Goal: Task Accomplishment & Management: Manage account settings

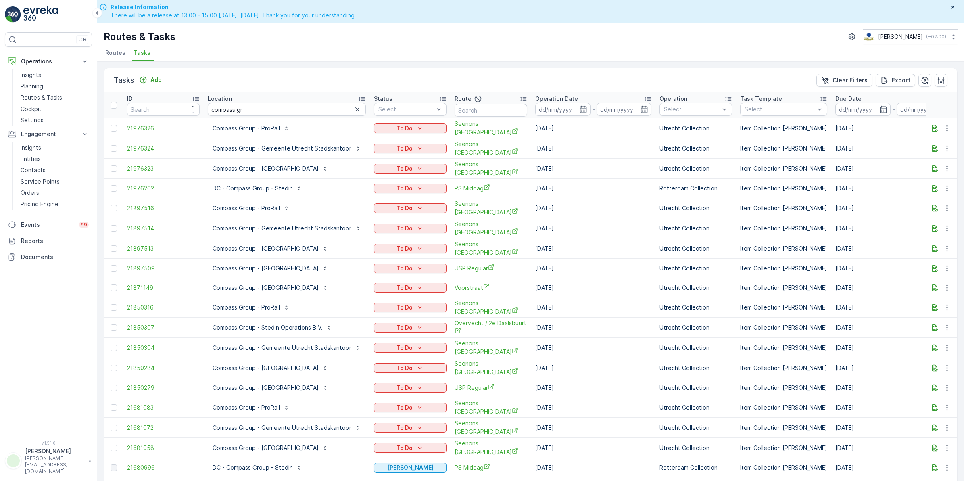
scroll to position [23, 0]
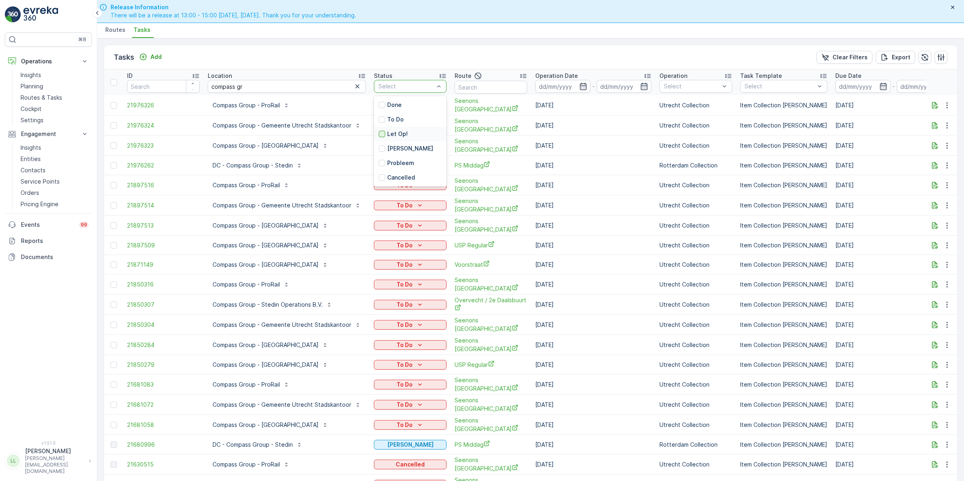
click at [385, 133] on div at bounding box center [382, 134] width 6 height 6
click at [358, 87] on icon "button" at bounding box center [357, 86] width 4 height 4
click at [583, 91] on input at bounding box center [562, 86] width 55 height 13
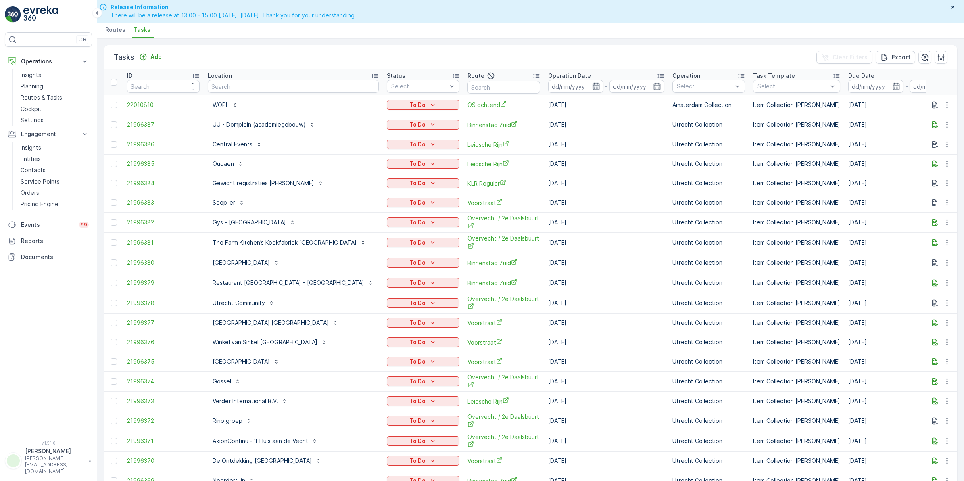
click at [592, 87] on icon "button" at bounding box center [596, 86] width 8 height 8
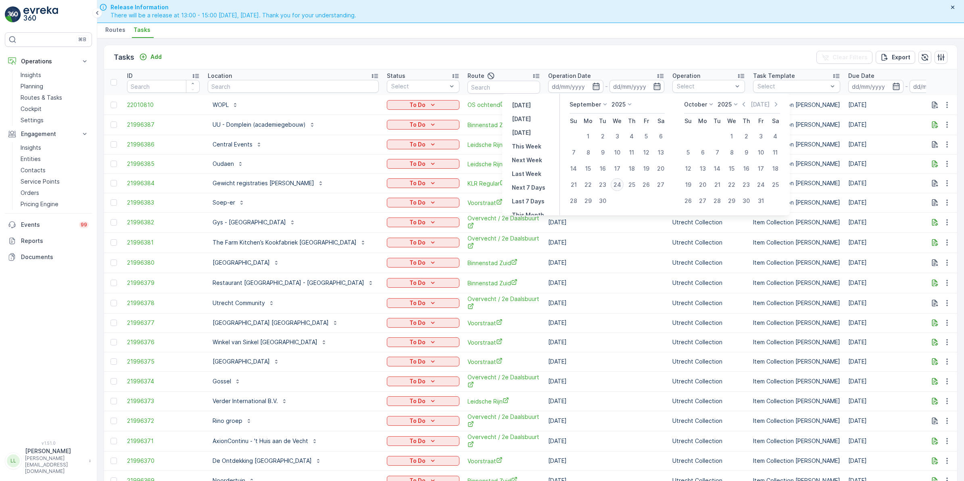
click at [617, 186] on div "24" at bounding box center [617, 184] width 13 height 13
type input "[DATE]"
click at [617, 186] on div "24" at bounding box center [617, 184] width 13 height 13
type input "[DATE]"
click at [617, 186] on div "24" at bounding box center [617, 184] width 13 height 13
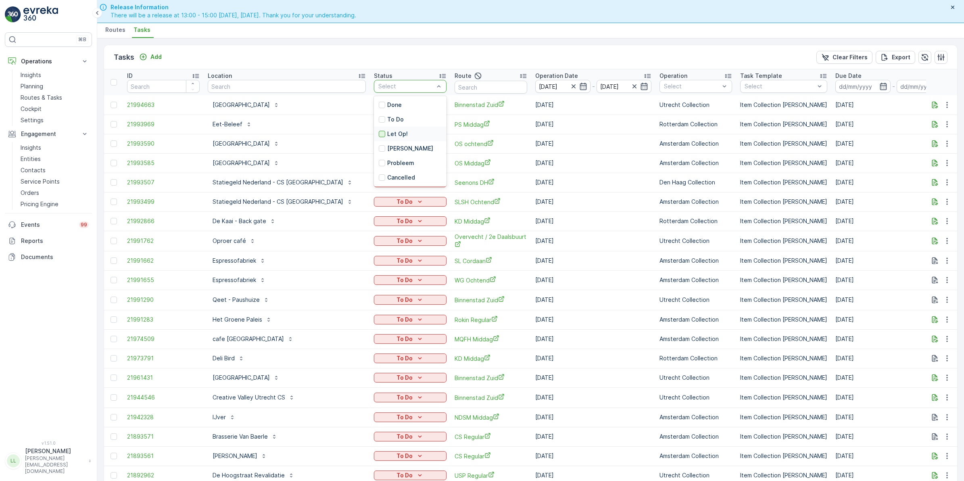
click at [379, 136] on div at bounding box center [382, 134] width 6 height 6
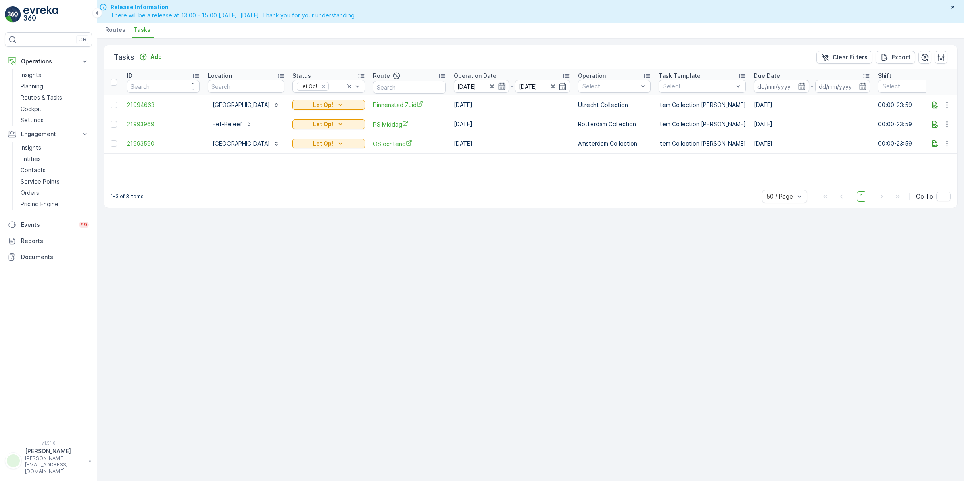
click at [506, 86] on icon "button" at bounding box center [502, 86] width 8 height 8
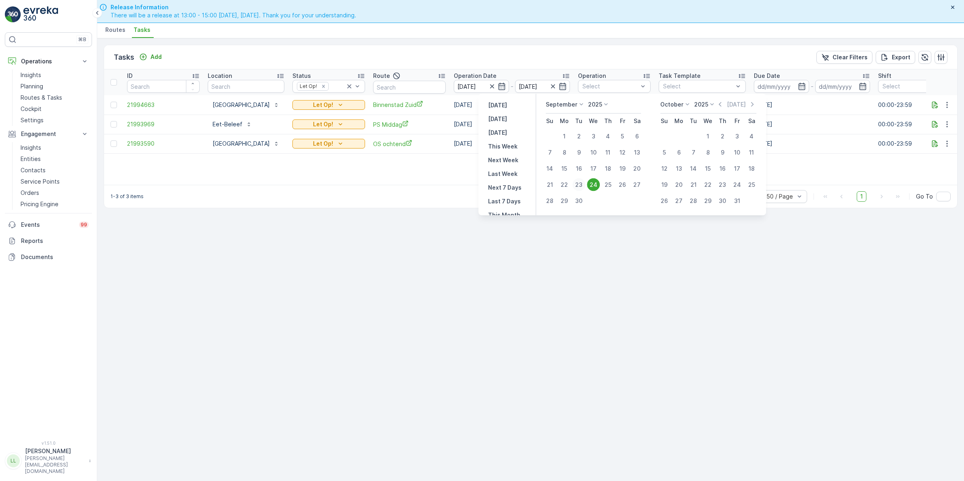
click at [581, 185] on div "23" at bounding box center [579, 184] width 13 height 13
type input "[DATE]"
click at [596, 188] on div "24" at bounding box center [593, 184] width 13 height 13
type input "24.09.2025"
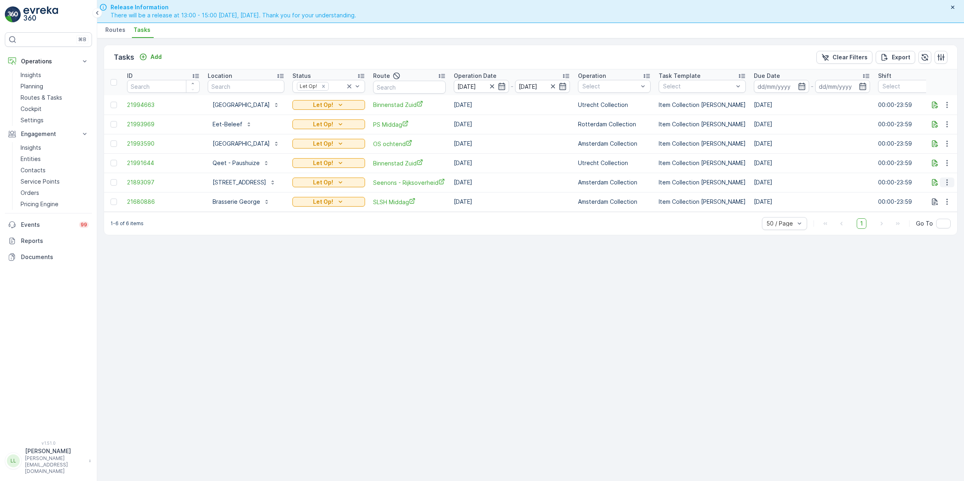
click at [947, 184] on icon "button" at bounding box center [947, 182] width 8 height 8
click at [941, 216] on span "Change Route" at bounding box center [926, 217] width 39 height 8
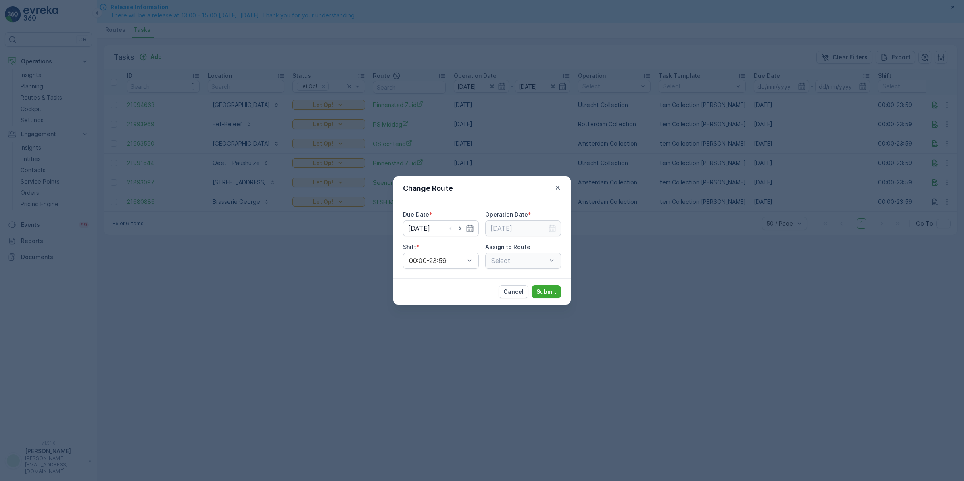
type input "[DATE]"
click at [461, 227] on icon "button" at bounding box center [460, 228] width 8 height 8
type input "[DATE]"
click at [552, 228] on icon "button" at bounding box center [552, 228] width 8 height 8
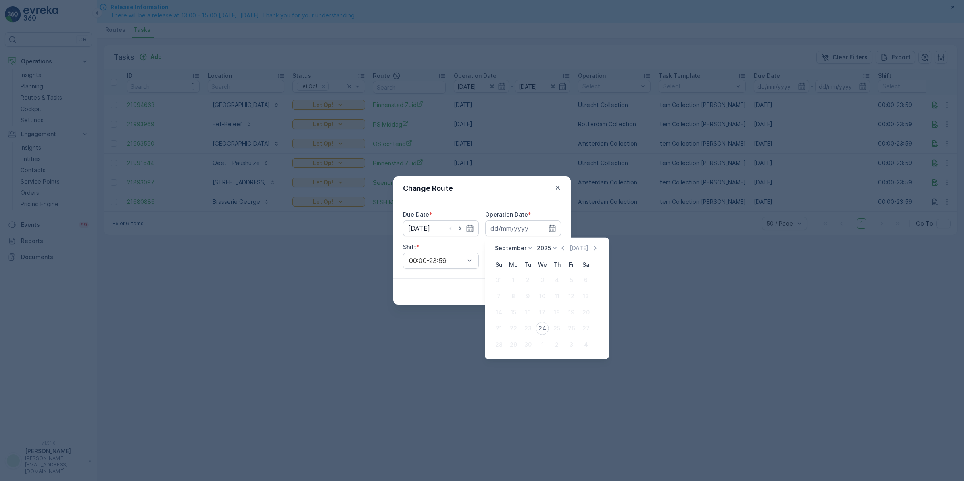
drag, startPoint x: 544, startPoint y: 329, endPoint x: 529, endPoint y: 283, distance: 48.2
click at [544, 329] on div "24" at bounding box center [542, 328] width 13 height 13
type input "[DATE]"
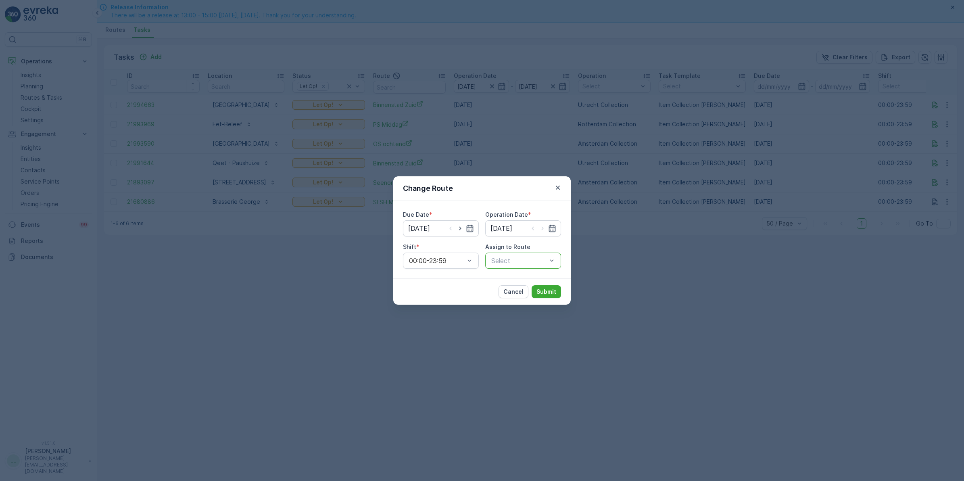
click at [513, 253] on div "Select" at bounding box center [523, 261] width 76 height 16
click at [511, 260] on div at bounding box center [519, 260] width 57 height 7
type input "rijk"
click at [511, 293] on span "Seenons - Rijksoverheid (Undispatched ) - Amsterdam" at bounding box center [523, 291] width 67 height 29
click at [549, 286] on button "Submit" at bounding box center [546, 291] width 29 height 13
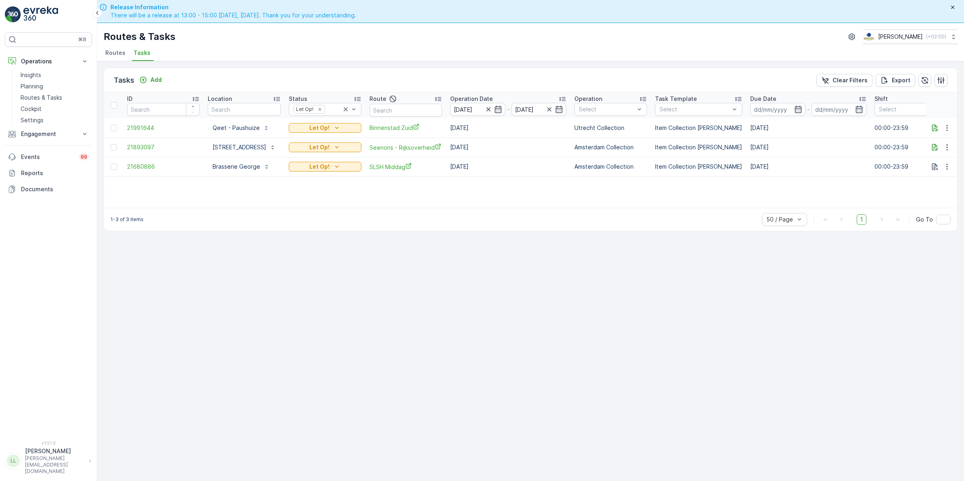
scroll to position [23, 0]
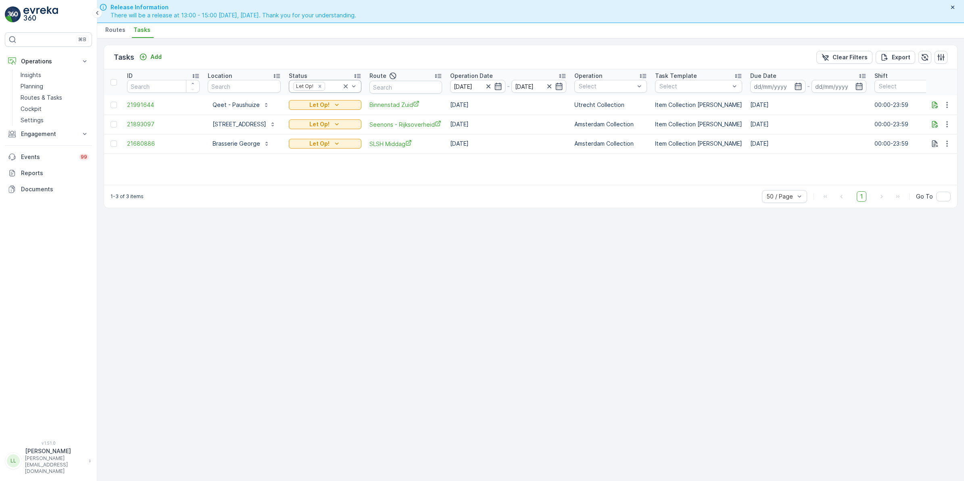
click at [347, 87] on icon at bounding box center [346, 86] width 8 height 8
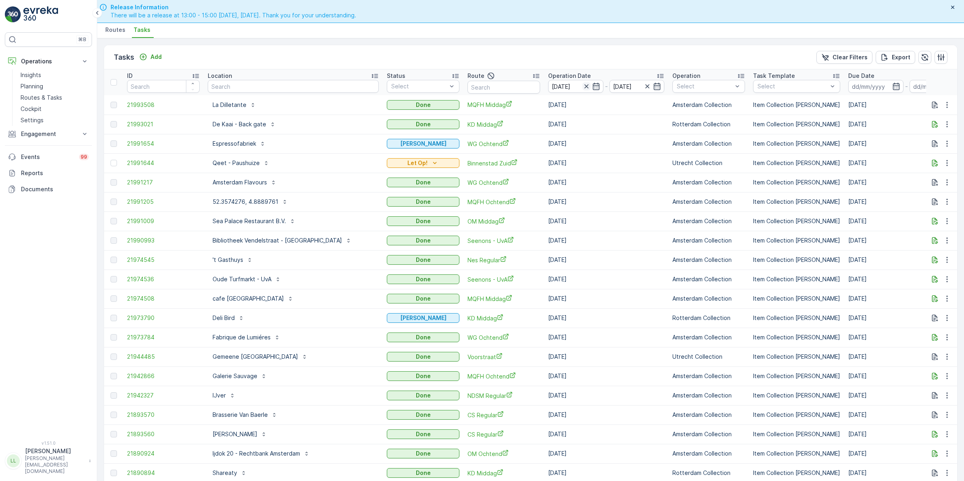
click at [583, 88] on icon "button" at bounding box center [587, 86] width 8 height 8
click at [279, 89] on input "text" at bounding box center [293, 86] width 171 height 13
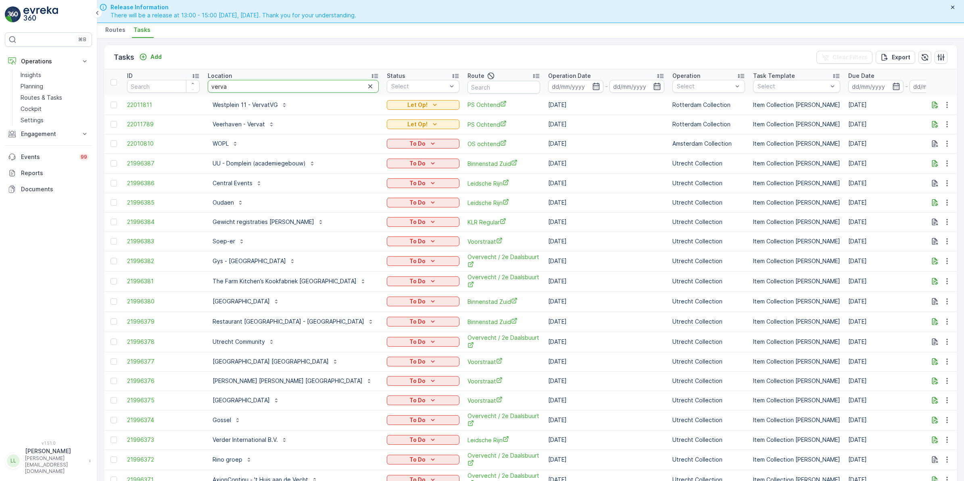
type input "vervat"
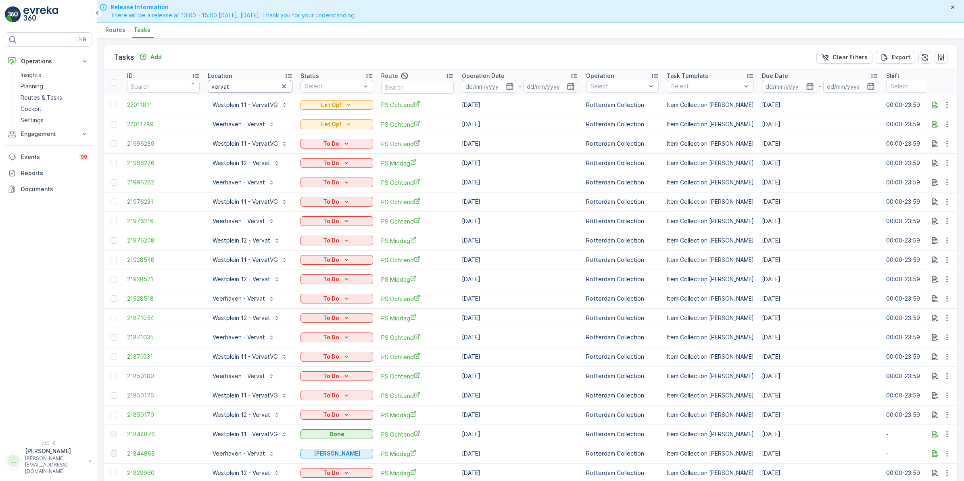
click at [259, 84] on input "vervat" at bounding box center [250, 86] width 85 height 13
click at [510, 86] on icon "button" at bounding box center [510, 86] width 8 height 8
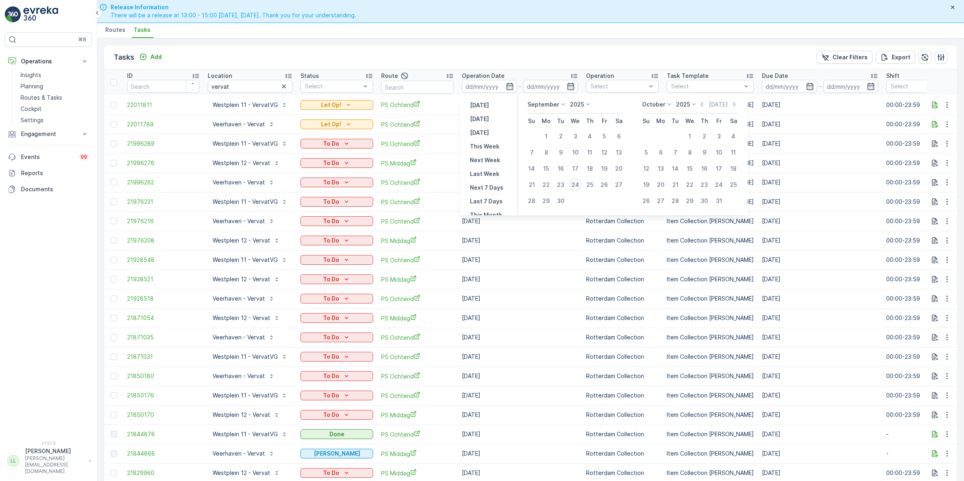
click at [580, 184] on div "24" at bounding box center [575, 184] width 13 height 13
type input "[DATE]"
click at [580, 184] on div "24" at bounding box center [575, 184] width 13 height 13
type input "[DATE]"
click at [580, 184] on div "24" at bounding box center [575, 184] width 13 height 13
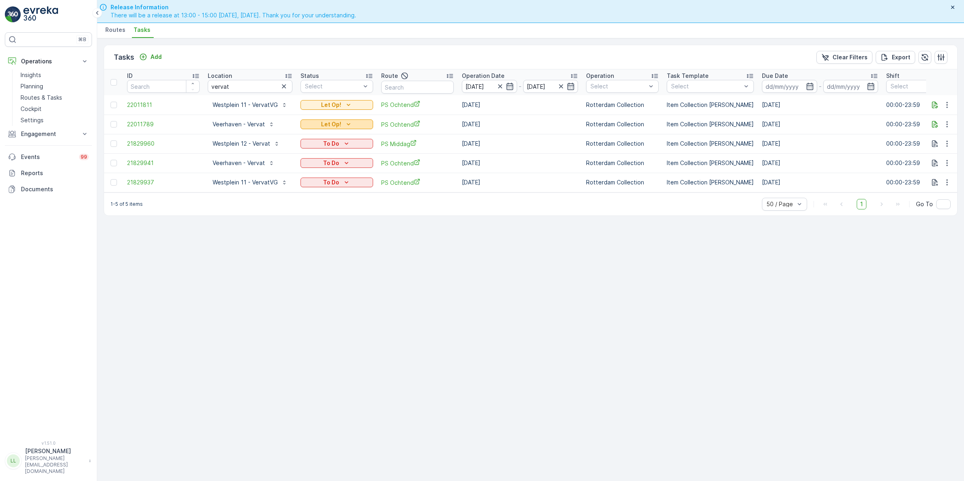
click at [321, 121] on p "Let Op!" at bounding box center [331, 124] width 20 height 8
click at [936, 104] on icon "button" at bounding box center [935, 105] width 8 height 8
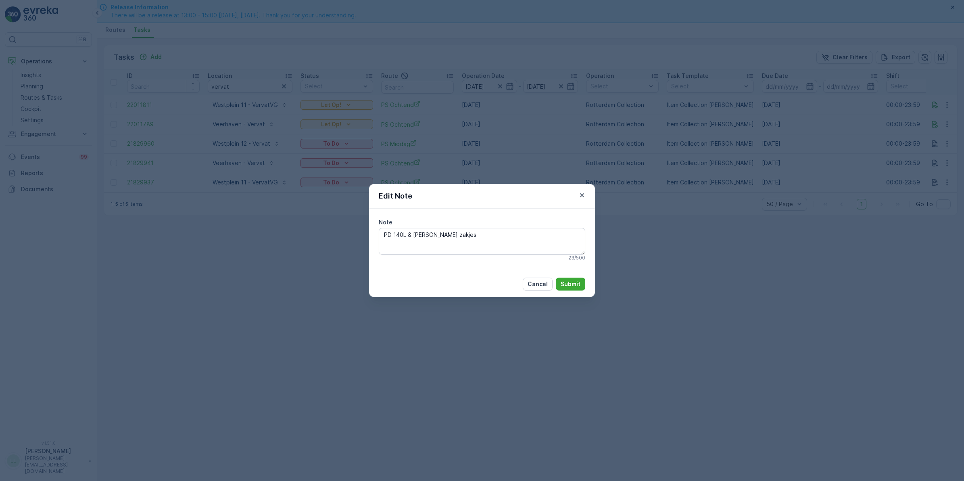
click at [818, 213] on div "Edit Note Note PD 140L & Swill zakjes 23 / 500 Cancel Submit" at bounding box center [482, 240] width 964 height 481
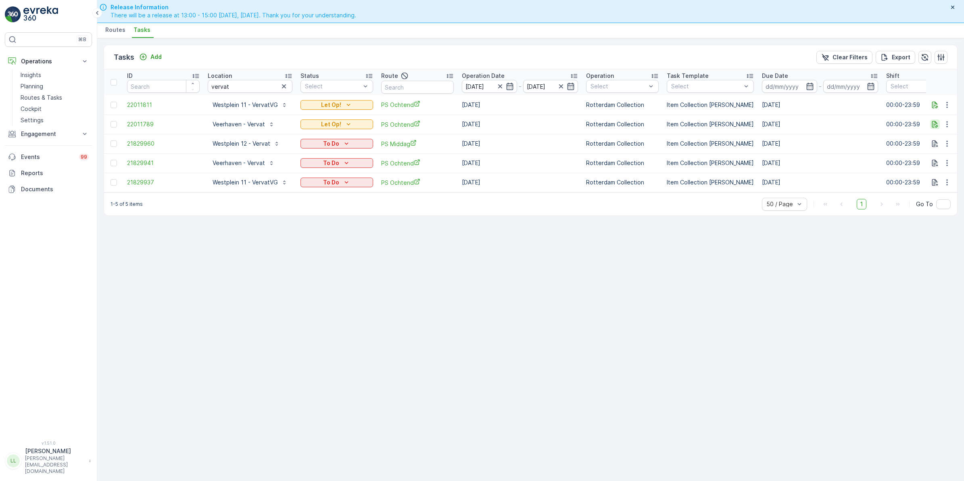
click at [932, 124] on icon "button" at bounding box center [935, 124] width 6 height 7
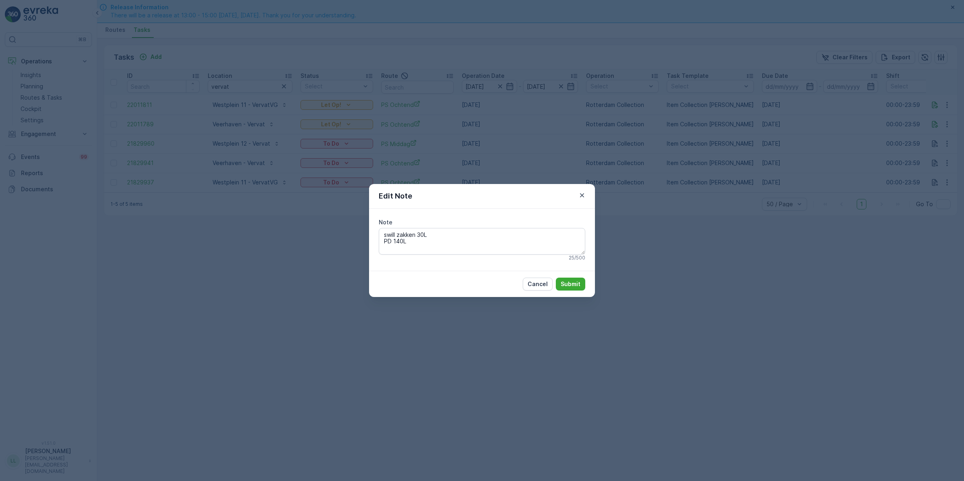
click at [811, 249] on div "Edit Note Note swill zakken 30L PD 140L 25 / 500 Cancel Submit" at bounding box center [482, 240] width 964 height 481
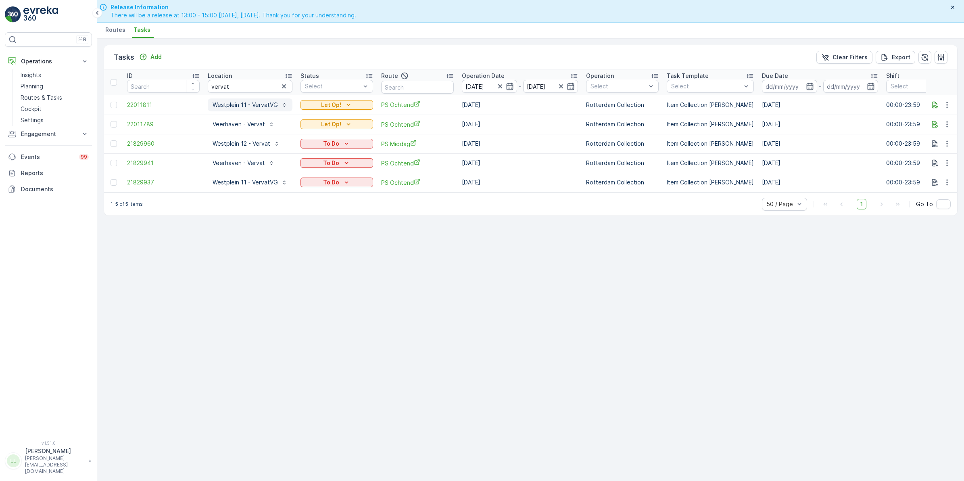
click at [247, 109] on button "Westplein 11 - VervatVG" at bounding box center [250, 104] width 85 height 13
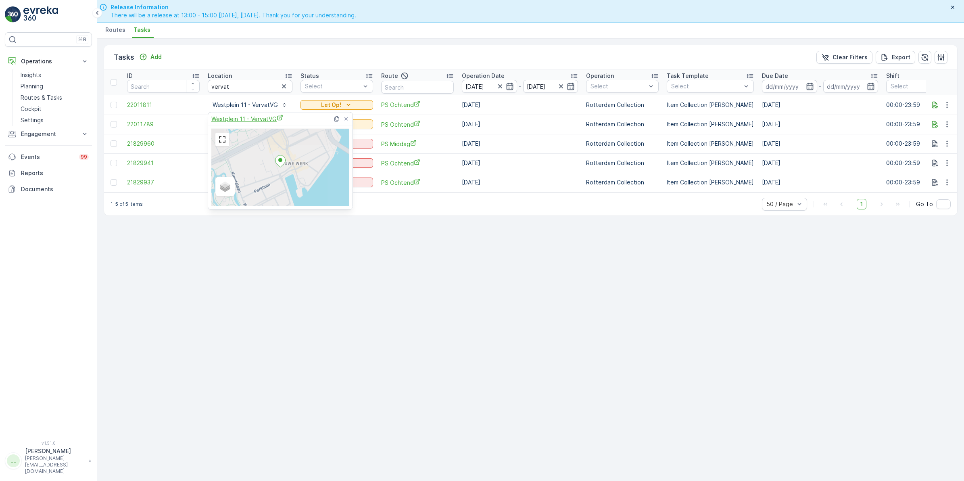
click at [245, 120] on span "Westplein 11 - VervatVG" at bounding box center [247, 119] width 72 height 8
click at [45, 96] on p "Routes & Tasks" at bounding box center [42, 98] width 42 height 8
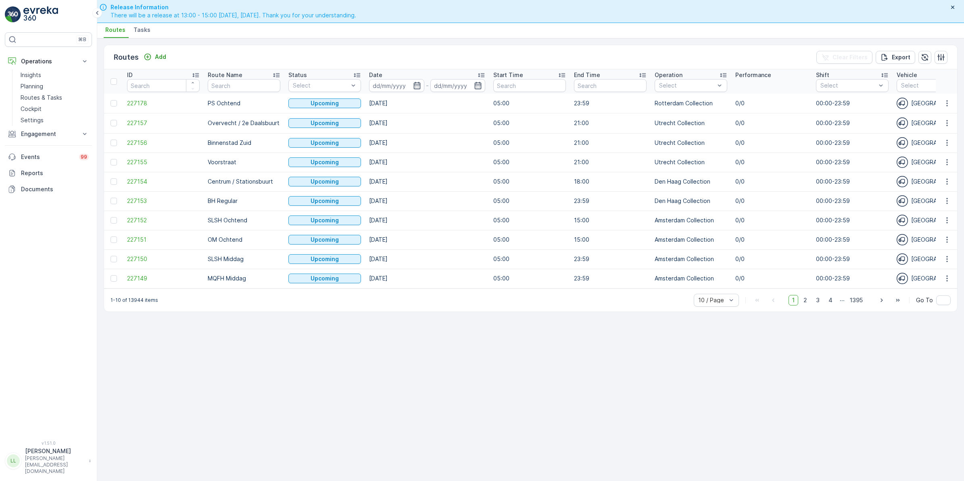
click at [140, 27] on span "Tasks" at bounding box center [142, 30] width 17 height 8
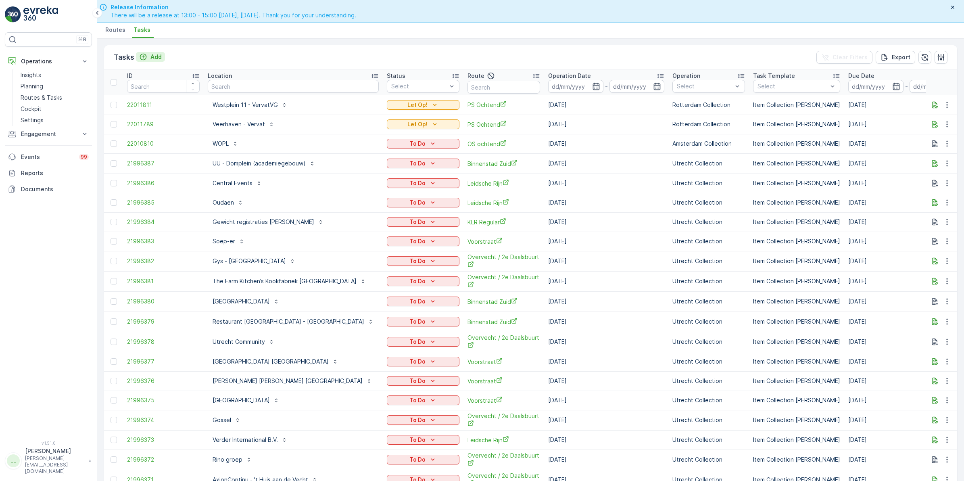
click at [151, 55] on p "Add" at bounding box center [156, 57] width 11 height 8
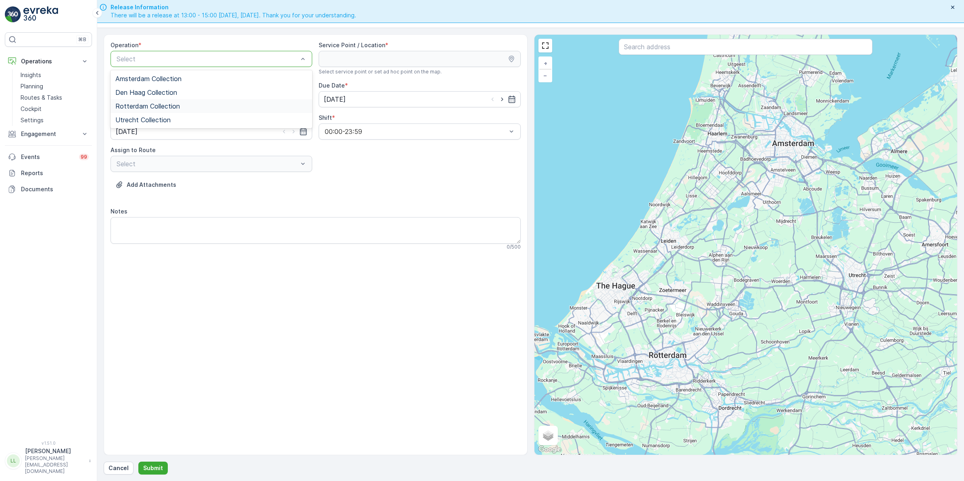
drag, startPoint x: 158, startPoint y: 103, endPoint x: 386, endPoint y: 85, distance: 228.7
click at [158, 103] on span "Rotterdam Collection" at bounding box center [147, 105] width 65 height 7
click at [699, 51] on input "text" at bounding box center [746, 47] width 254 height 16
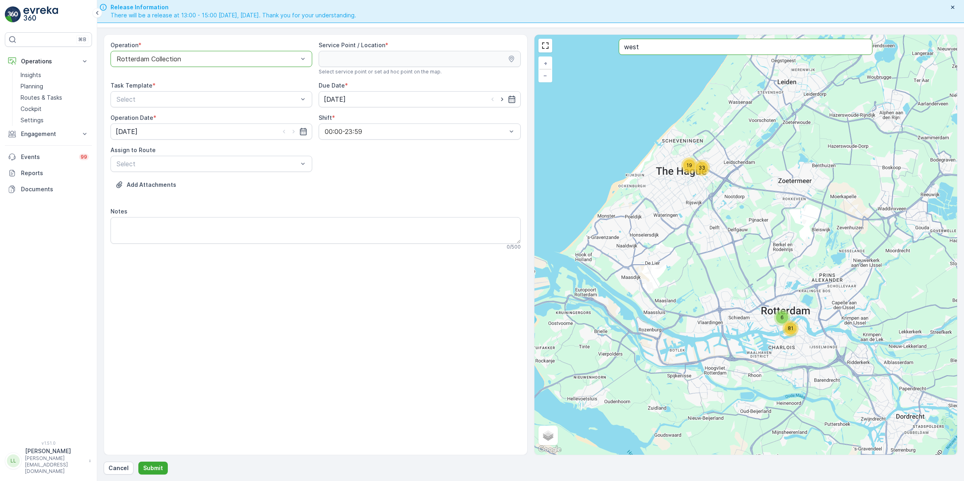
type input "west"
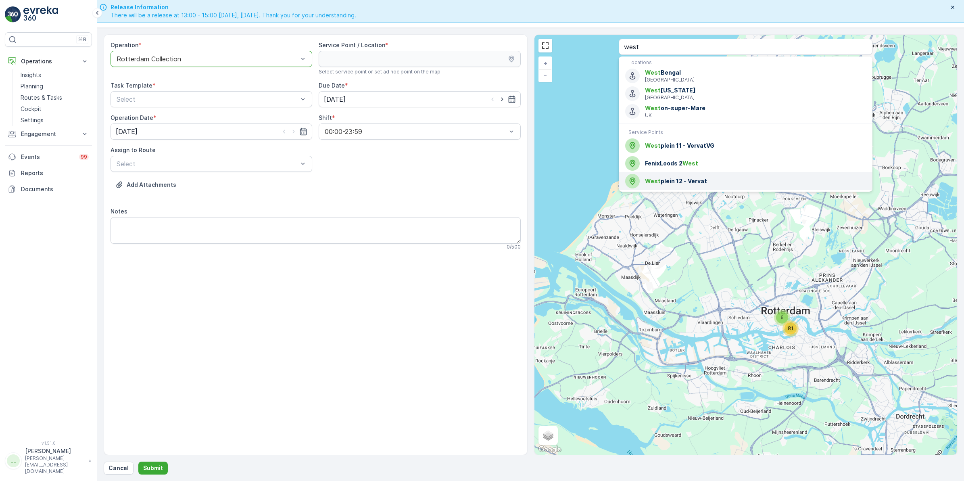
click at [705, 180] on span "West plein 12 - Vervat" at bounding box center [755, 181] width 221 height 8
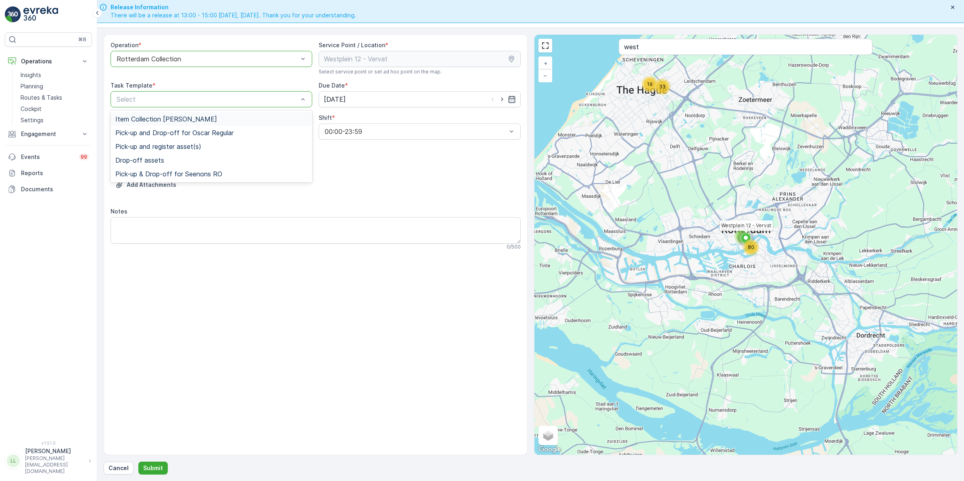
click at [185, 118] on span "Item Collection [PERSON_NAME]" at bounding box center [166, 118] width 102 height 7
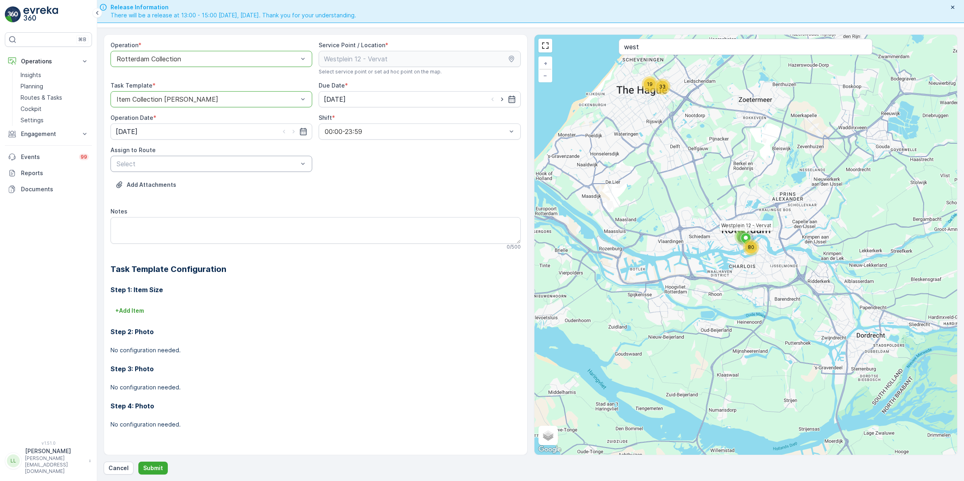
click at [188, 169] on div "Select" at bounding box center [212, 164] width 202 height 16
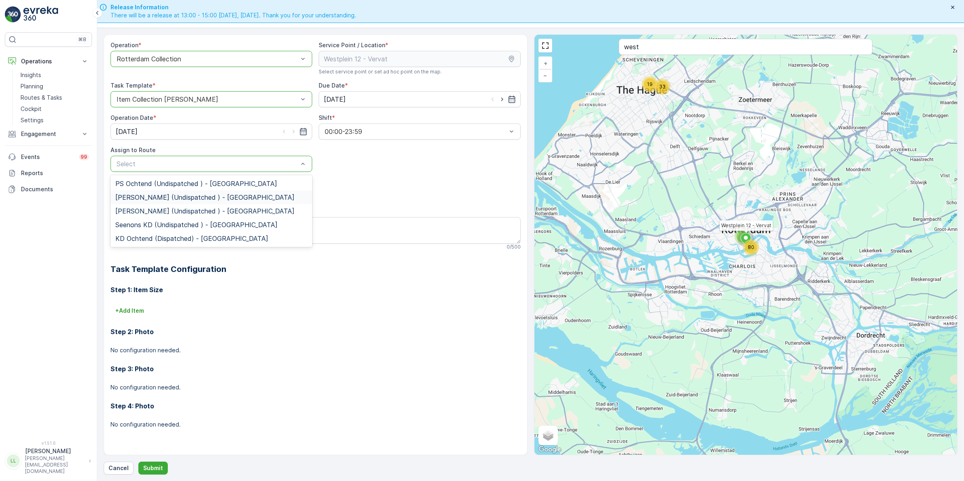
click at [168, 196] on span "PS Middag (Undispatched ) - Rotterdam" at bounding box center [204, 197] width 179 height 7
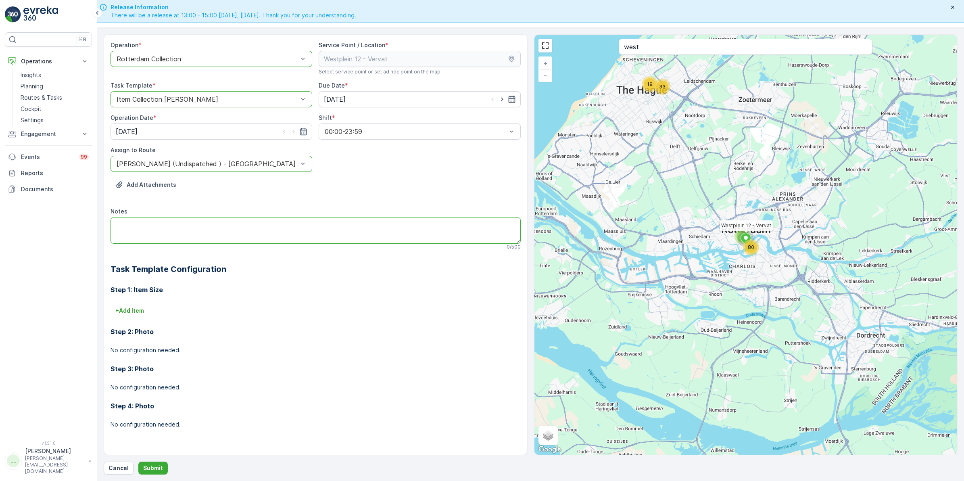
click at [142, 225] on textarea "Notes" at bounding box center [316, 230] width 410 height 27
type textarea "Leveren: 5 rollen 60L rest"
click at [155, 467] on p "Submit" at bounding box center [153, 468] width 20 height 8
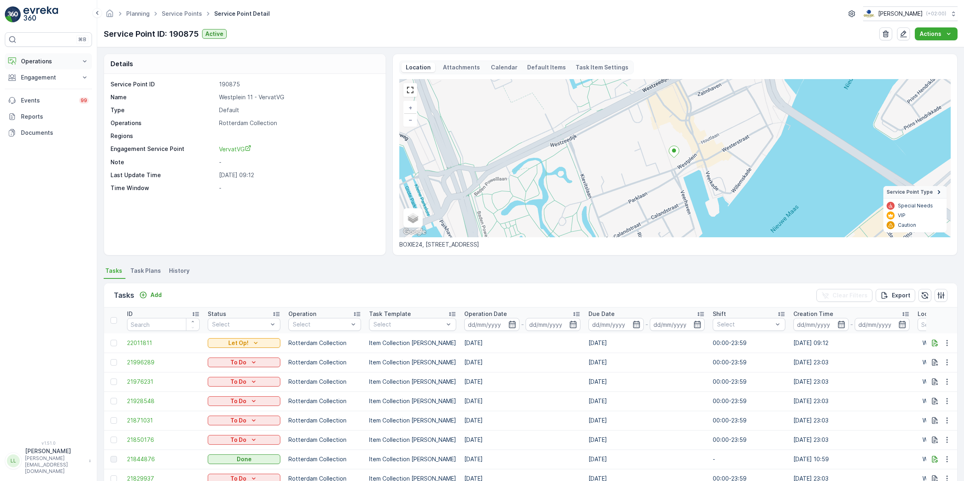
click at [38, 61] on p "Operations" at bounding box center [48, 61] width 55 height 8
drag, startPoint x: 51, startPoint y: 96, endPoint x: 56, endPoint y: 94, distance: 5.4
click at [50, 96] on p "Routes & Tasks" at bounding box center [42, 98] width 42 height 8
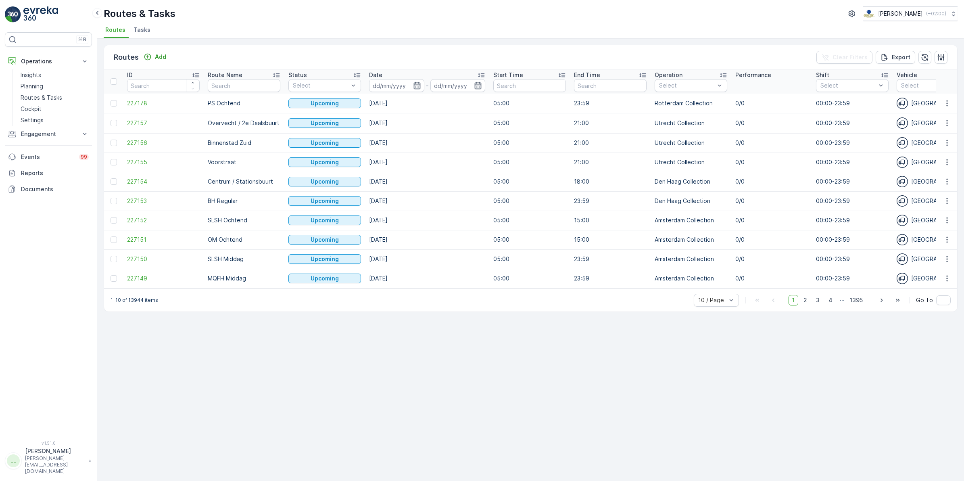
click at [140, 31] on span "Tasks" at bounding box center [142, 30] width 17 height 8
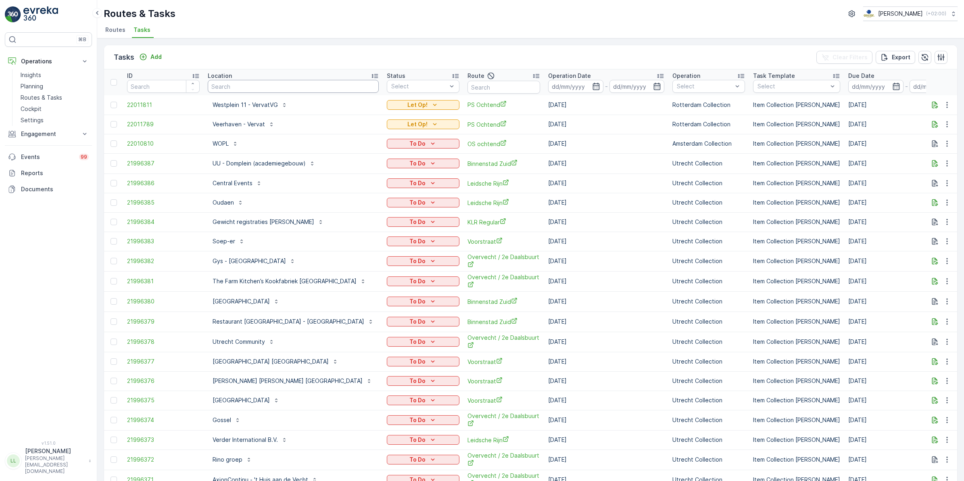
click at [238, 85] on input "text" at bounding box center [293, 86] width 171 height 13
type input "westplein 12"
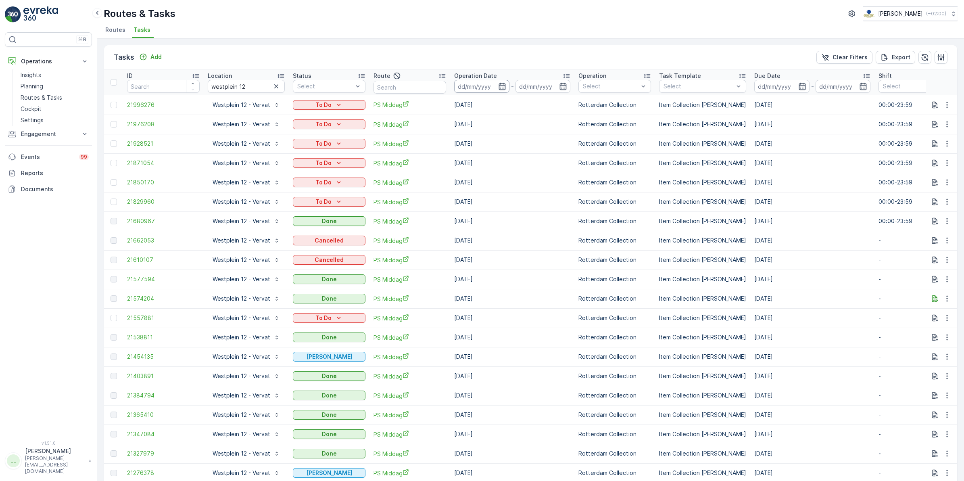
click at [506, 85] on input at bounding box center [481, 86] width 55 height 13
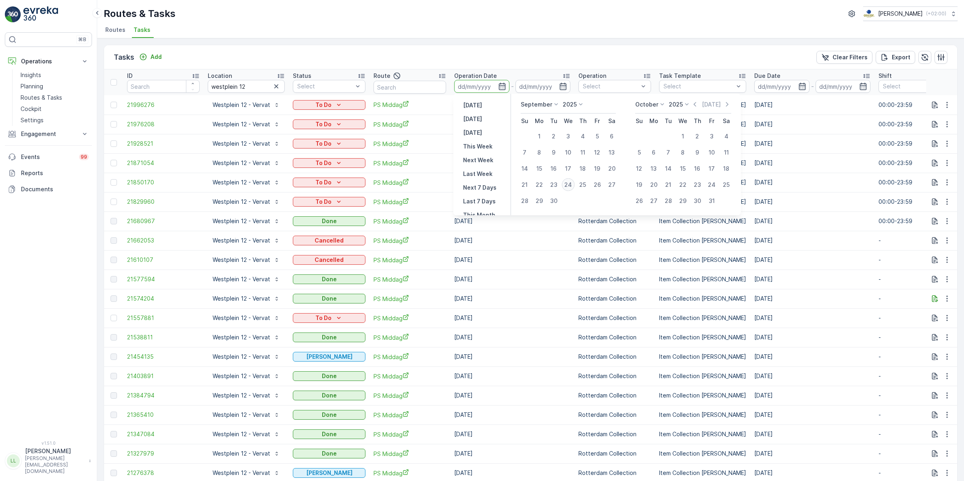
click at [571, 184] on div "24" at bounding box center [568, 184] width 13 height 13
type input "24.09.2025"
click at [571, 184] on div "24" at bounding box center [568, 184] width 13 height 13
type input "24.09.2025"
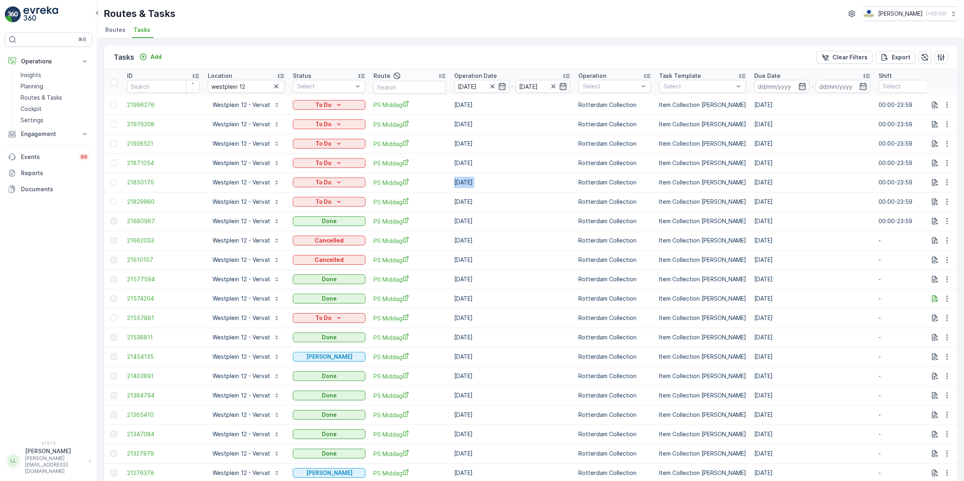
click at [571, 184] on td "25.09.2025" at bounding box center [512, 182] width 124 height 19
drag, startPoint x: 571, startPoint y: 184, endPoint x: 549, endPoint y: 69, distance: 117.5
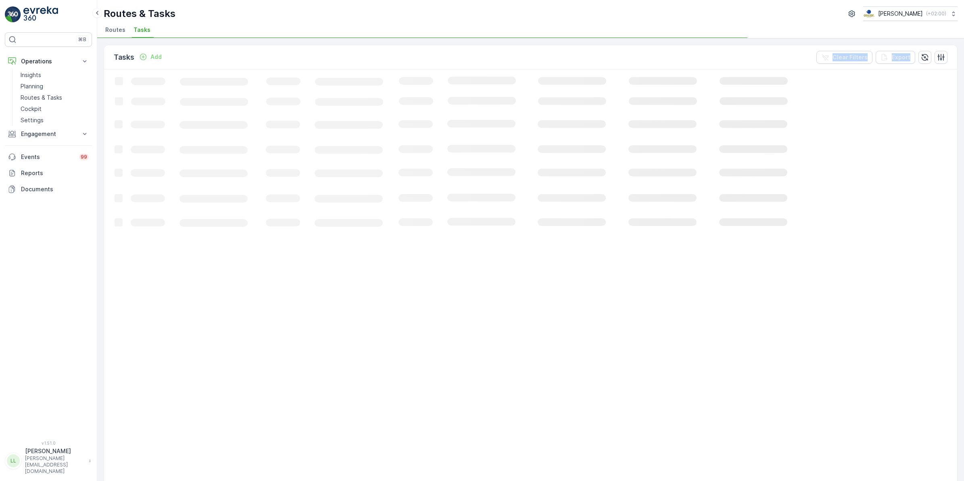
drag, startPoint x: 549, startPoint y: 69, endPoint x: 537, endPoint y: 58, distance: 16.6
click at [537, 58] on div "Tasks Add Clear Filters Export" at bounding box center [530, 57] width 853 height 24
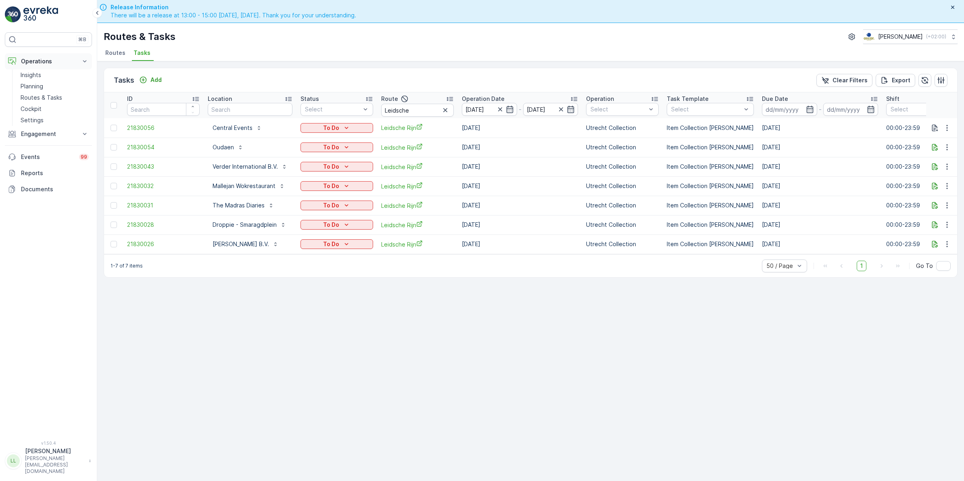
drag, startPoint x: 115, startPoint y: 53, endPoint x: 85, endPoint y: 67, distance: 33.4
click at [115, 53] on span "Routes" at bounding box center [115, 53] width 20 height 8
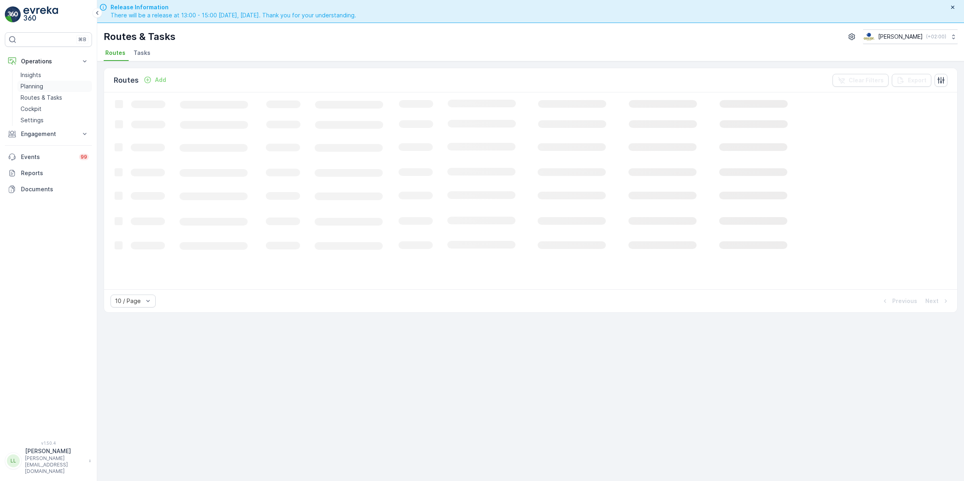
drag, startPoint x: 33, startPoint y: 86, endPoint x: 37, endPoint y: 85, distance: 4.1
click at [33, 86] on p "Planning" at bounding box center [32, 86] width 23 height 8
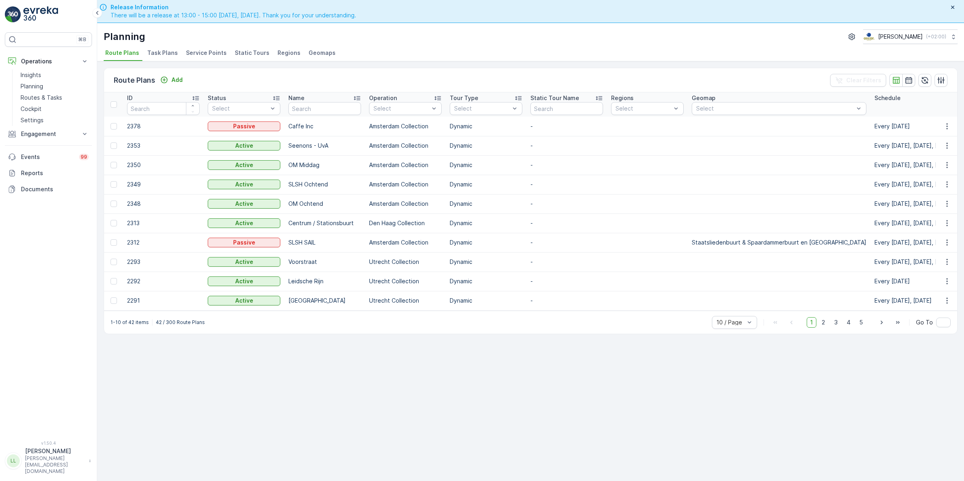
click at [167, 55] on span "Task Plans" at bounding box center [162, 53] width 31 height 8
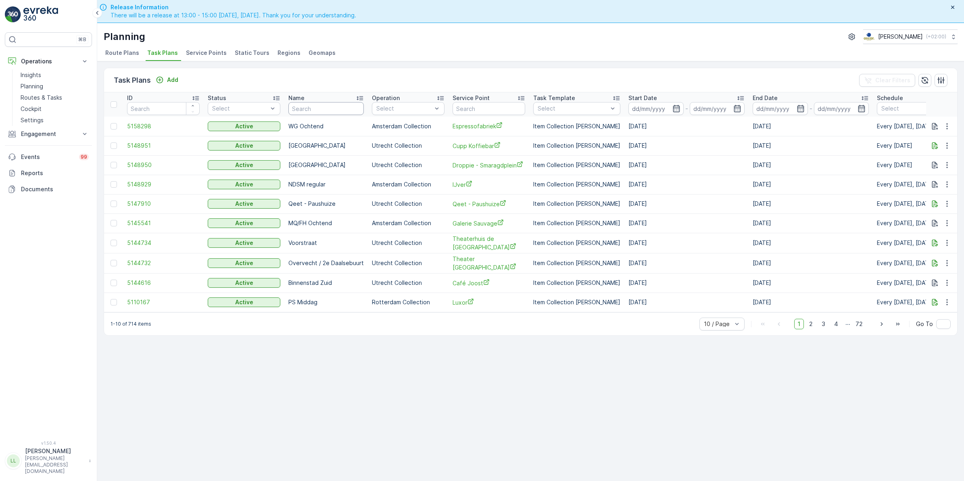
click at [326, 106] on input "text" at bounding box center [325, 108] width 75 height 13
click at [504, 107] on input "text" at bounding box center [489, 108] width 73 height 13
type input "morris"
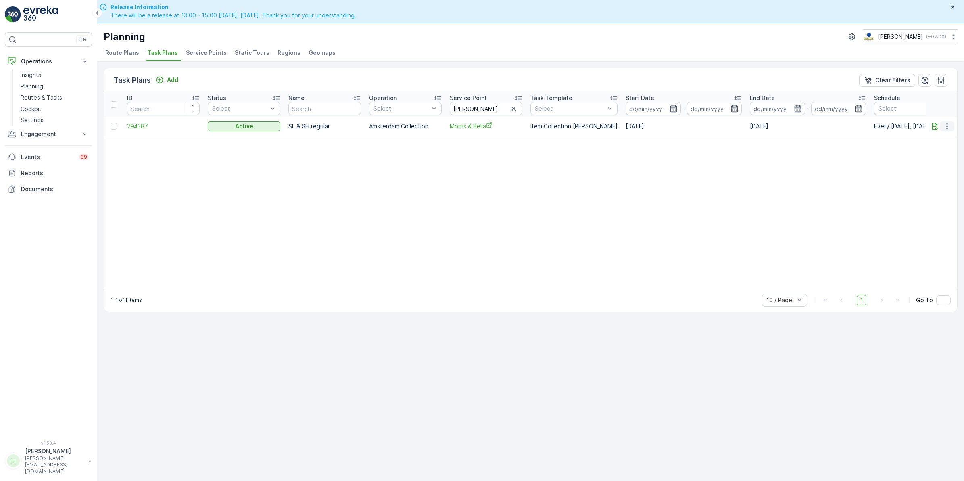
click at [770, 126] on icon "button" at bounding box center [947, 126] width 1 height 6
click at [770, 151] on span "Edit Task Plan" at bounding box center [933, 150] width 38 height 8
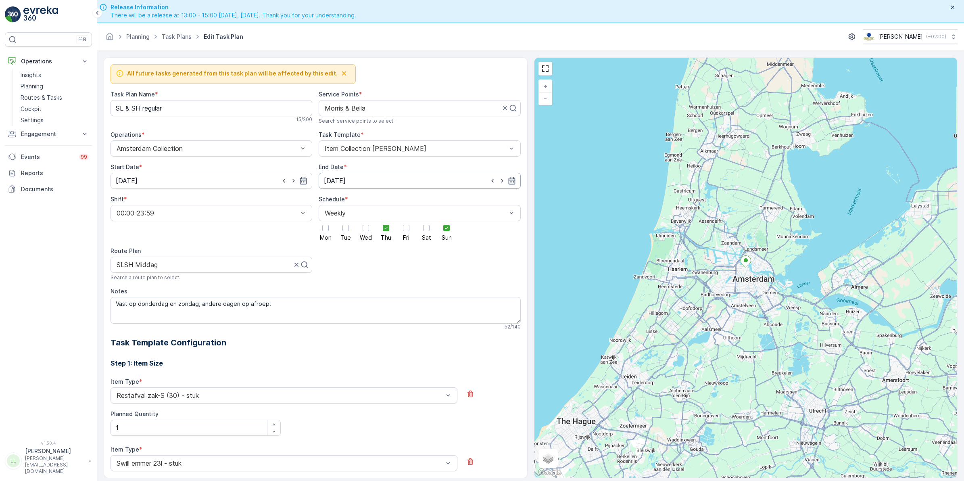
click at [470, 178] on input "01.04.2028" at bounding box center [420, 181] width 202 height 16
click at [361, 198] on p "2028" at bounding box center [358, 201] width 15 height 8
click at [367, 219] on span "2025" at bounding box center [363, 219] width 14 height 8
click at [341, 199] on icon at bounding box center [345, 201] width 8 height 8
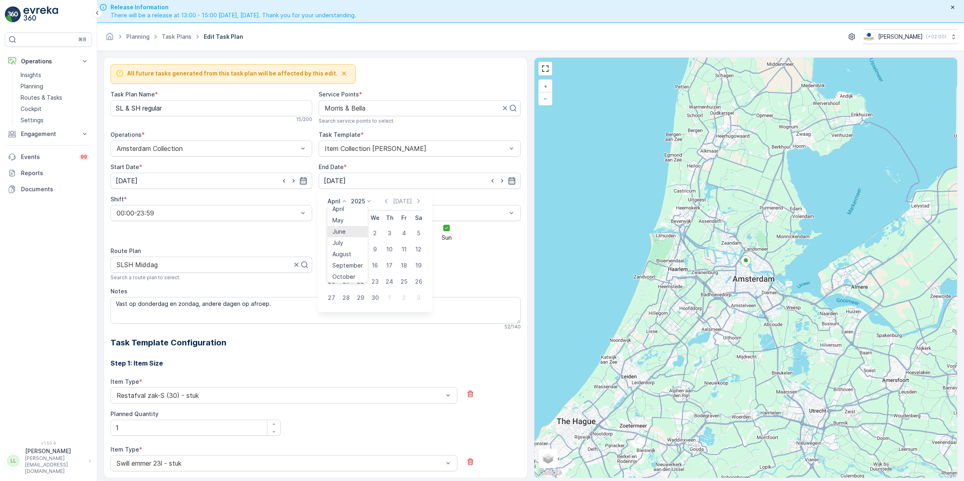
scroll to position [53, 0]
click at [346, 248] on span "September" at bounding box center [347, 250] width 31 height 8
click at [389, 280] on div "25" at bounding box center [389, 281] width 13 height 13
type input "[DATE]"
drag, startPoint x: 272, startPoint y: 309, endPoint x: 107, endPoint y: 307, distance: 164.2
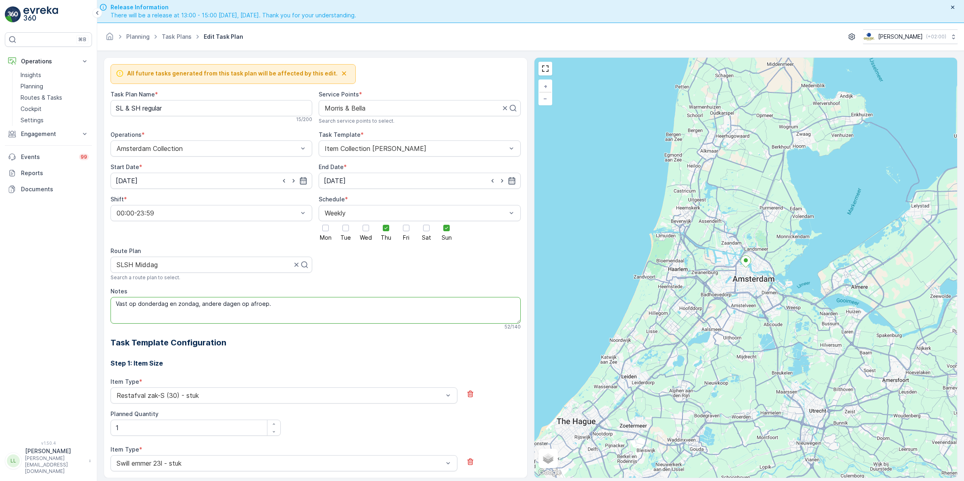
click at [107, 307] on div "All future tasks generated from this task plan will be affected by this edit. T…" at bounding box center [316, 267] width 424 height 421
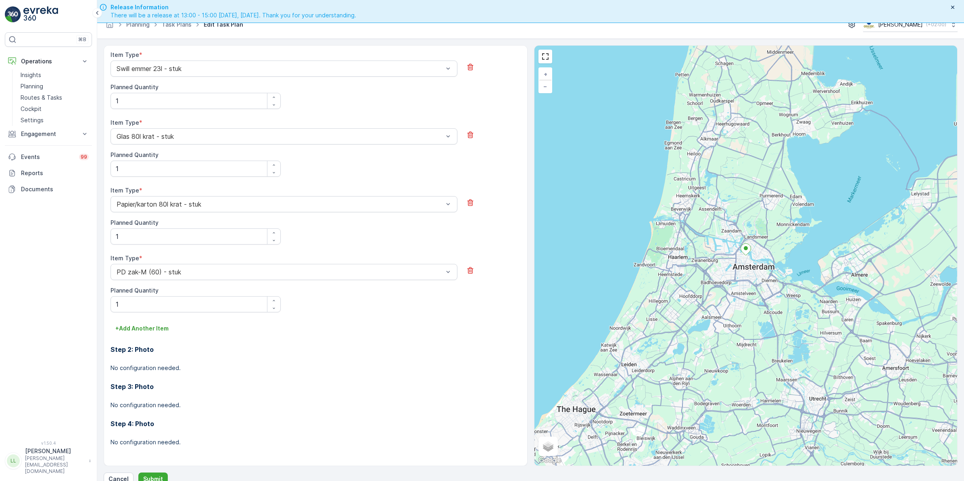
scroll to position [23, 0]
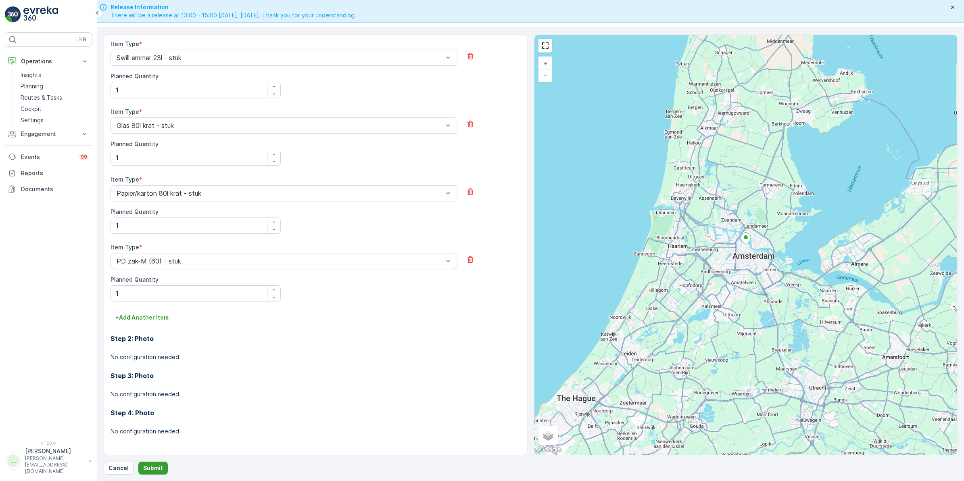
click at [152, 372] on p "Submit" at bounding box center [153, 468] width 20 height 8
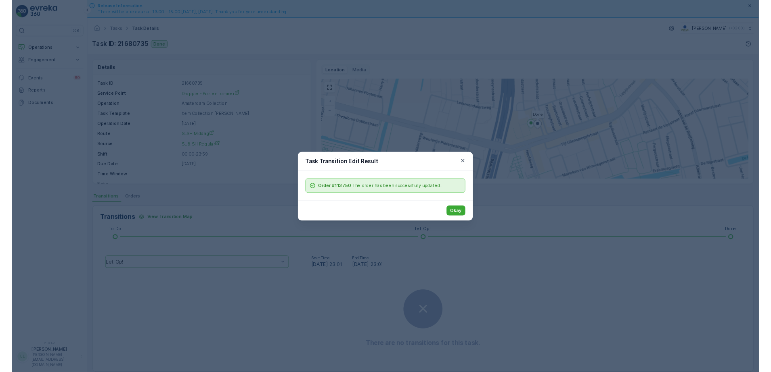
scroll to position [23, 0]
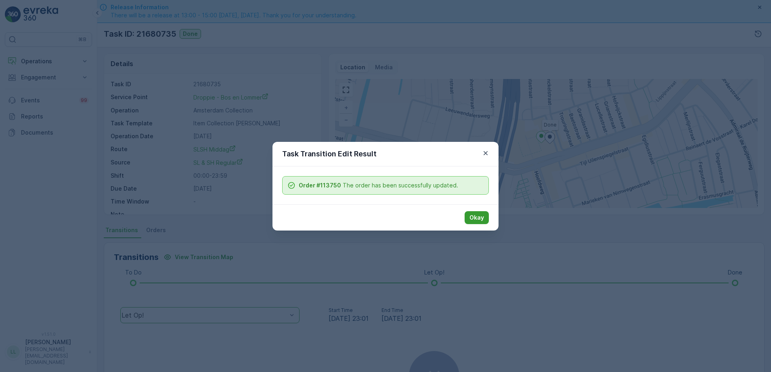
click at [476, 217] on p "Okay" at bounding box center [476, 218] width 15 height 8
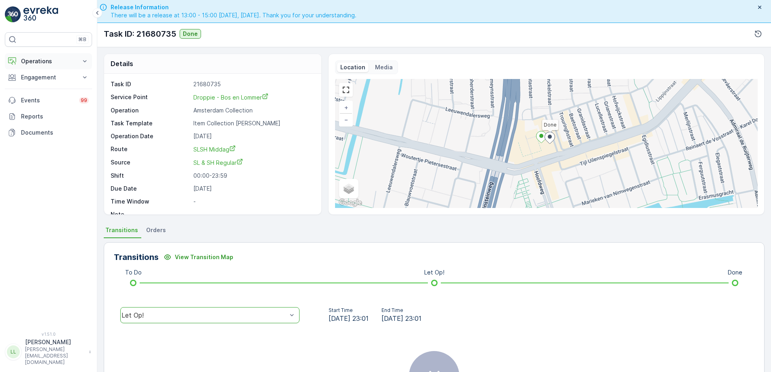
click at [51, 60] on p "Operations" at bounding box center [48, 61] width 55 height 8
click at [49, 86] on link "Planning" at bounding box center [54, 86] width 75 height 11
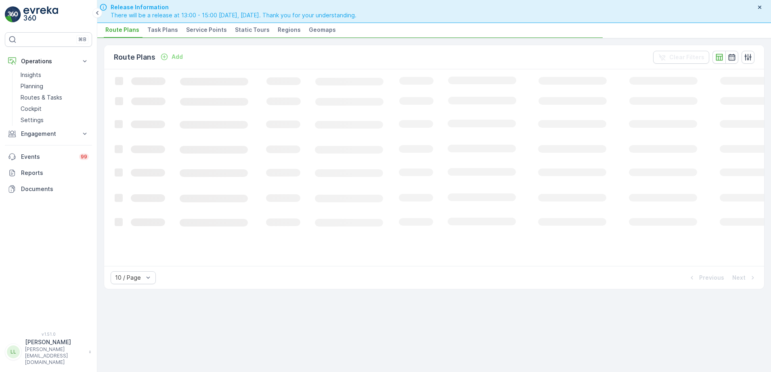
click at [163, 30] on span "Task Plans" at bounding box center [162, 30] width 31 height 8
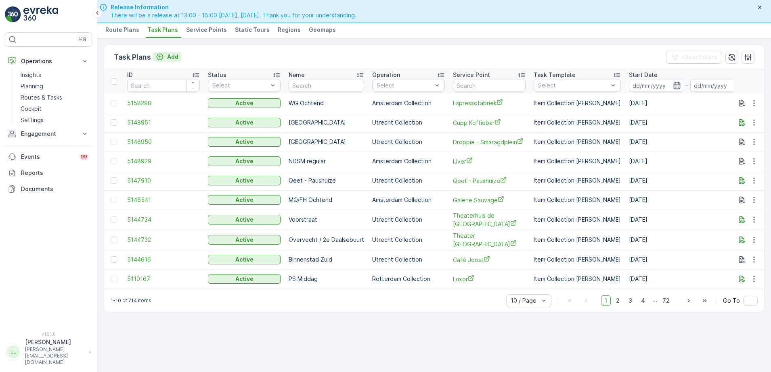
click at [172, 58] on p "Add" at bounding box center [172, 57] width 11 height 8
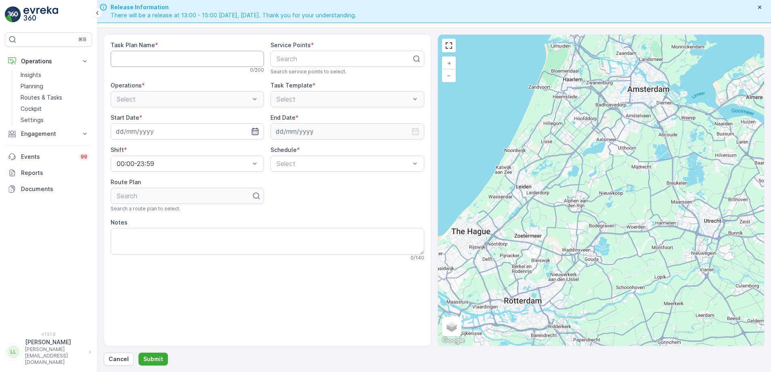
click at [158, 58] on Name "Task Plan Name" at bounding box center [187, 59] width 153 height 16
type Name "SL & SH regular"
click at [319, 61] on div at bounding box center [344, 58] width 136 height 7
type input "Morr"
click at [381, 77] on div "Morris & Bella" at bounding box center [347, 78] width 144 height 7
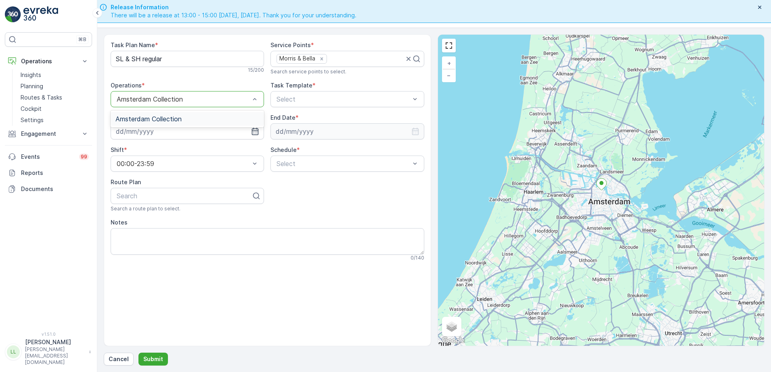
click at [157, 115] on span "Amsterdam Collection" at bounding box center [148, 118] width 66 height 7
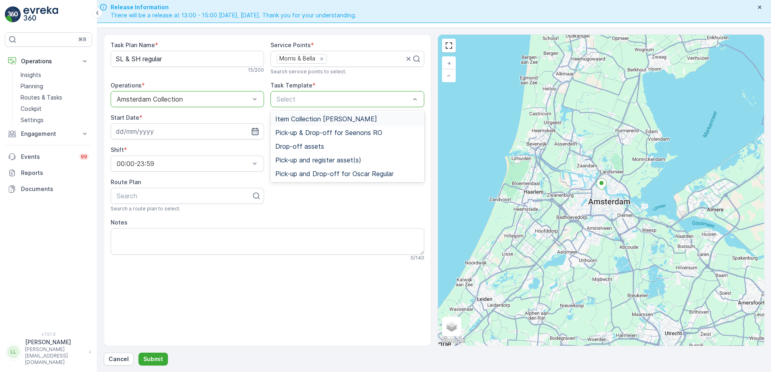
click at [309, 117] on span "Item Collection [PERSON_NAME]" at bounding box center [326, 118] width 102 height 7
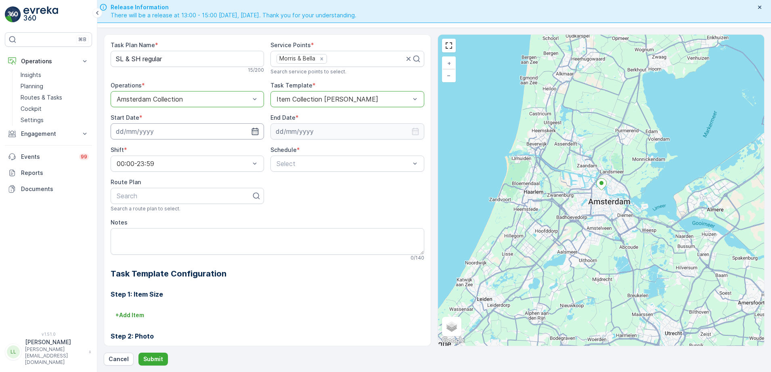
click at [167, 134] on input at bounding box center [187, 131] width 153 height 16
click at [156, 151] on icon at bounding box center [156, 151] width 8 height 8
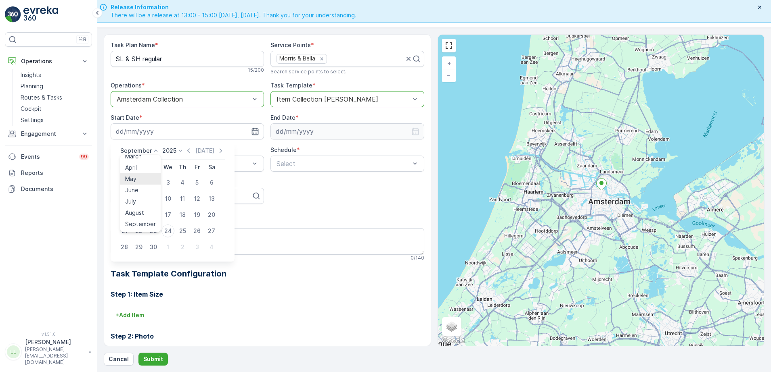
scroll to position [50, 0]
click at [140, 212] on span "October" at bounding box center [136, 213] width 23 height 8
click at [183, 197] on div "9" at bounding box center [182, 198] width 13 height 13
type input "[DATE]"
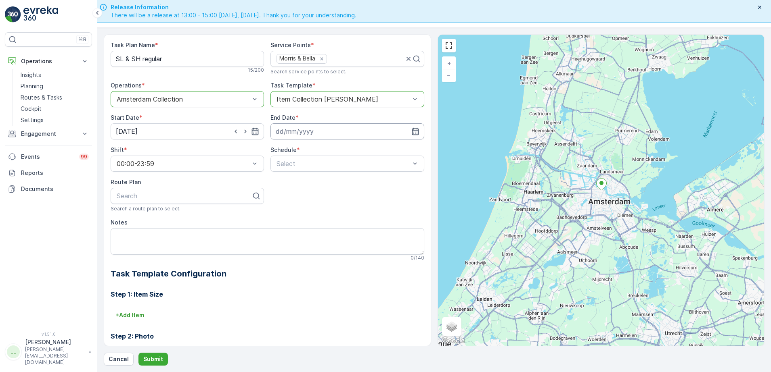
click at [323, 126] on input at bounding box center [346, 131] width 153 height 16
click at [337, 152] on icon at bounding box center [339, 151] width 8 height 8
click at [336, 225] on span "2030" at bounding box center [333, 225] width 14 height 8
click at [311, 152] on icon at bounding box center [315, 151] width 8 height 8
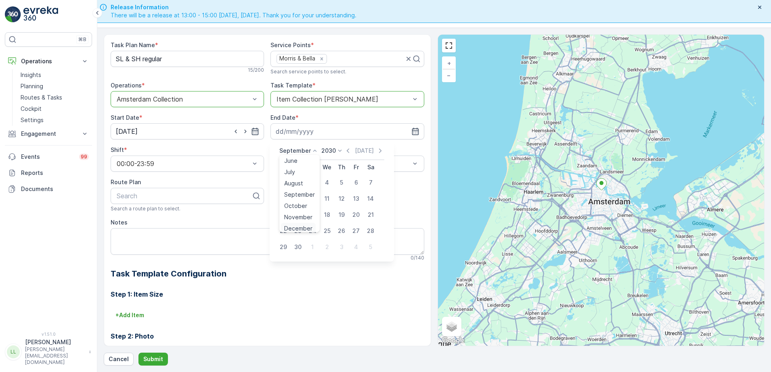
scroll to position [61, 0]
click at [301, 224] on span "December" at bounding box center [298, 225] width 28 height 8
click at [311, 248] on div "31" at bounding box center [312, 247] width 13 height 13
type input "31.12.2030"
click at [293, 197] on span "Weekly" at bounding box center [285, 197] width 21 height 7
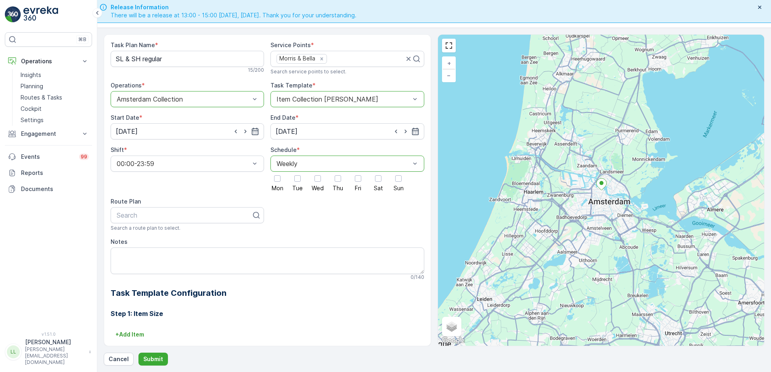
click at [341, 179] on div at bounding box center [338, 179] width 14 height 14
click at [338, 172] on input "Thu" at bounding box center [338, 172] width 0 height 0
click at [397, 183] on div at bounding box center [398, 179] width 14 height 14
click at [398, 172] on input "Sun" at bounding box center [398, 172] width 0 height 0
click at [168, 218] on div at bounding box center [184, 215] width 136 height 7
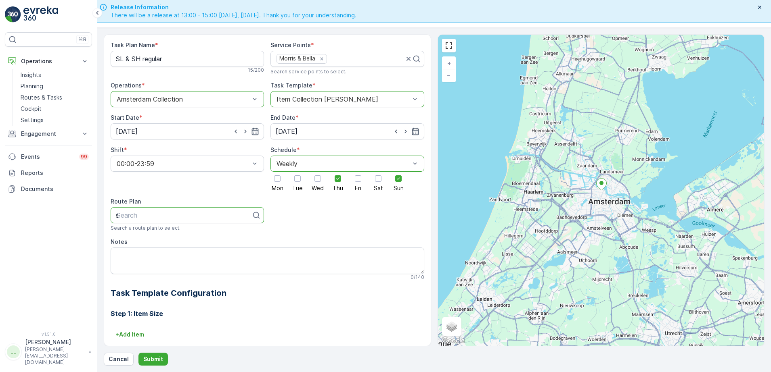
type input "sl"
click at [155, 260] on span "SLSH Middag" at bounding box center [135, 262] width 41 height 7
click at [157, 253] on textarea "Notes" at bounding box center [268, 261] width 314 height 27
click at [156, 255] on textarea "Notes" at bounding box center [268, 261] width 314 height 27
paste textarea "Vast op donderdag en zondag, andere dagen op afroep."
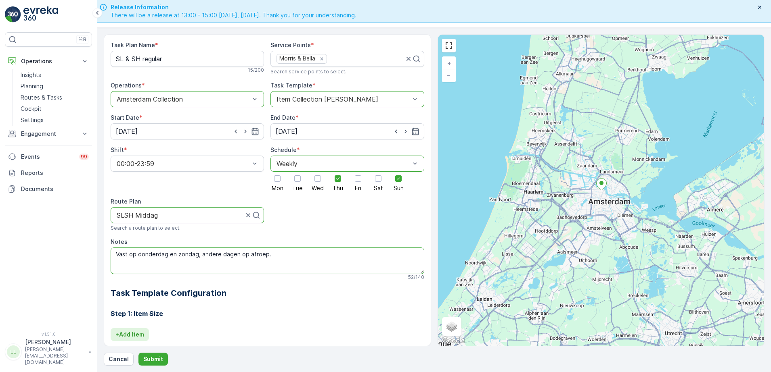
type textarea "Vast op donderdag en zondag, andere dagen op afroep."
click at [139, 337] on p "+ Add Item" at bounding box center [129, 335] width 29 height 8
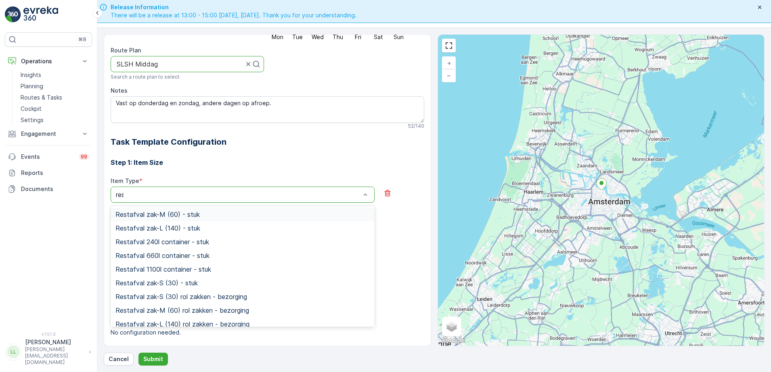
type input "rest"
click at [192, 282] on span "Restafval zak-S (30) - stuk" at bounding box center [156, 283] width 82 height 7
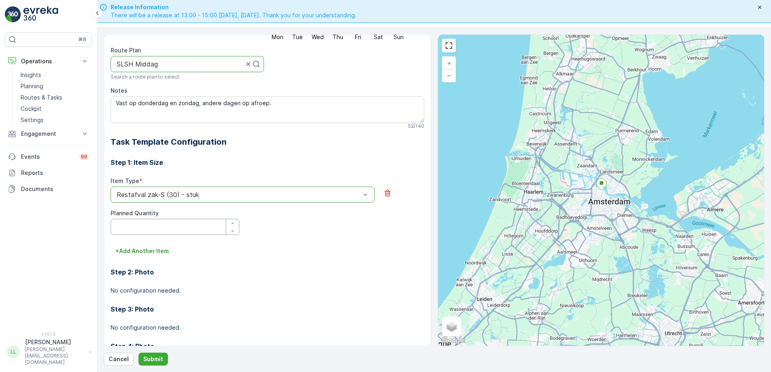
click at [182, 227] on Quantity "Planned Quantity" at bounding box center [175, 227] width 129 height 16
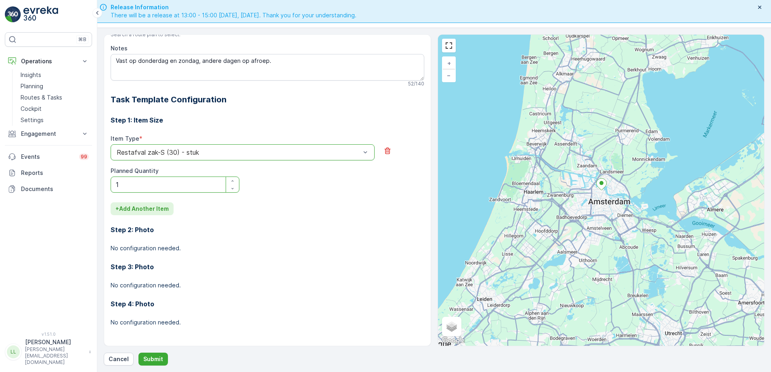
type Quantity "1"
click at [148, 212] on p "+ Add Another Item" at bounding box center [141, 209] width 53 height 8
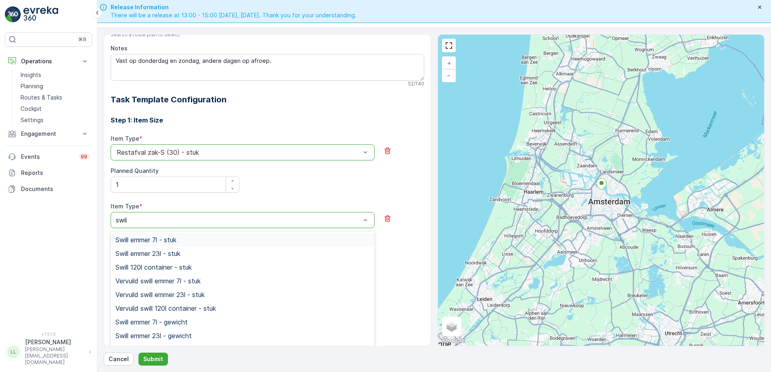
type input "swill"
click at [180, 252] on span "Swill emmer 23l - stuk" at bounding box center [147, 253] width 65 height 7
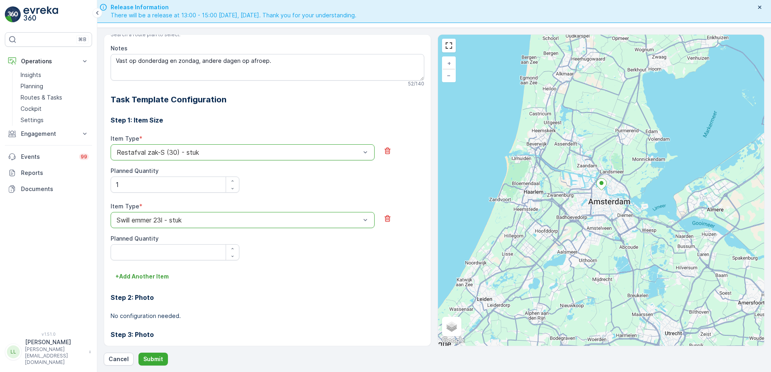
click at [161, 253] on Quantity "Planned Quantity" at bounding box center [175, 253] width 129 height 16
type Quantity "1"
click at [241, 279] on div "+ Add Another Item" at bounding box center [268, 276] width 314 height 13
drag, startPoint x: 160, startPoint y: 278, endPoint x: 309, endPoint y: 65, distance: 260.1
click at [160, 277] on p "+ Add Another Item" at bounding box center [141, 277] width 53 height 8
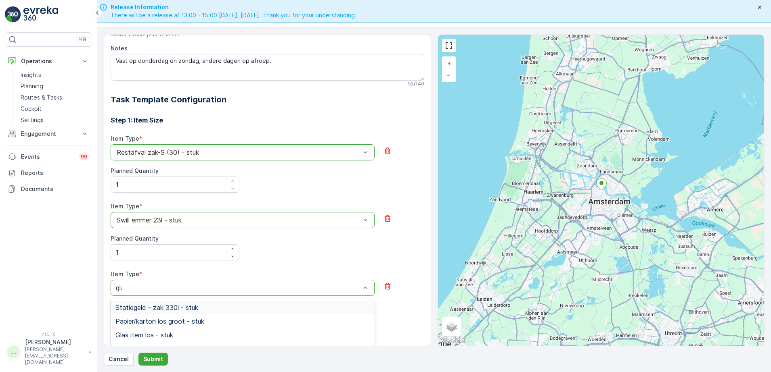
type input "glas"
click at [182, 324] on div "Glas 80l krat - stuk" at bounding box center [242, 321] width 254 height 7
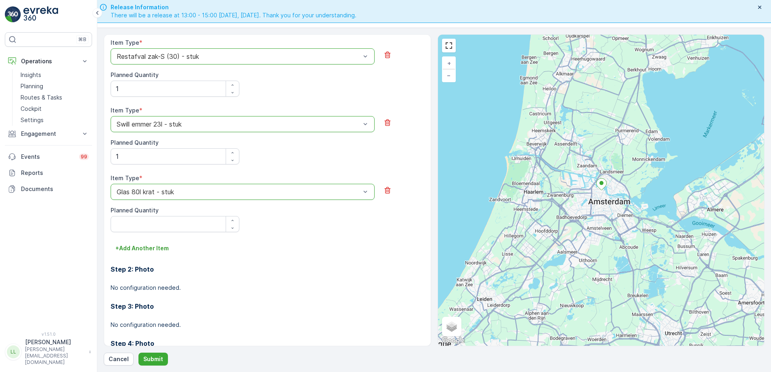
scroll to position [295, 0]
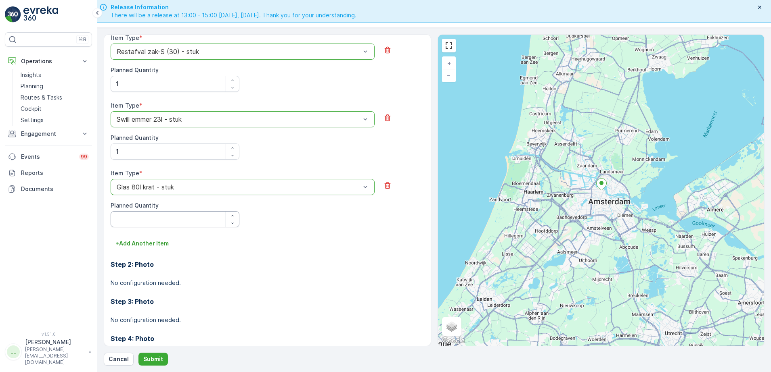
click at [178, 222] on Quantity "Planned Quantity" at bounding box center [175, 219] width 129 height 16
type Quantity "1"
click at [147, 241] on p "+ Add Another Item" at bounding box center [141, 244] width 53 height 8
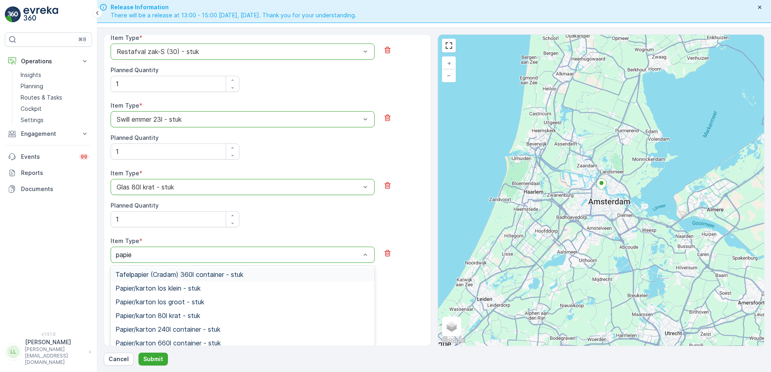
type input "papier"
click at [191, 316] on span "Papier/karton 80l krat - stuk" at bounding box center [157, 315] width 85 height 7
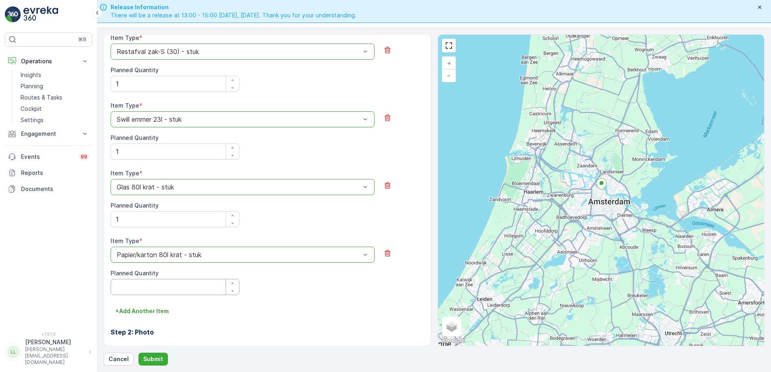
click at [146, 291] on Quantity "Planned Quantity" at bounding box center [175, 287] width 129 height 16
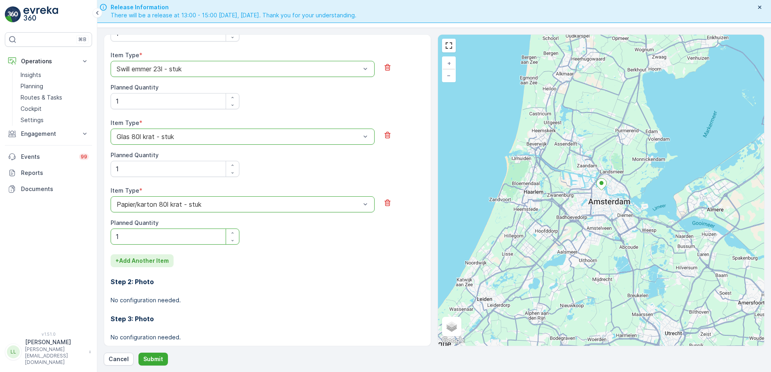
type Quantity "1"
click at [157, 260] on p "+ Add Another Item" at bounding box center [141, 261] width 53 height 8
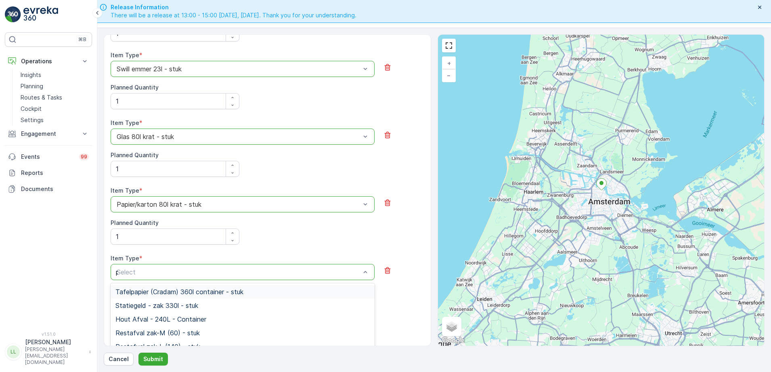
type input "pd"
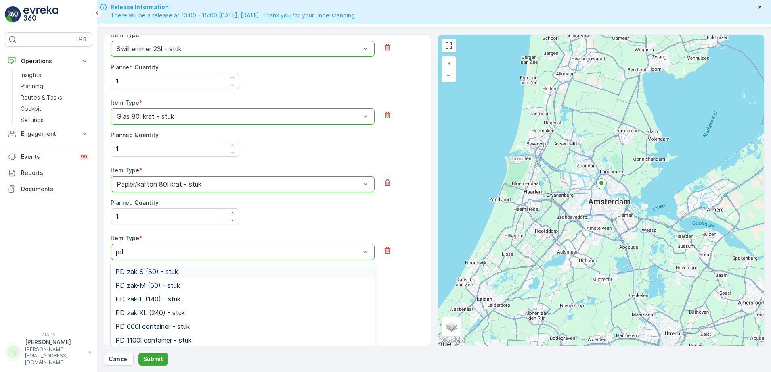
scroll to position [395, 0]
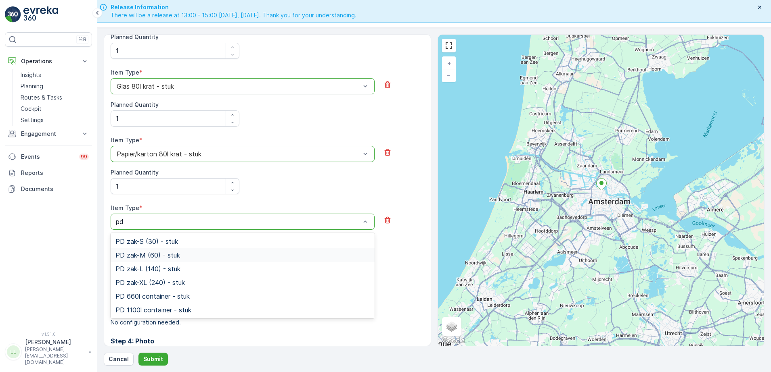
click at [191, 257] on div "PD zak-M (60) - stuk" at bounding box center [242, 255] width 254 height 7
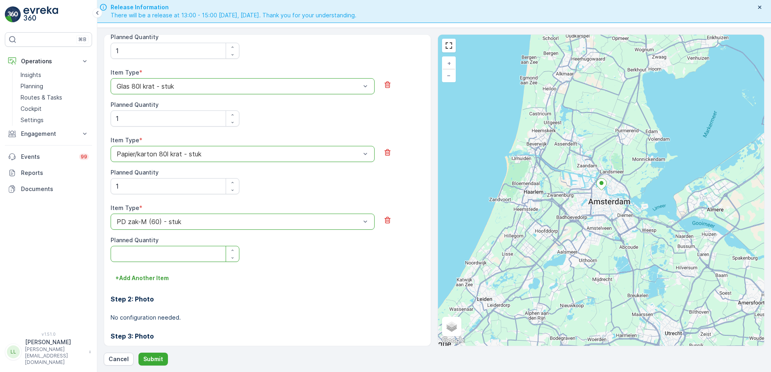
click at [164, 254] on Quantity "Planned Quantity" at bounding box center [175, 254] width 129 height 16
type Quantity "1"
click at [151, 359] on p "Submit" at bounding box center [153, 359] width 20 height 8
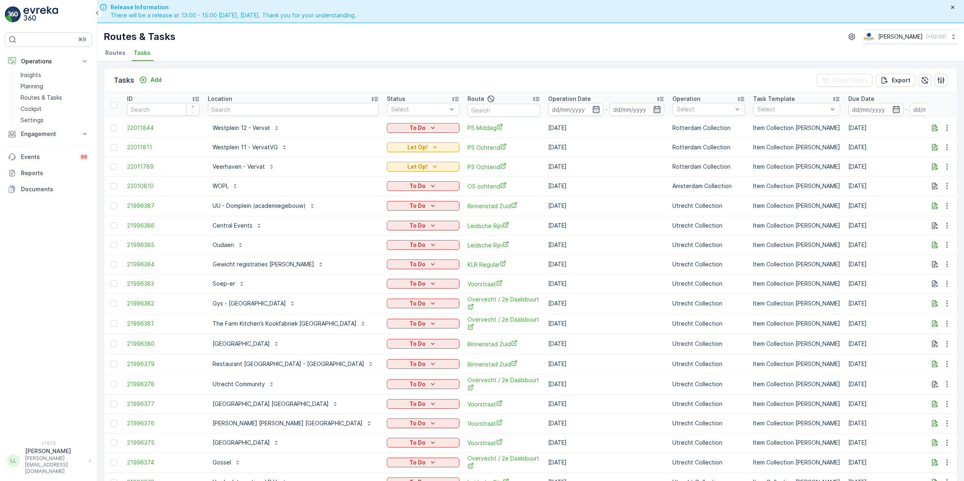
scroll to position [23, 0]
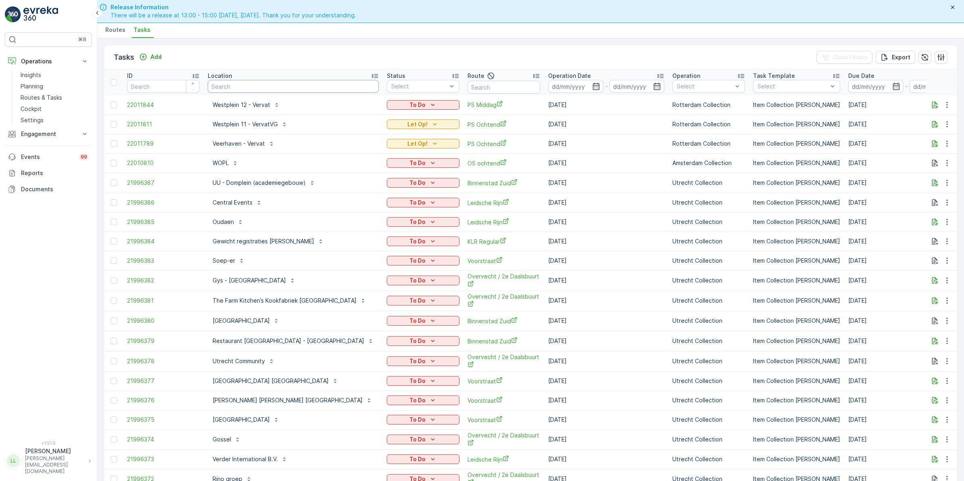
click at [275, 89] on input "text" at bounding box center [293, 86] width 171 height 13
type input "kaapse"
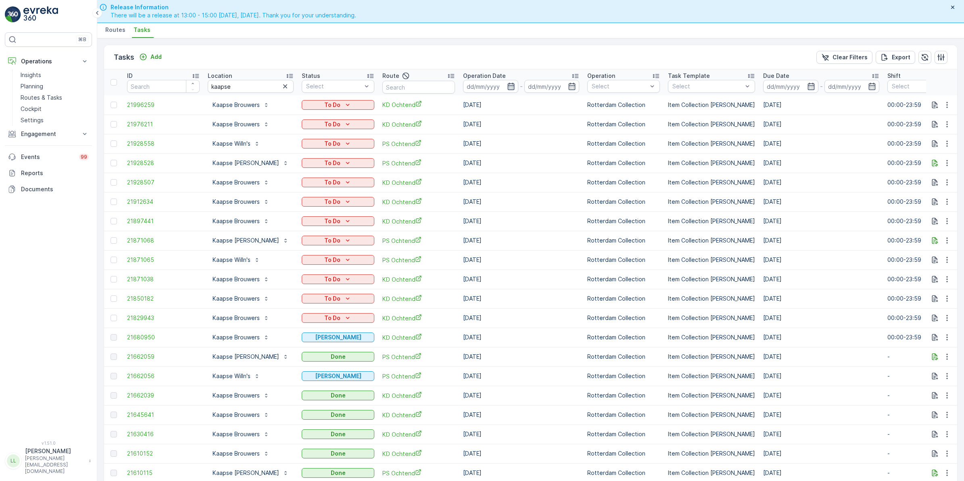
click at [508, 84] on icon "button" at bounding box center [511, 86] width 7 height 7
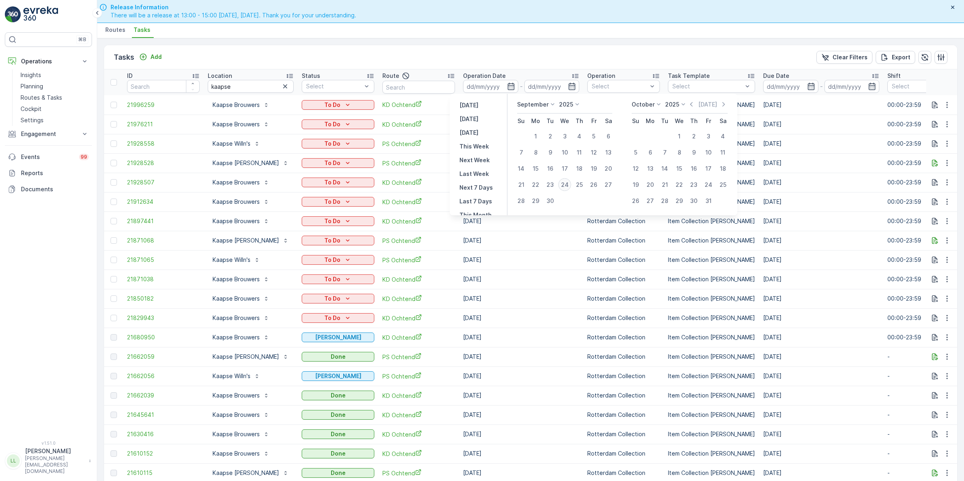
click at [563, 185] on div "24" at bounding box center [564, 184] width 13 height 13
type input "[DATE]"
click at [563, 185] on div "24" at bounding box center [564, 184] width 13 height 13
type input "[DATE]"
click at [562, 186] on div "24" at bounding box center [564, 184] width 13 height 13
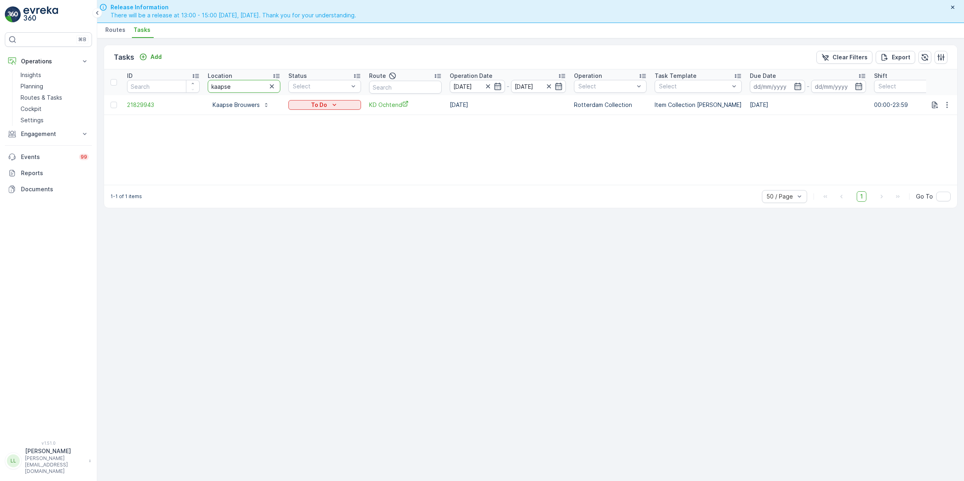
drag, startPoint x: 235, startPoint y: 90, endPoint x: 202, endPoint y: 92, distance: 33.1
click at [202, 92] on tr "ID Location kaapse Status Select Route Operation Date 24.09.2025 - 24.09.2025 O…" at bounding box center [726, 82] width 1245 height 26
click at [495, 87] on icon "button" at bounding box center [498, 86] width 8 height 8
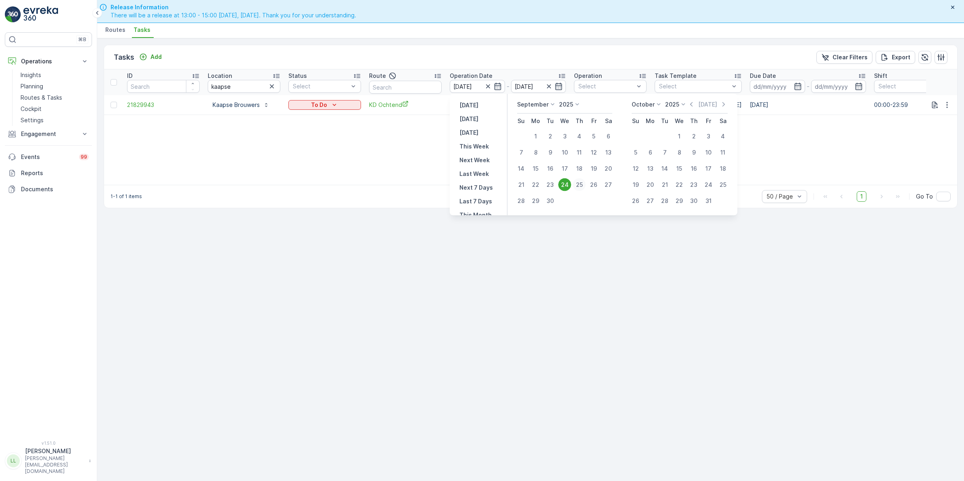
click at [578, 181] on div "25" at bounding box center [579, 184] width 13 height 13
type input "[DATE]"
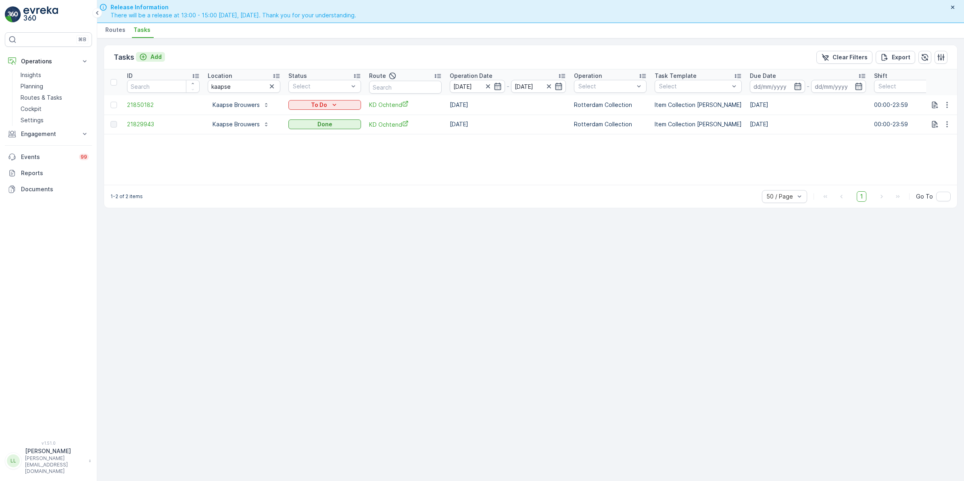
click at [151, 56] on p "Add" at bounding box center [156, 57] width 11 height 8
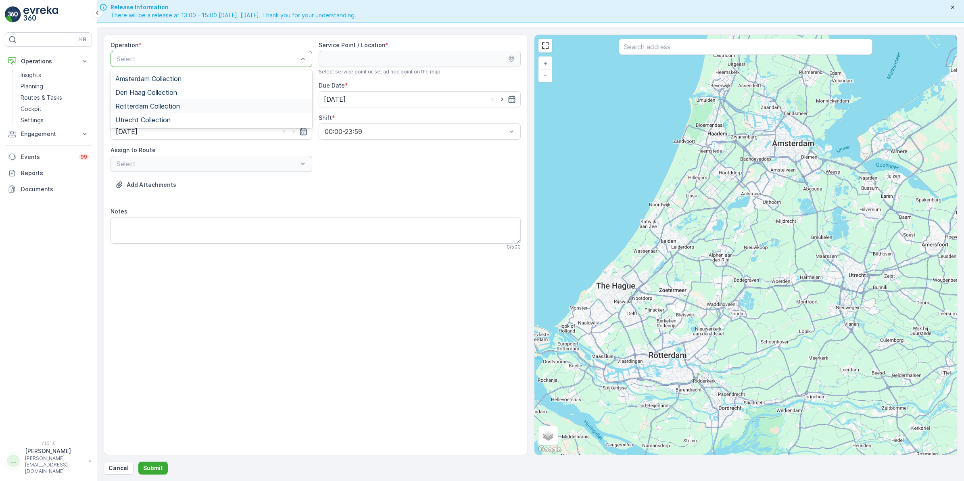
click at [197, 105] on div "Rotterdam Collection" at bounding box center [211, 105] width 192 height 7
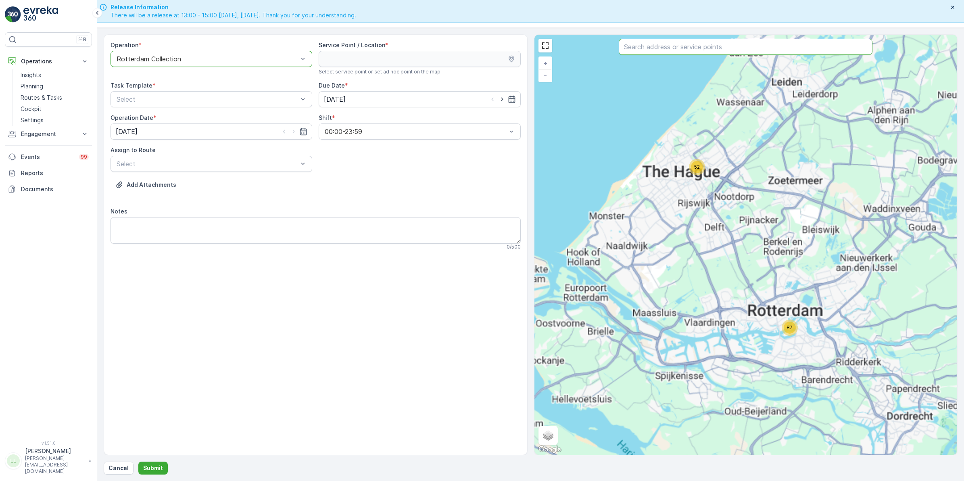
click at [719, 47] on input "text" at bounding box center [746, 47] width 254 height 16
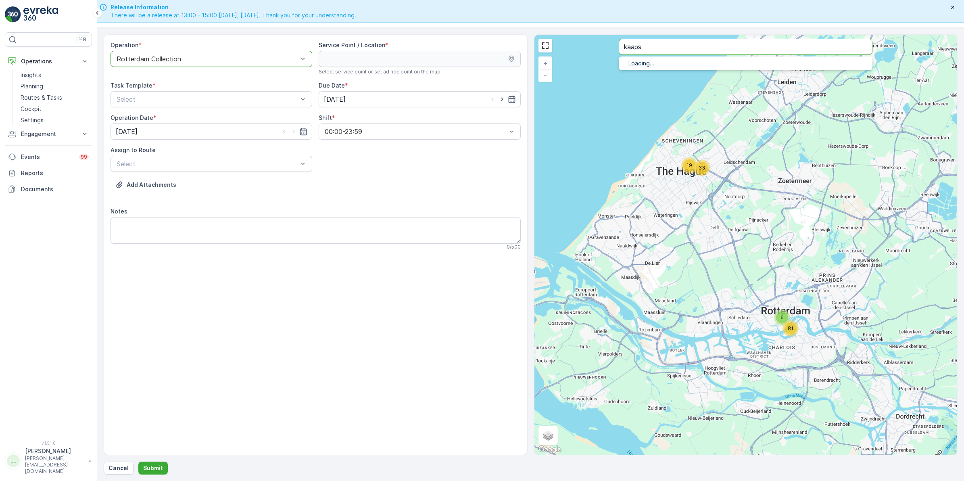
type input "kaaps"
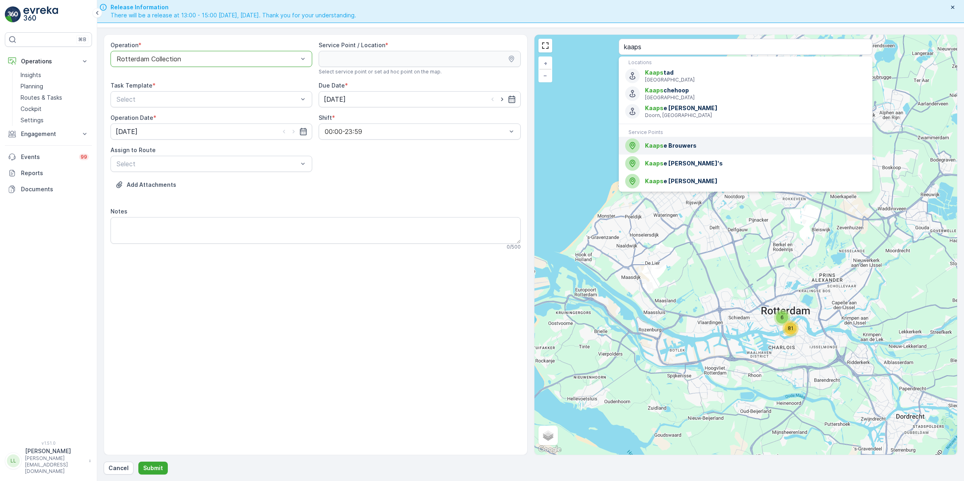
click at [696, 148] on span "Kaaps e Brouwers" at bounding box center [755, 146] width 221 height 8
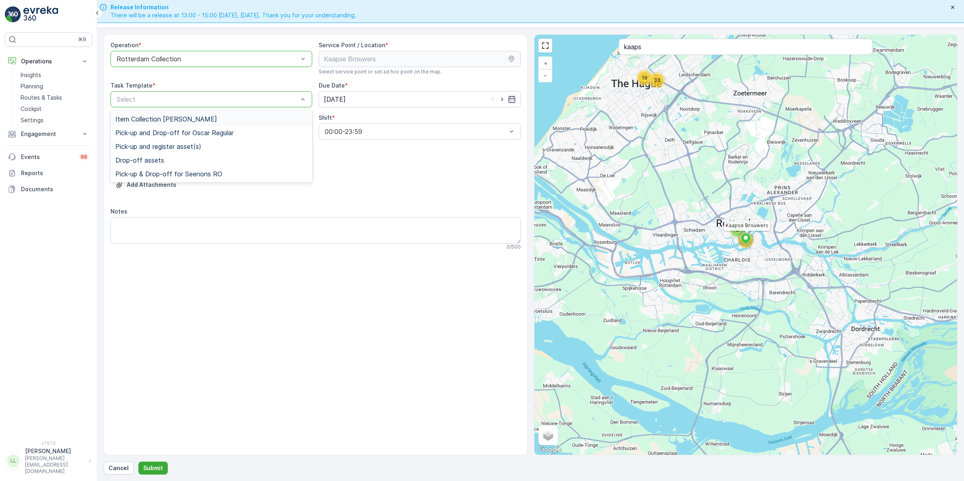
drag, startPoint x: 186, startPoint y: 121, endPoint x: 282, endPoint y: 107, distance: 97.1
click at [187, 121] on span "Item Collection [PERSON_NAME]" at bounding box center [166, 118] width 102 height 7
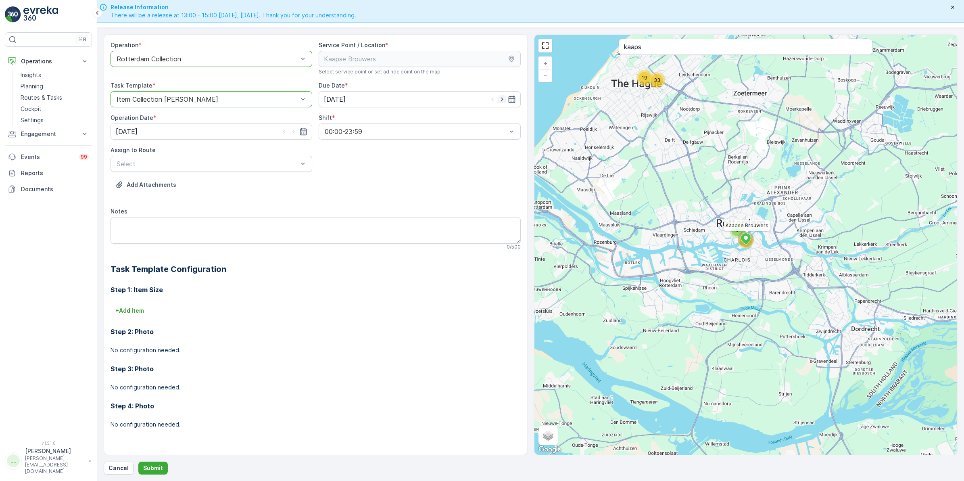
click at [504, 100] on icon "button" at bounding box center [502, 99] width 8 height 8
type input "[DATE]"
click at [291, 132] on icon "button" at bounding box center [294, 132] width 8 height 8
type input "[DATE]"
click at [228, 156] on div "Select" at bounding box center [212, 164] width 202 height 16
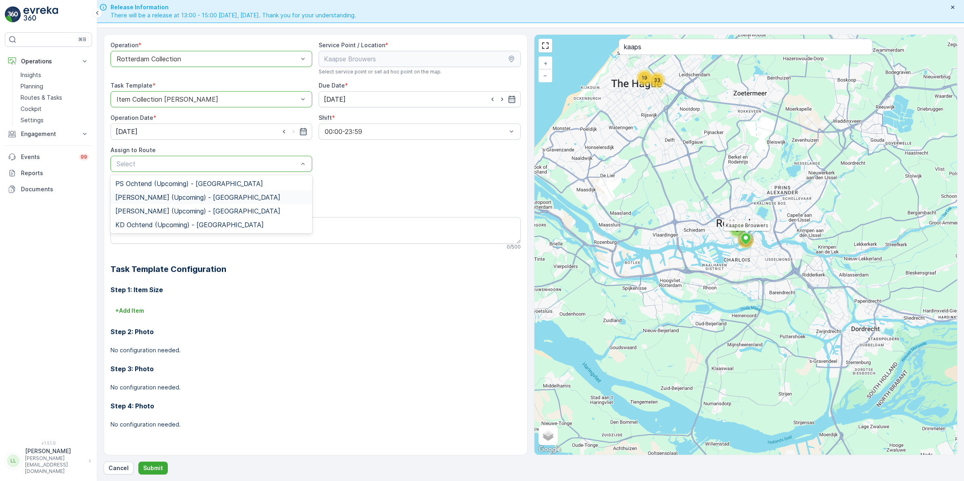
click at [188, 199] on span "PS Middag (Upcoming) - Rotterdam" at bounding box center [197, 197] width 165 height 7
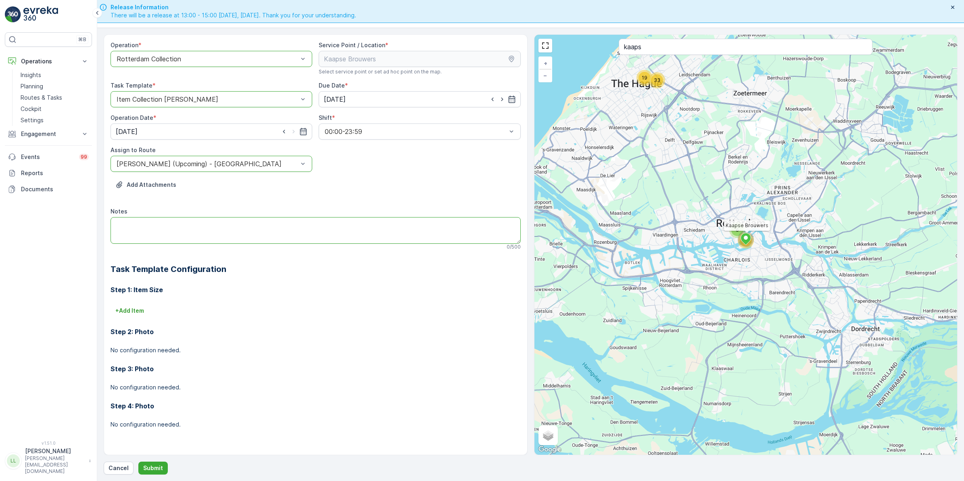
click at [203, 220] on textarea "Notes" at bounding box center [316, 230] width 410 height 27
type textarea "Ophalen:"
click at [135, 307] on p "+ Add Item" at bounding box center [129, 311] width 29 height 8
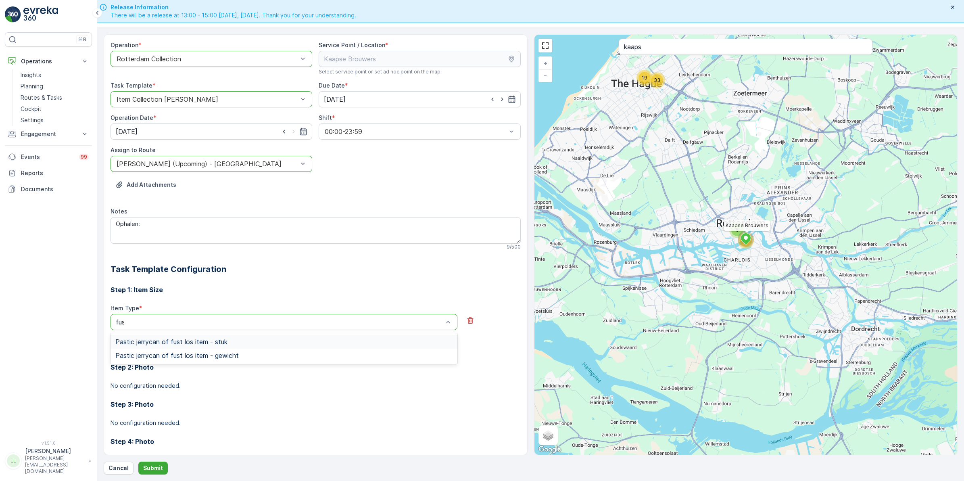
type input "fust"
click at [217, 341] on span "Pastic jerrycan of fust los item - stuk" at bounding box center [171, 341] width 112 height 7
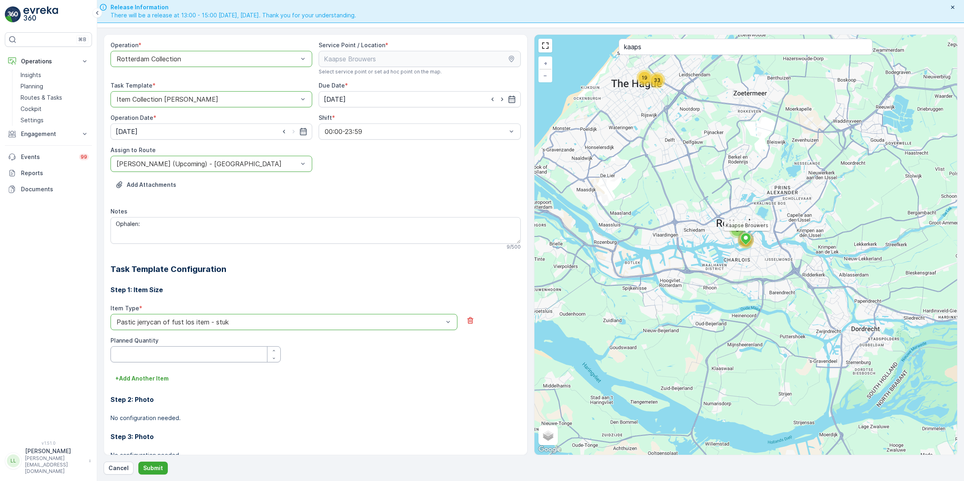
click at [155, 355] on Quantity "Planned Quantity" at bounding box center [196, 354] width 170 height 16
click at [382, 366] on div "Item Type * option Pastic jerrycan of fust los item - stuk is disabled. Select …" at bounding box center [316, 338] width 410 height 68
click at [155, 226] on textarea "Ophalen:" at bounding box center [316, 230] width 410 height 27
click at [142, 226] on textarea "Ophalen: fusten" at bounding box center [316, 230] width 410 height 27
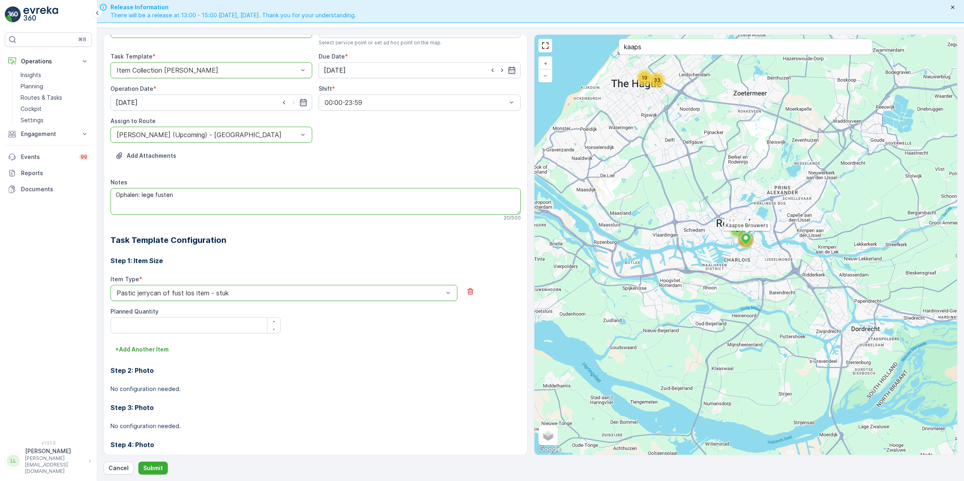
scroll to position [61, 0]
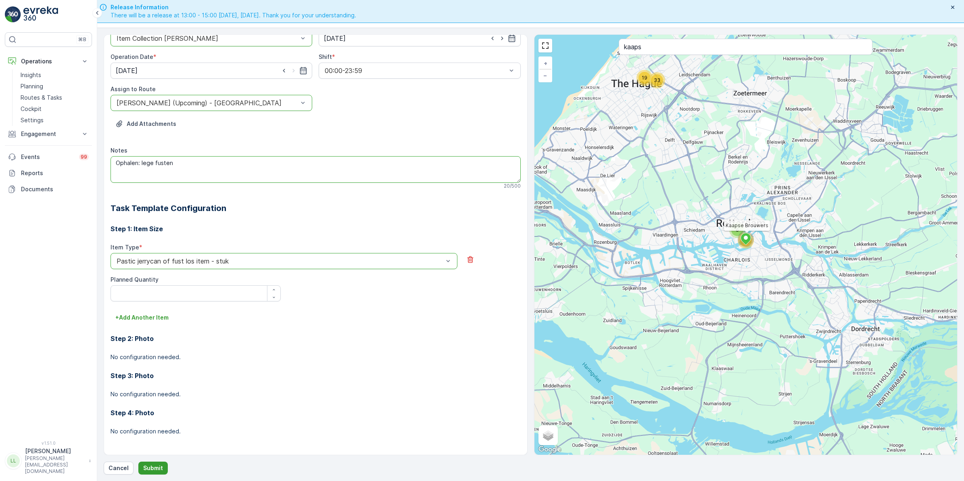
type textarea "Ophalen: lege fusten"
click at [158, 465] on p "Submit" at bounding box center [153, 468] width 20 height 8
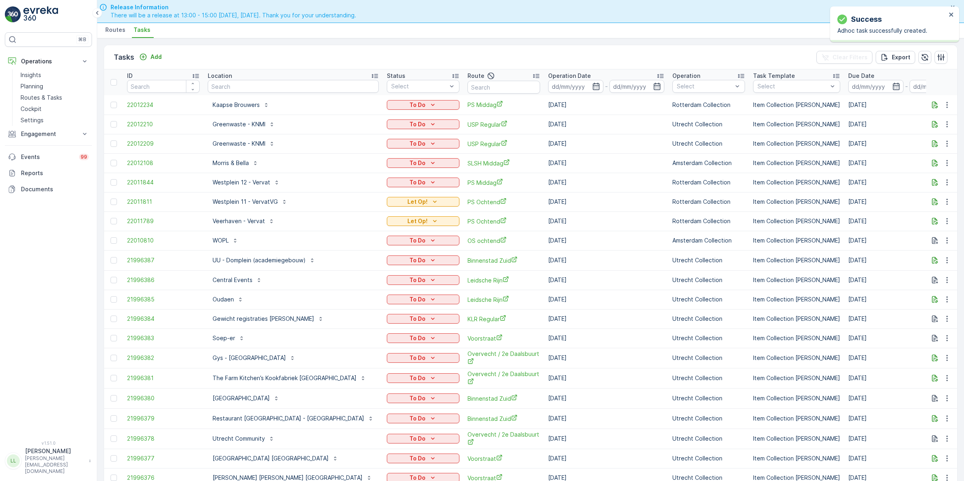
click at [391, 105] on div "To Do" at bounding box center [423, 105] width 66 height 8
click at [364, 115] on span "Let Op!" at bounding box center [356, 117] width 20 height 8
click at [242, 86] on input "text" at bounding box center [293, 86] width 171 height 13
type input "citi"
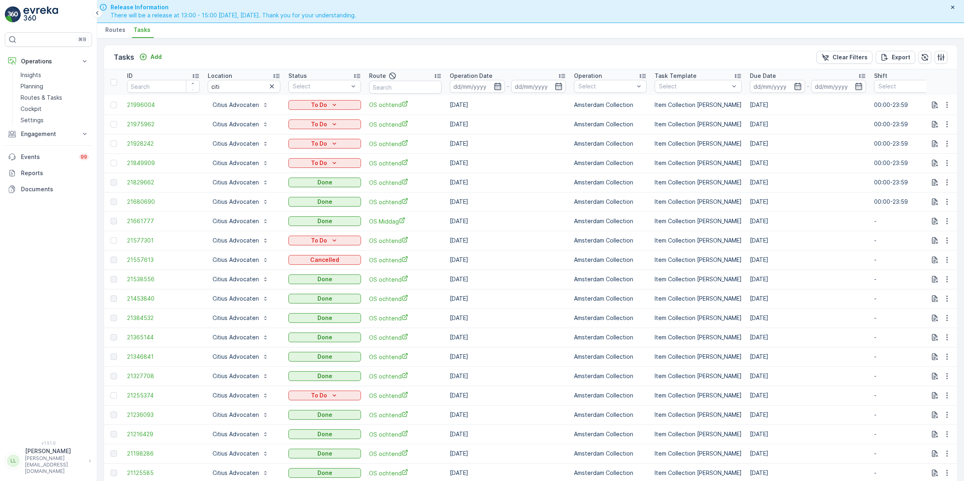
click at [497, 85] on icon "button" at bounding box center [498, 86] width 8 height 8
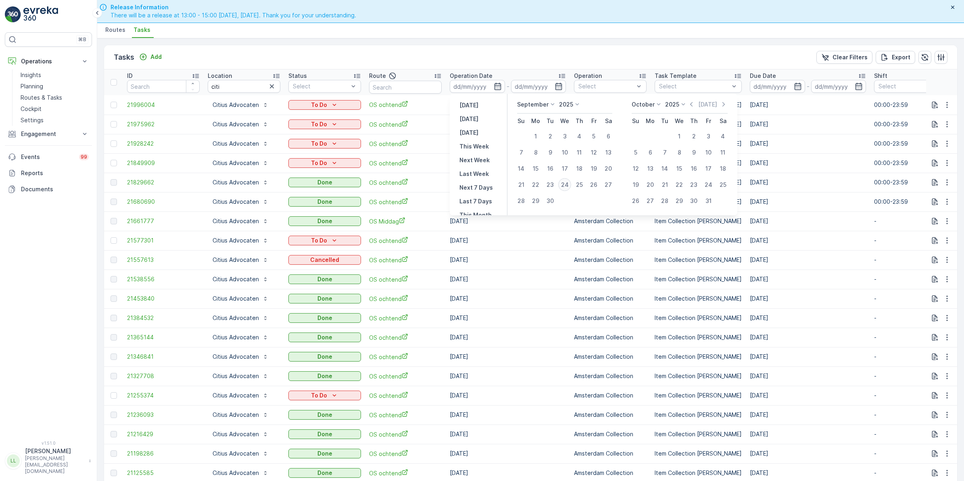
click at [564, 183] on div "24" at bounding box center [564, 184] width 13 height 13
type input "[DATE]"
click at [564, 183] on div "24" at bounding box center [564, 184] width 13 height 13
type input "[DATE]"
click at [564, 183] on div "24" at bounding box center [564, 184] width 13 height 13
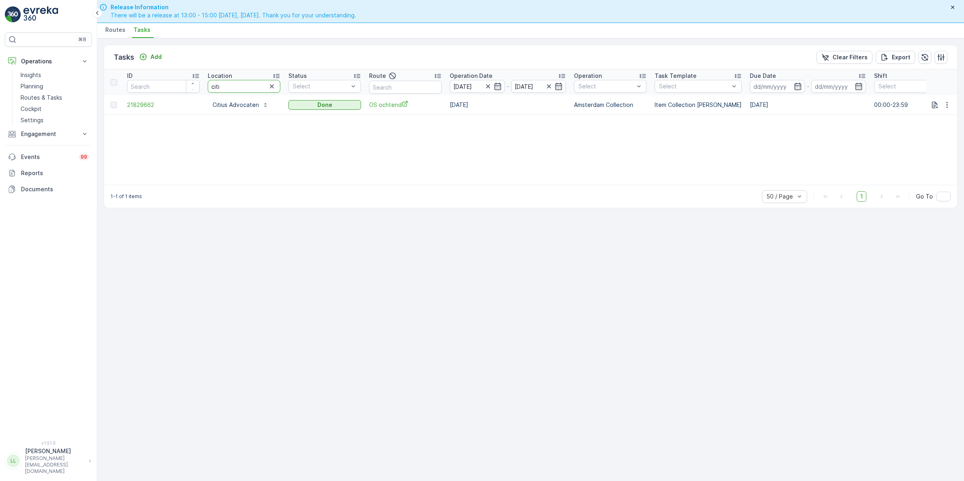
click at [188, 87] on tr "ID Location citi Status Select Route Operation Date 24.09.2025 - 24.09.2025 Ope…" at bounding box center [726, 82] width 1245 height 26
type input "kikk"
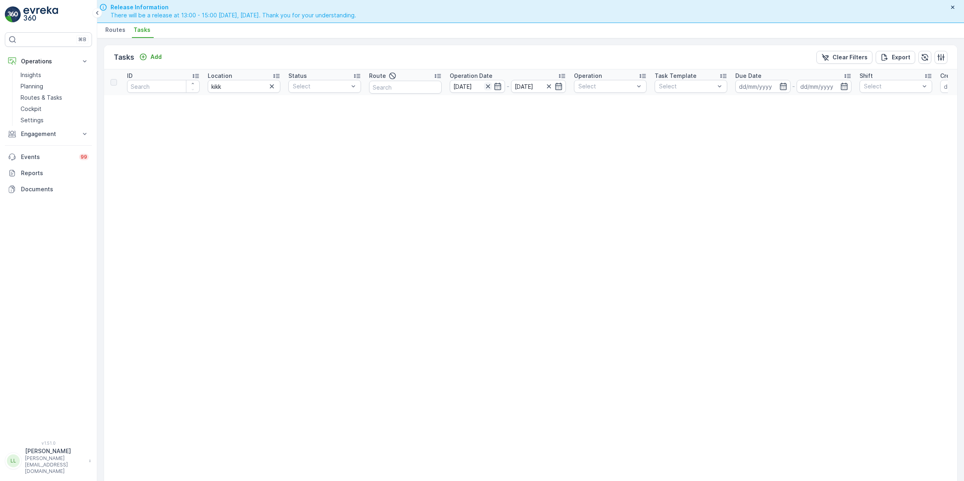
click at [485, 88] on icon "button" at bounding box center [488, 86] width 8 height 8
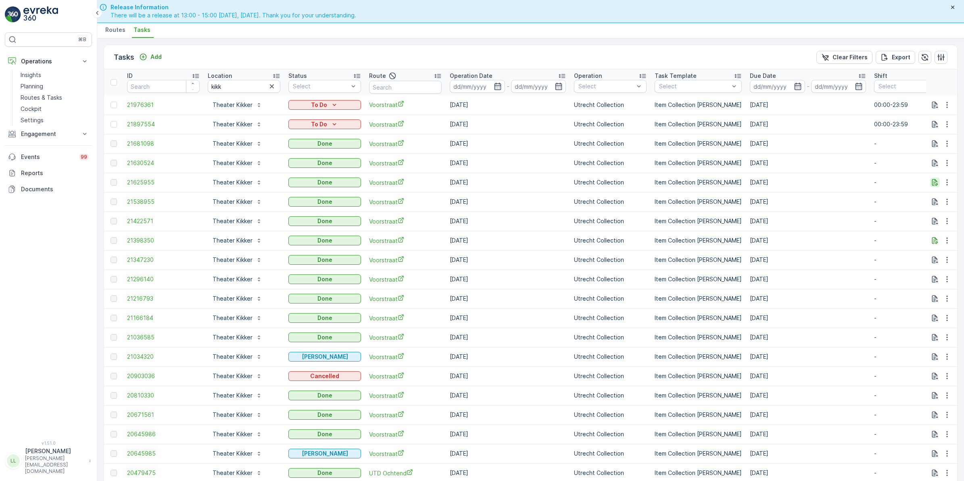
click at [936, 182] on icon "button" at bounding box center [935, 182] width 8 height 8
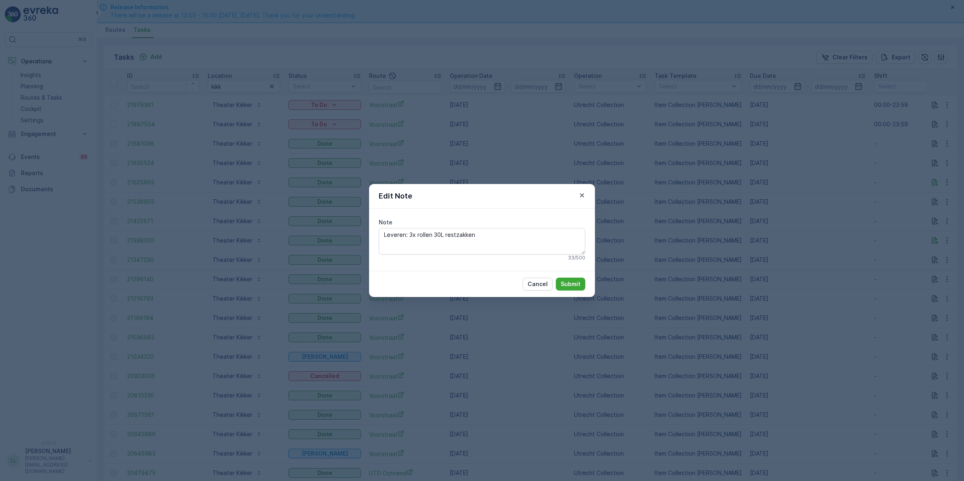
click at [845, 242] on div "Edit Note Note Leveren: 3x rollen 30L restzakken 33 / 500 Cancel Submit" at bounding box center [482, 240] width 964 height 481
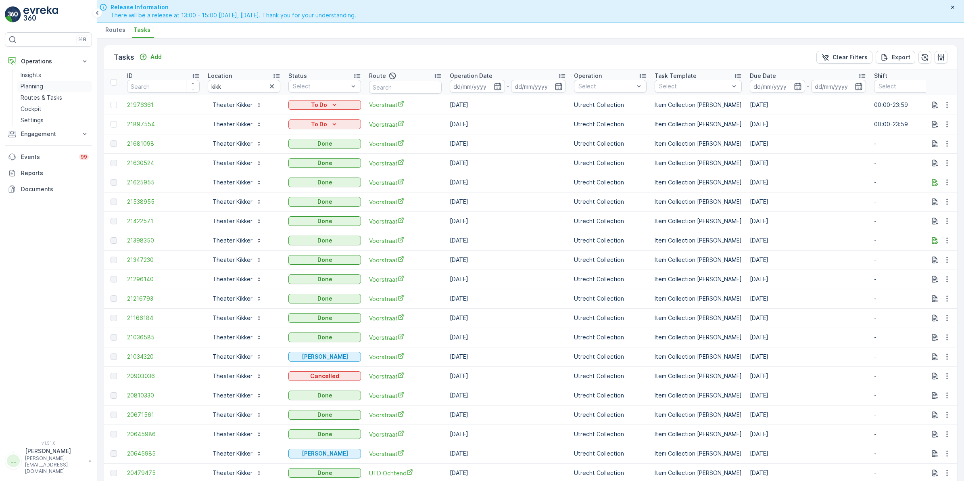
click at [35, 88] on p "Planning" at bounding box center [32, 86] width 23 height 8
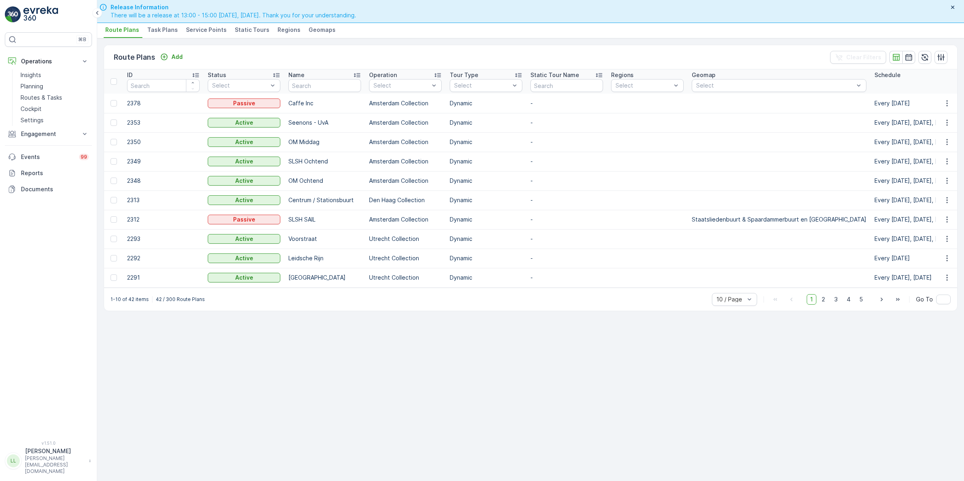
click at [157, 25] on li "Task Plans" at bounding box center [164, 31] width 36 height 14
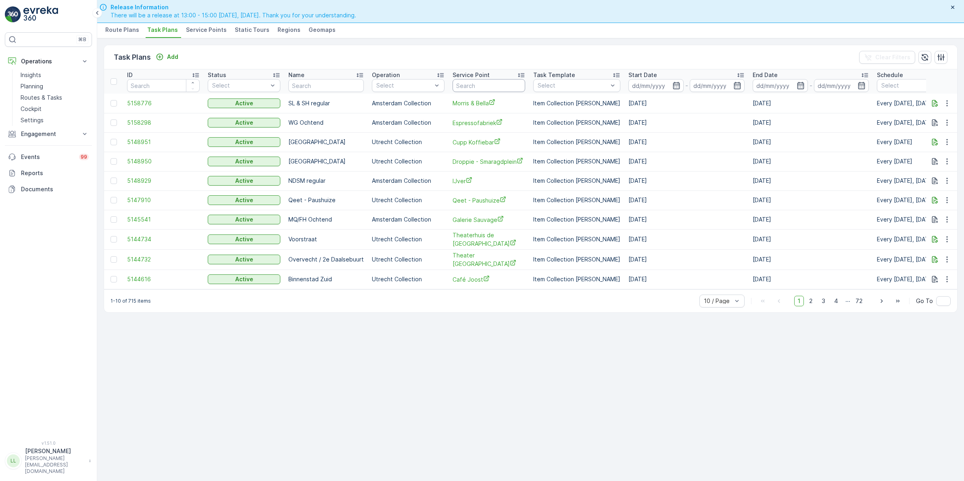
click at [486, 87] on input "text" at bounding box center [489, 85] width 73 height 13
type input "kikker"
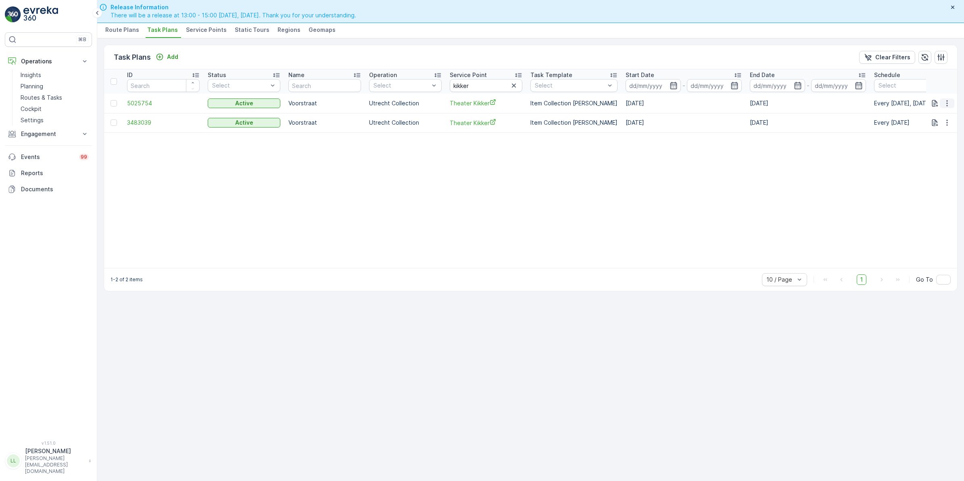
click at [945, 106] on icon "button" at bounding box center [947, 103] width 8 height 8
click at [934, 124] on span "Edit Task Plan" at bounding box center [933, 126] width 38 height 8
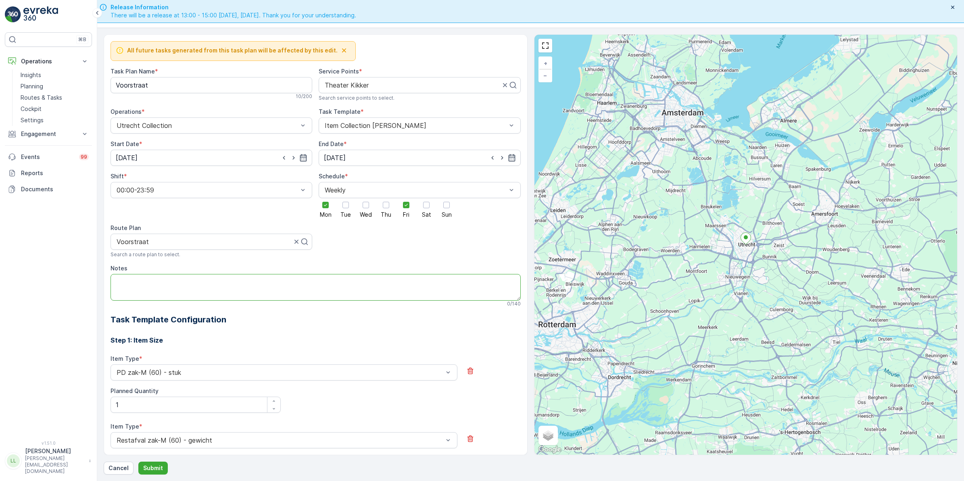
click at [285, 278] on textarea "Notes" at bounding box center [316, 287] width 410 height 27
type textarea "O"
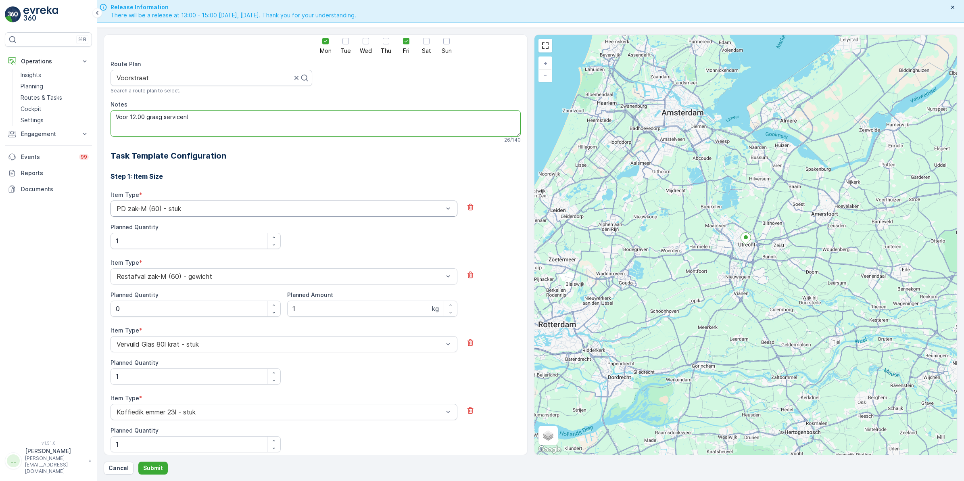
scroll to position [63, 0]
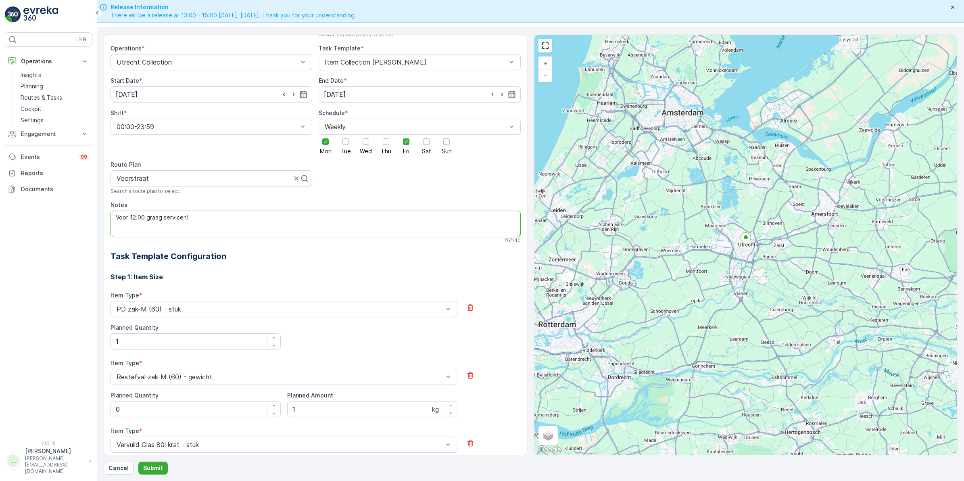
click at [123, 221] on textarea "Voor 12.00 graag servicen!" at bounding box center [316, 224] width 410 height 27
click at [172, 220] on textarea "Het liefst voor 12.00 graag servicen!" at bounding box center [316, 224] width 410 height 27
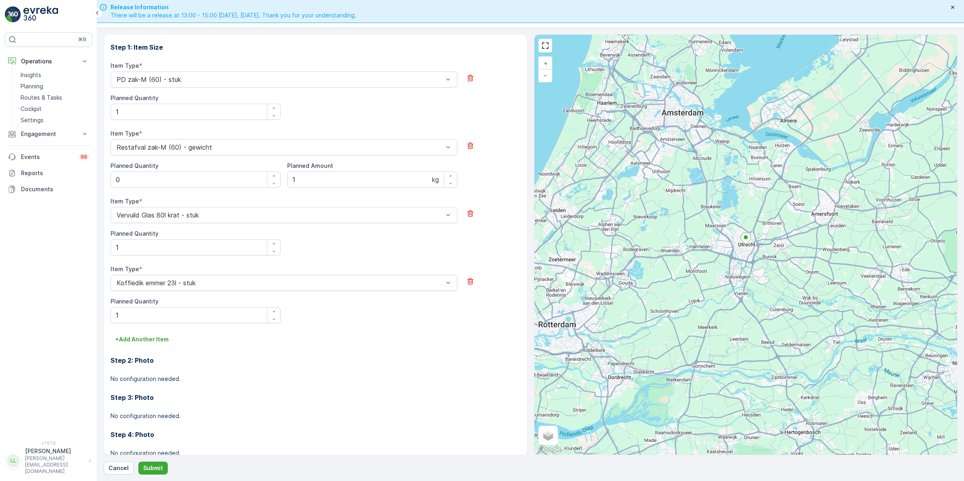
scroll to position [316, 0]
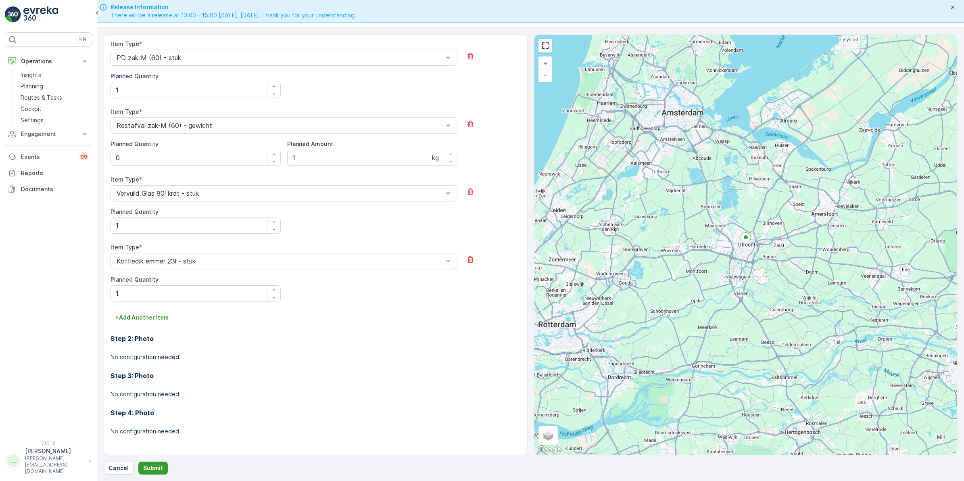
type textarea "Het liefst voor 12.00 servicen!"
click at [158, 471] on p "Submit" at bounding box center [153, 468] width 20 height 8
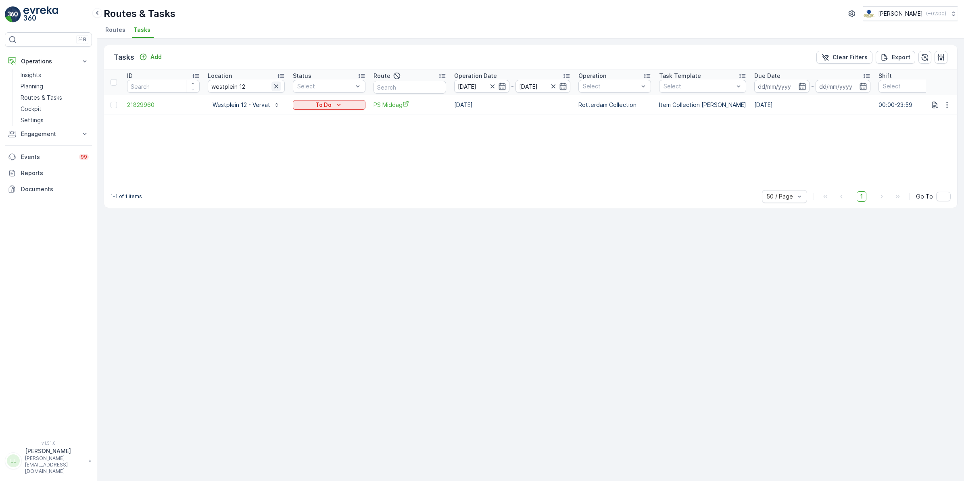
click at [275, 87] on icon "button" at bounding box center [276, 86] width 4 height 4
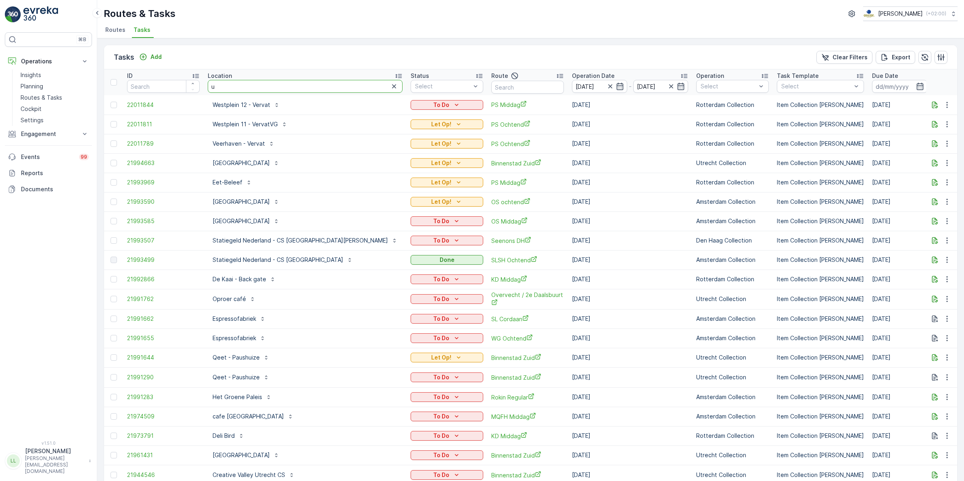
type input "uv"
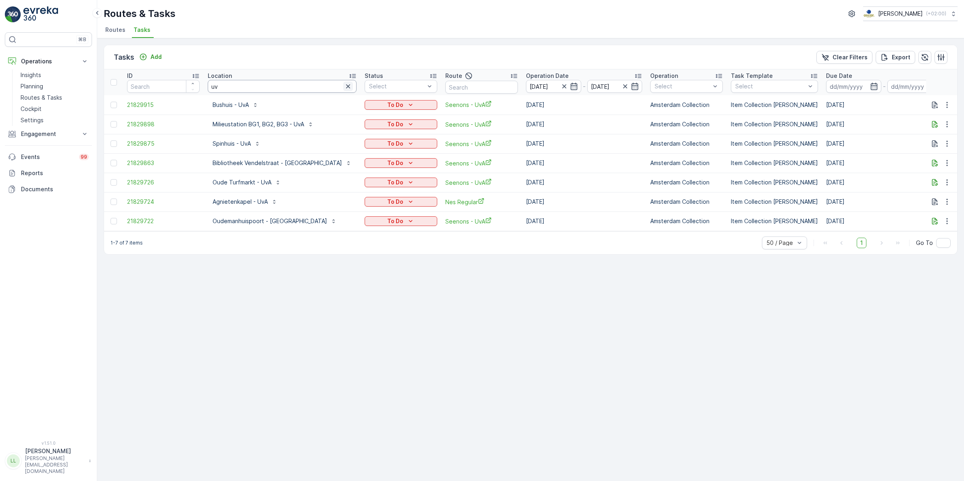
click at [315, 86] on div "uv" at bounding box center [282, 86] width 149 height 13
click at [344, 86] on icon "button" at bounding box center [348, 86] width 8 height 8
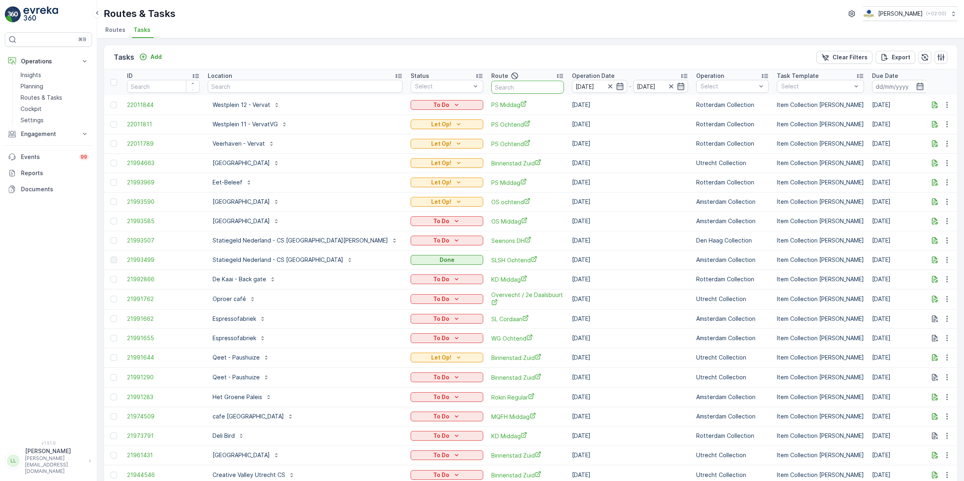
click at [491, 88] on input "text" at bounding box center [527, 87] width 73 height 13
type input "uva"
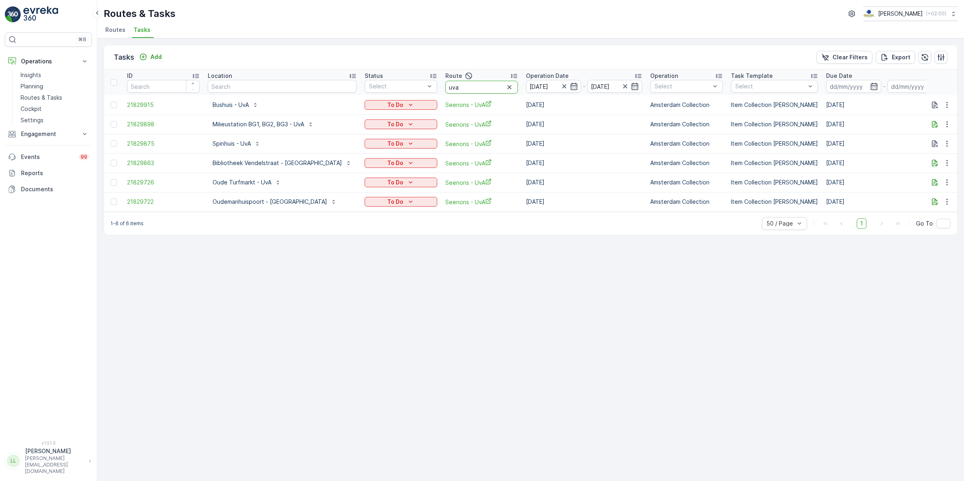
click at [445, 83] on input "uva" at bounding box center [481, 87] width 73 height 13
type input "u"
type input "hub"
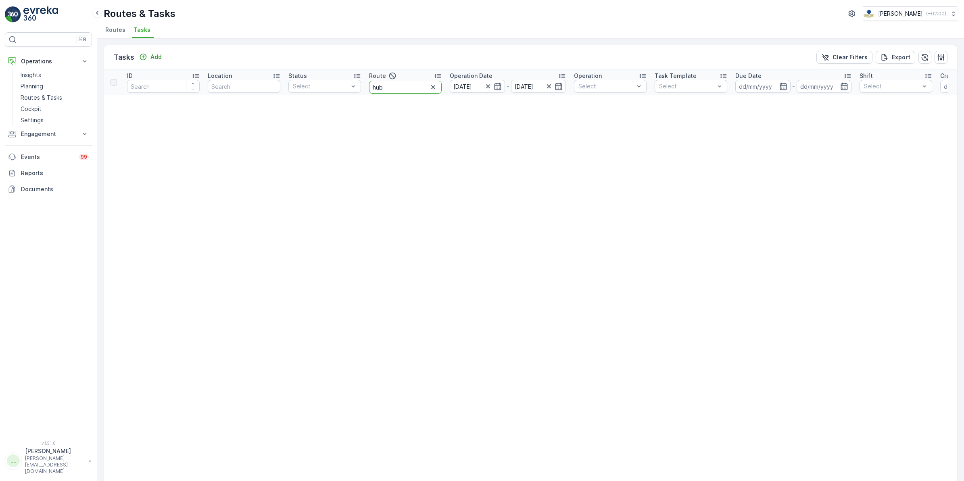
drag, startPoint x: 410, startPoint y: 87, endPoint x: 339, endPoint y: 95, distance: 71.5
type input "o"
type input "seen"
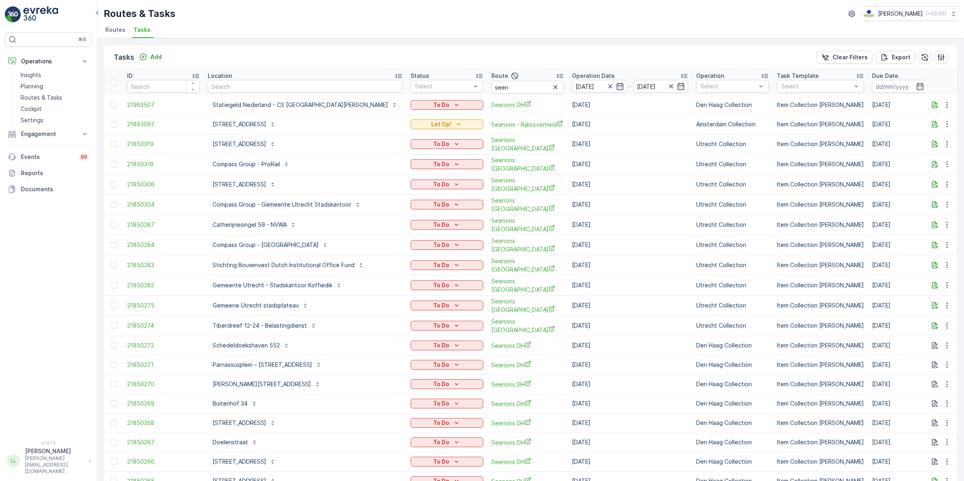
click at [491, 87] on input "seen" at bounding box center [527, 87] width 73 height 13
type input "seenons ams"
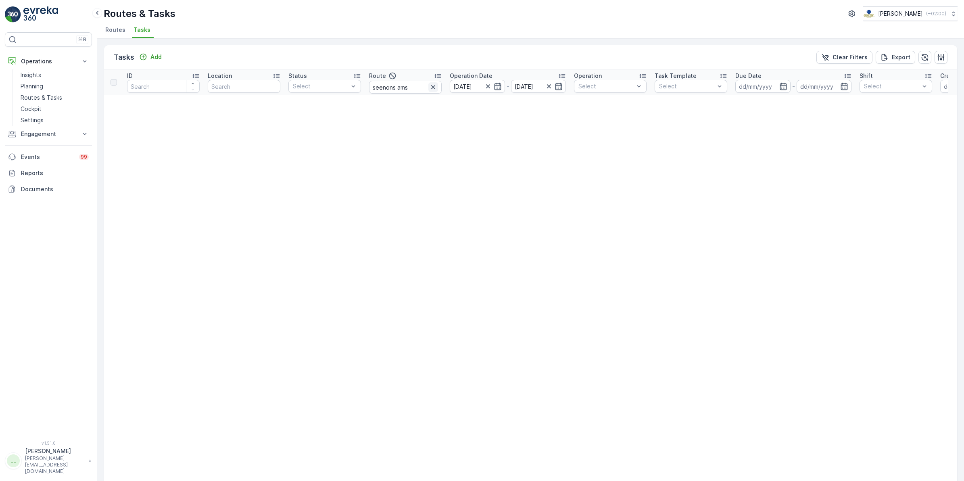
click at [435, 88] on icon "button" at bounding box center [433, 87] width 8 height 8
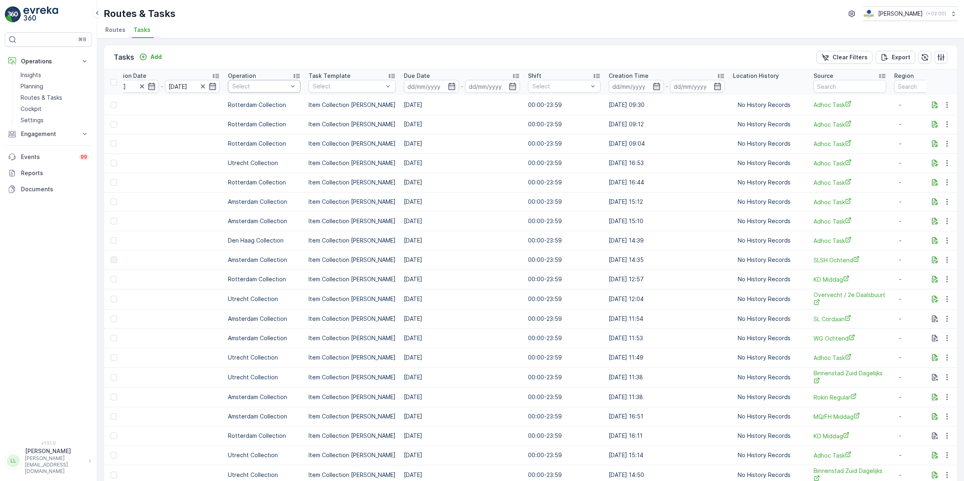
click at [228, 90] on div "Select" at bounding box center [264, 86] width 73 height 13
click at [241, 128] on p "Amsterdam Collection" at bounding box center [268, 131] width 54 height 16
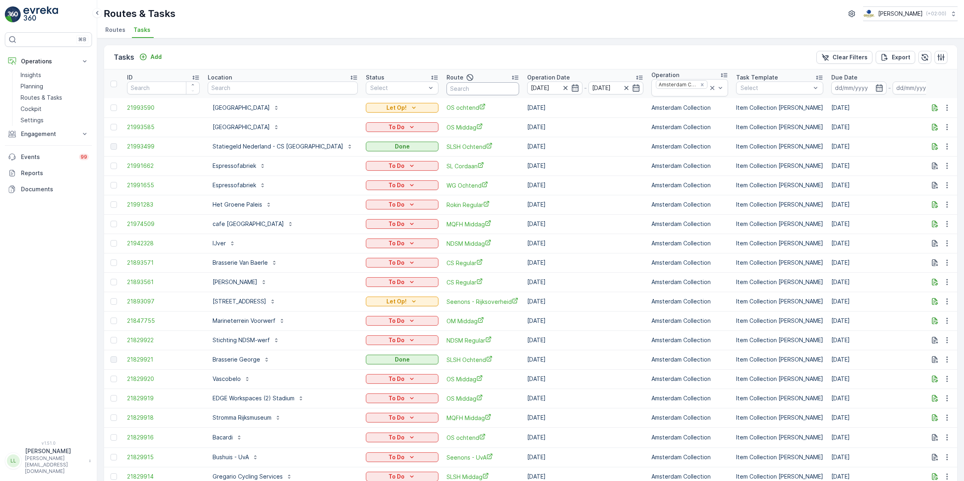
click at [447, 93] on input "text" at bounding box center [483, 88] width 73 height 13
type input "see"
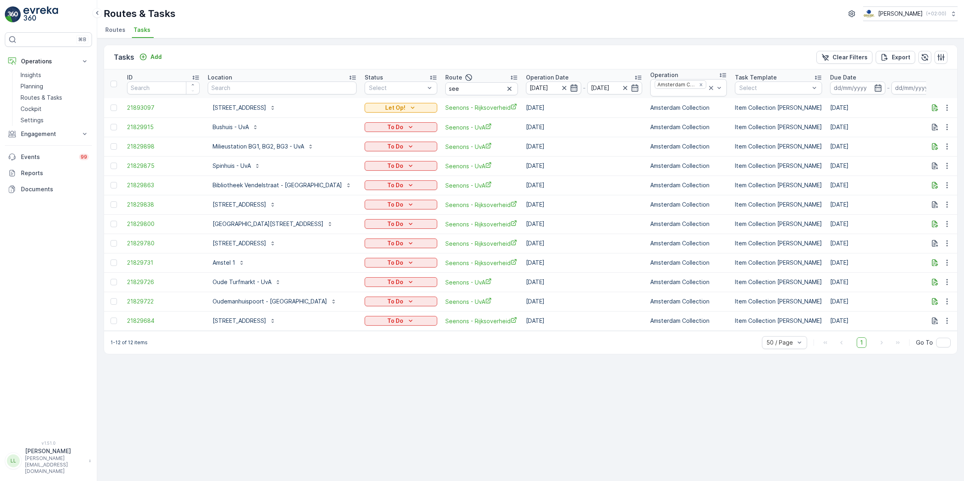
click at [560, 87] on icon "button" at bounding box center [564, 88] width 8 height 8
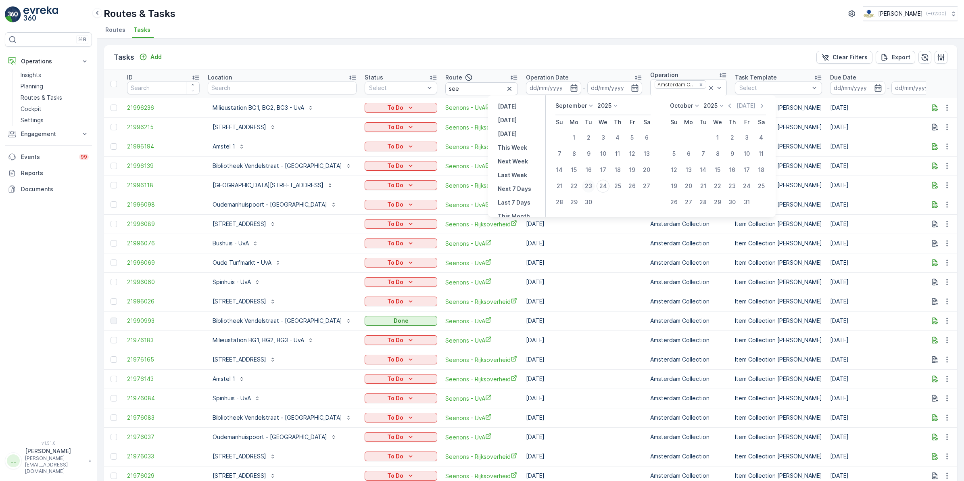
click at [592, 186] on div "23" at bounding box center [588, 186] width 13 height 13
type input "23.09.2025"
click at [592, 186] on div "23" at bounding box center [588, 186] width 13 height 13
type input "23.09.2025"
click at [592, 186] on div "23" at bounding box center [588, 186] width 13 height 13
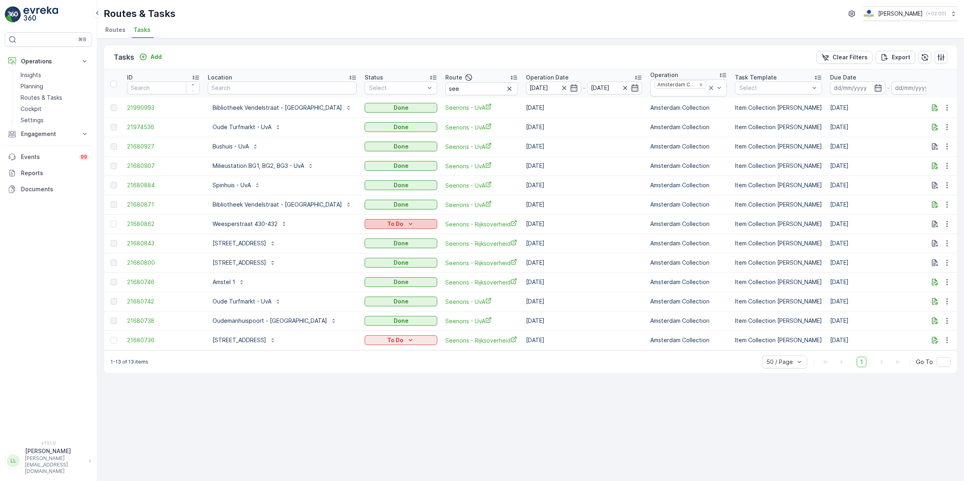
click at [407, 226] on icon "To Do" at bounding box center [411, 224] width 8 height 8
click at [352, 244] on span "Geen Afval" at bounding box center [354, 247] width 45 height 8
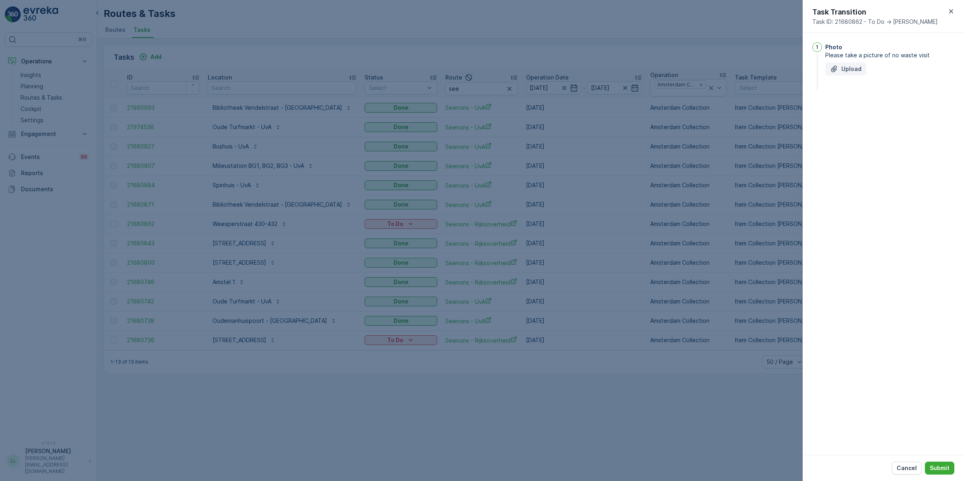
click at [852, 66] on p "Upload" at bounding box center [852, 69] width 20 height 8
click at [944, 463] on button "Submit" at bounding box center [939, 468] width 29 height 13
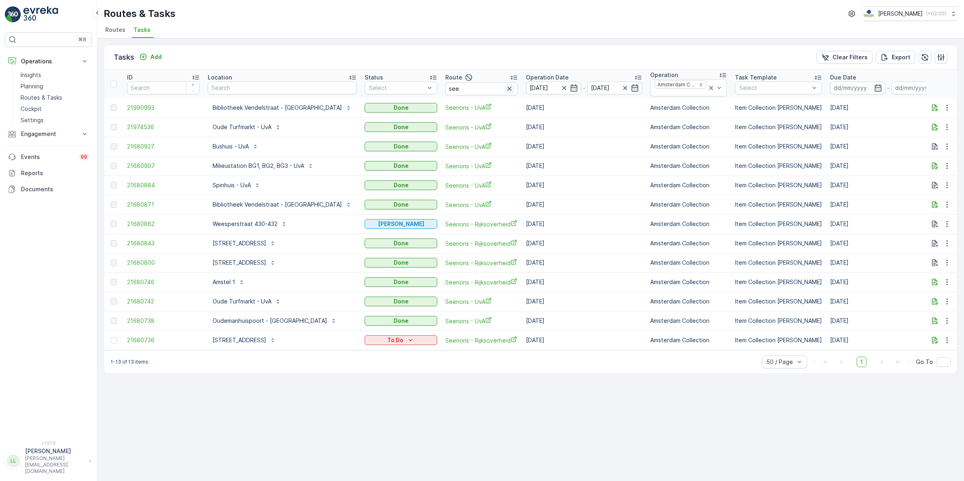
click at [506, 90] on icon "button" at bounding box center [510, 89] width 8 height 8
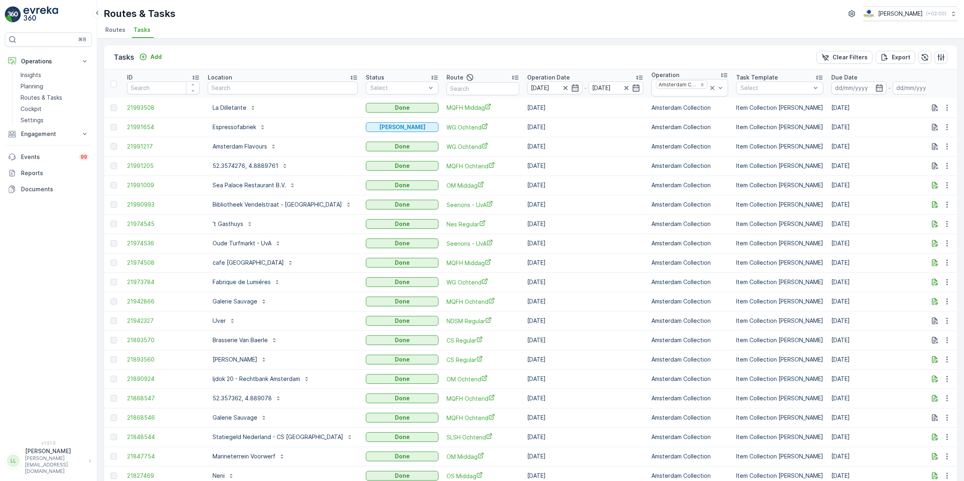
click at [283, 89] on input "text" at bounding box center [283, 88] width 150 height 13
type input "knm"
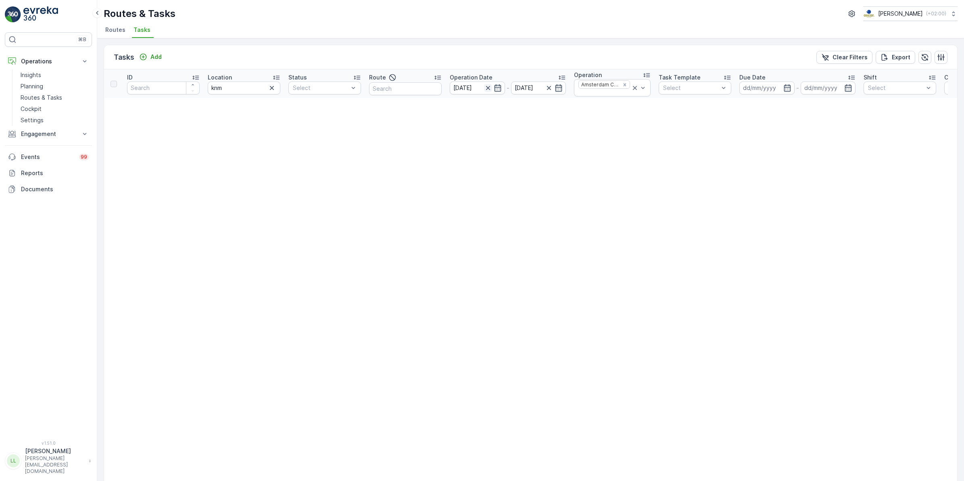
click at [484, 87] on icon "button" at bounding box center [488, 88] width 8 height 8
click at [500, 84] on icon "button" at bounding box center [498, 88] width 8 height 8
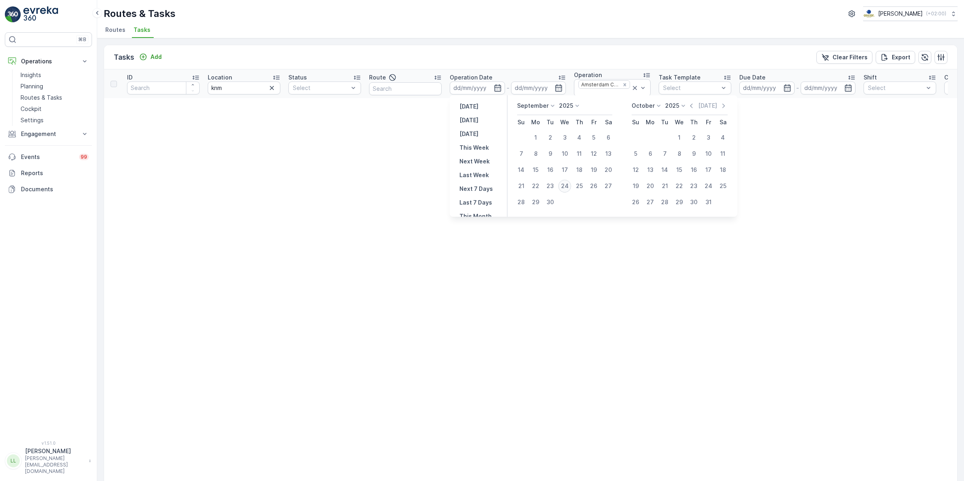
click at [567, 186] on div "24" at bounding box center [564, 186] width 13 height 13
type input "24.09.2025"
click at [567, 186] on div "24" at bounding box center [564, 186] width 13 height 13
type input "24.09.2025"
click at [567, 185] on div "24" at bounding box center [564, 186] width 13 height 13
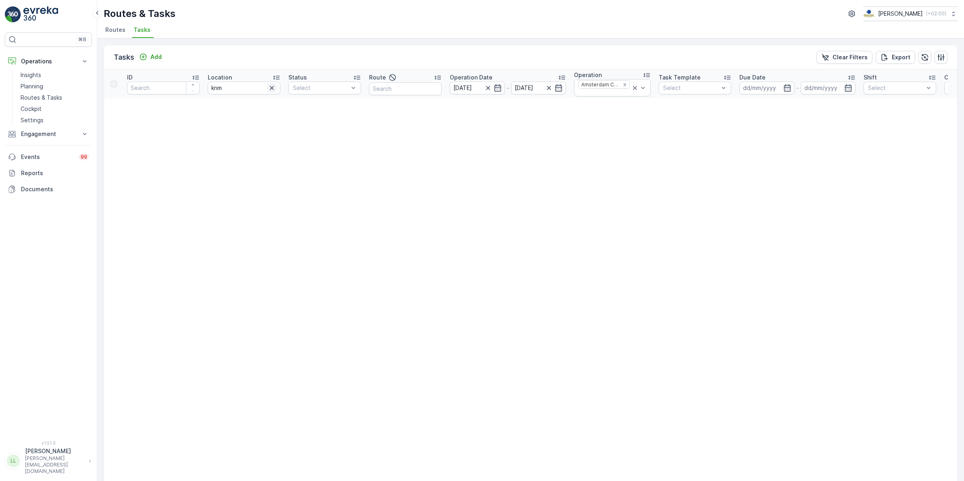
click at [269, 87] on icon "button" at bounding box center [272, 88] width 8 height 8
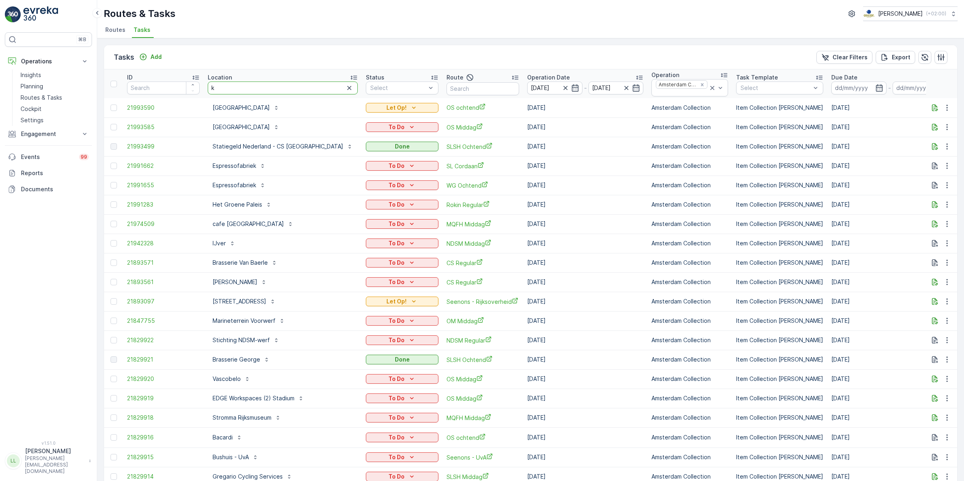
type input "km"
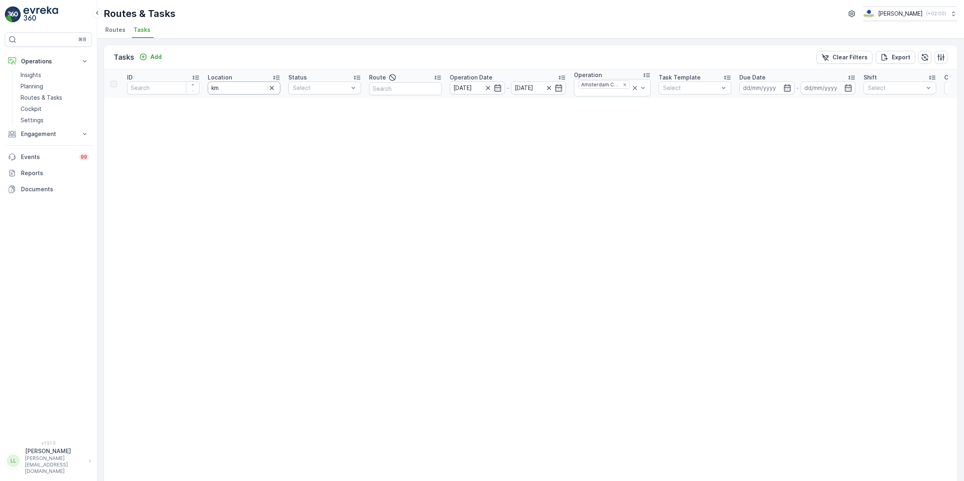
click at [245, 88] on input "km" at bounding box center [244, 88] width 73 height 13
type input "k"
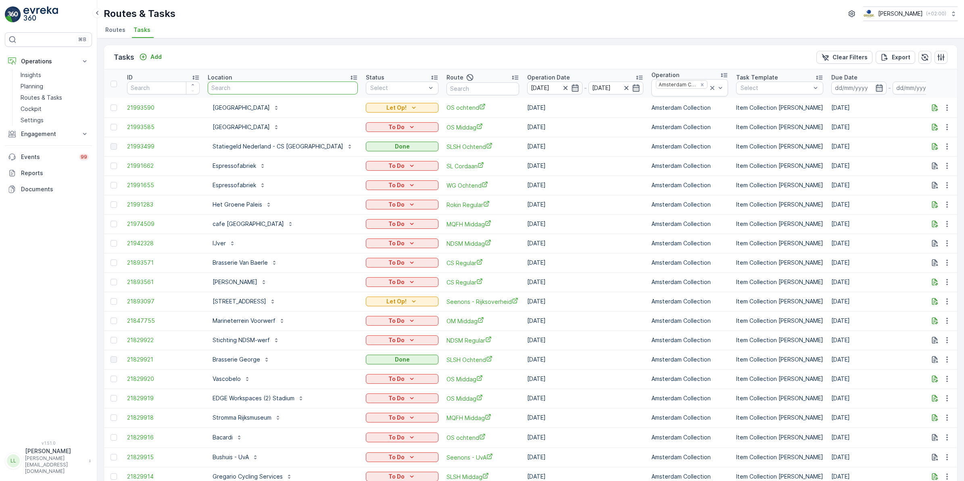
click at [262, 87] on input "text" at bounding box center [283, 88] width 150 height 13
type input "green"
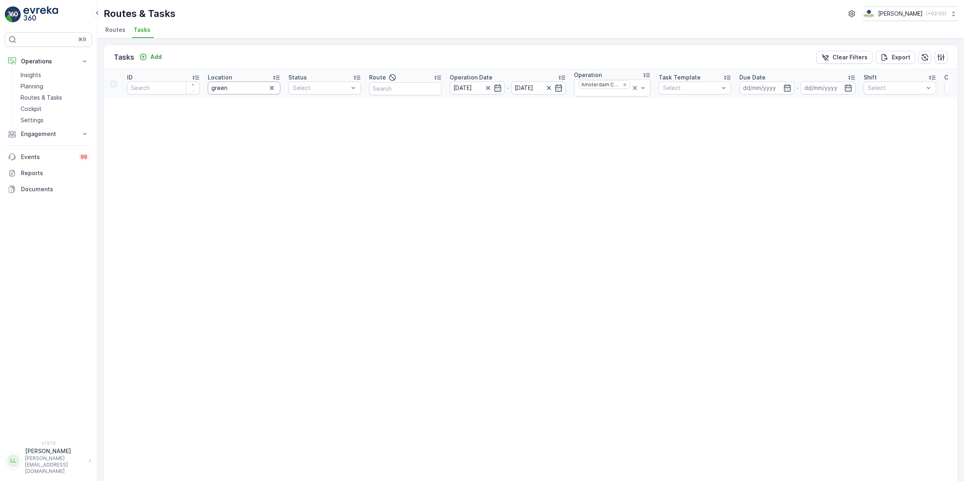
click at [253, 86] on input "green" at bounding box center [244, 88] width 73 height 13
click at [271, 88] on icon "button" at bounding box center [272, 88] width 4 height 4
click at [389, 88] on input "text" at bounding box center [405, 88] width 73 height 13
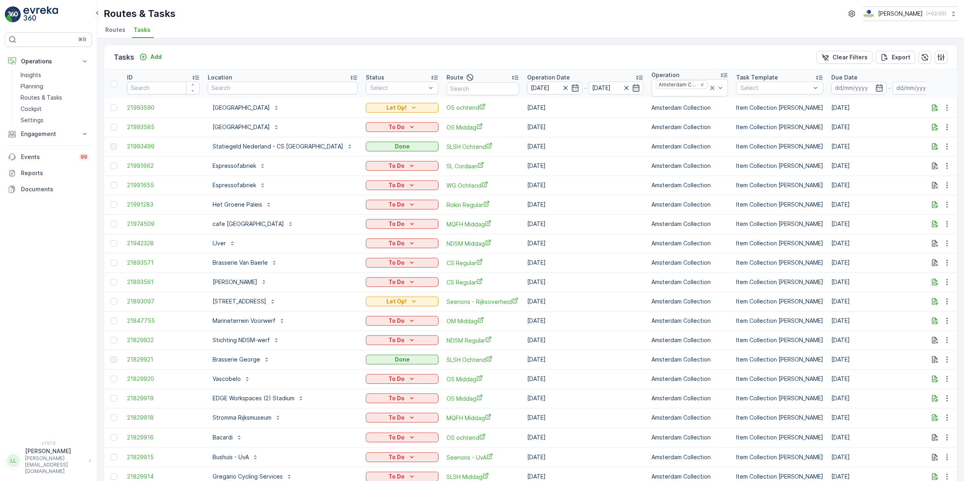
click at [463, 85] on input "text" at bounding box center [483, 88] width 73 height 13
type input "usp"
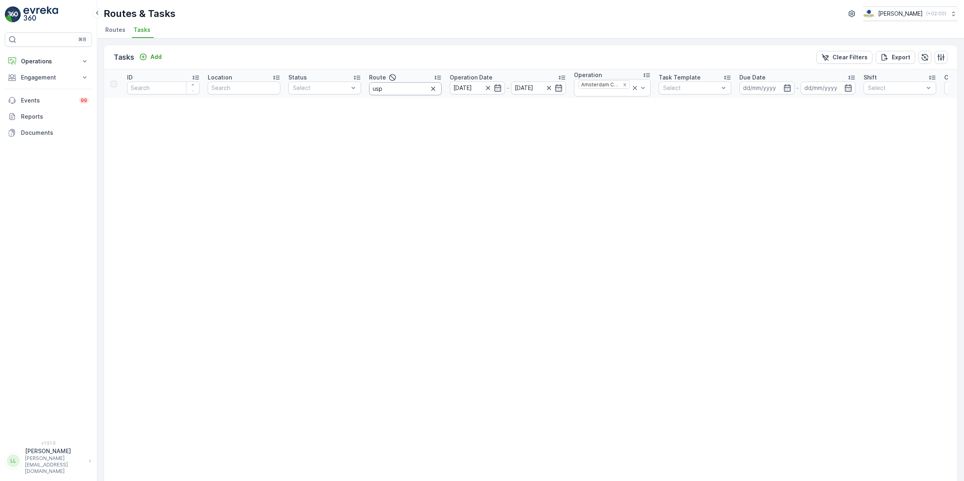
click at [396, 87] on input "usp" at bounding box center [405, 88] width 73 height 13
drag, startPoint x: 391, startPoint y: 88, endPoint x: 362, endPoint y: 91, distance: 30.0
click at [362, 91] on tr "ID Location Status Select Route usp Operation Date [DATE] - [DATE] Operation Am…" at bounding box center [710, 83] width 1213 height 29
click at [488, 88] on icon "button" at bounding box center [488, 88] width 4 height 4
click at [387, 90] on input "usp" at bounding box center [405, 88] width 73 height 13
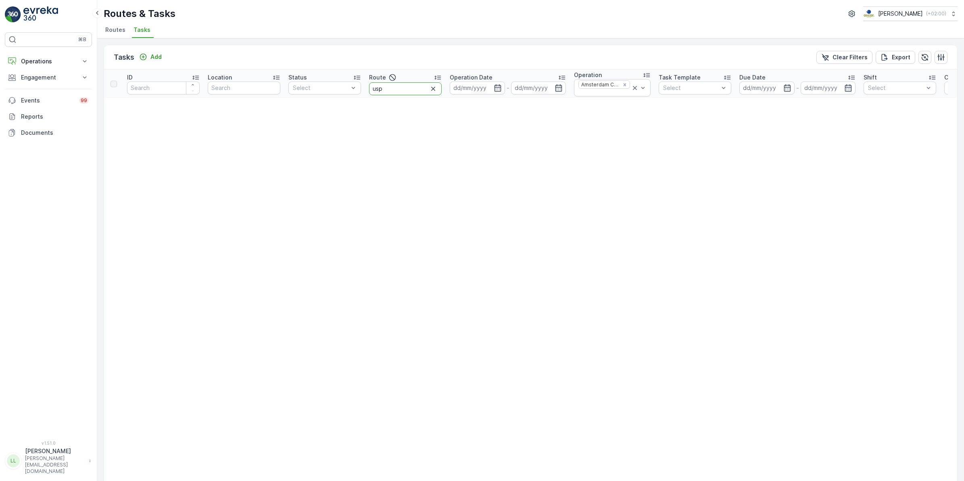
drag, startPoint x: 387, startPoint y: 90, endPoint x: 356, endPoint y: 98, distance: 31.3
type input "us"
click at [53, 58] on p "Operations" at bounding box center [48, 61] width 55 height 8
click at [50, 99] on p "Routes & Tasks" at bounding box center [42, 98] width 42 height 8
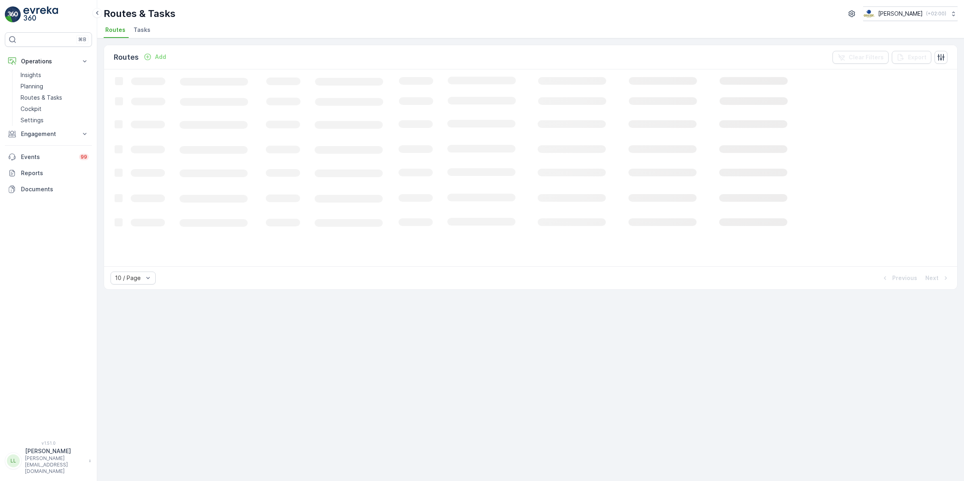
click at [138, 27] on span "Tasks" at bounding box center [142, 30] width 17 height 8
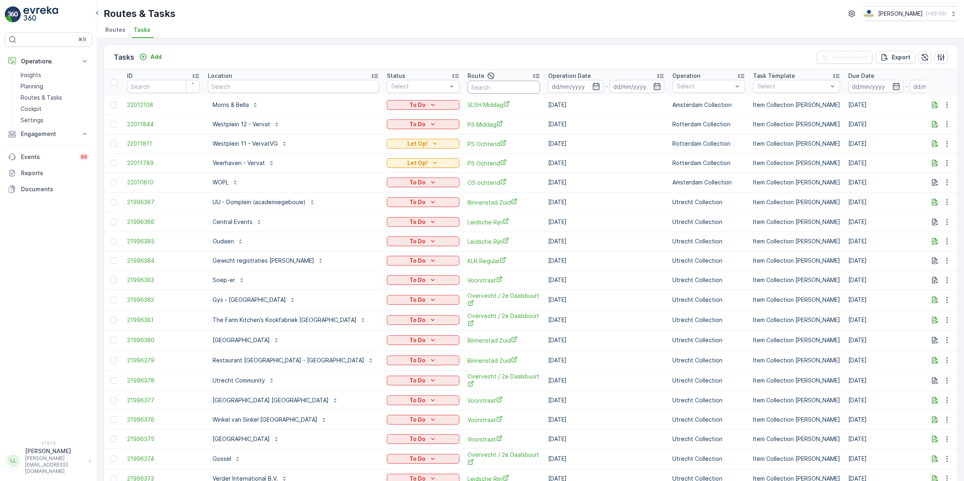
click at [468, 89] on input "text" at bounding box center [504, 87] width 73 height 13
type input "e"
type input "usp"
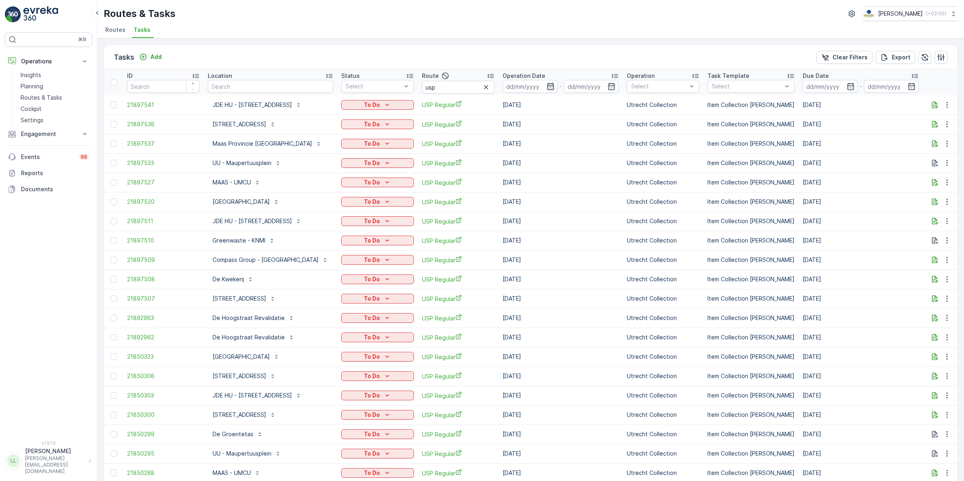
click at [552, 87] on icon "button" at bounding box center [551, 86] width 8 height 8
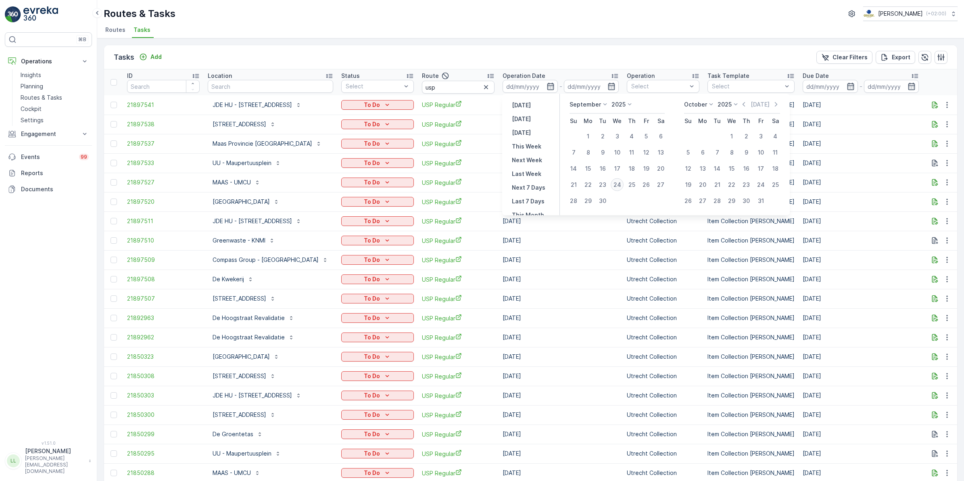
click at [619, 182] on div "24" at bounding box center [617, 184] width 13 height 13
type input "[DATE]"
click at [619, 182] on div "24" at bounding box center [617, 184] width 13 height 13
type input "[DATE]"
click at [619, 182] on div "24" at bounding box center [617, 184] width 13 height 13
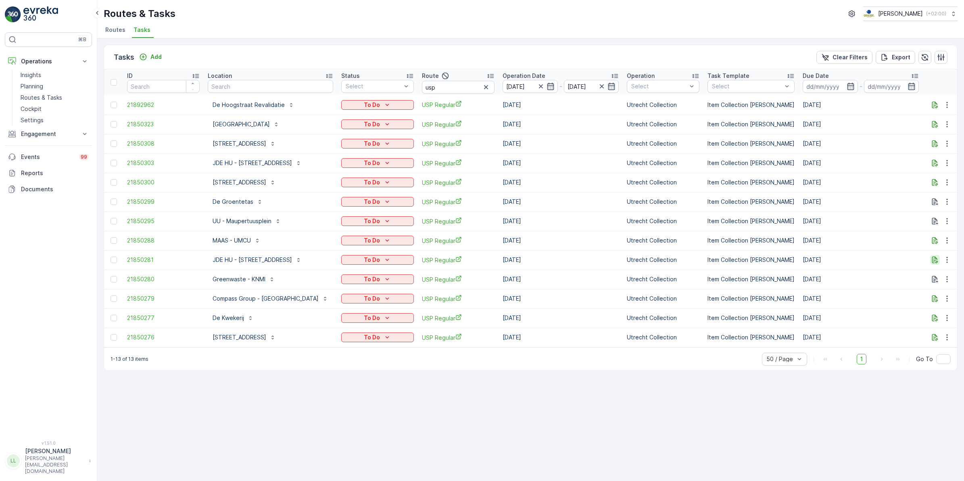
click at [937, 263] on icon "button" at bounding box center [935, 260] width 6 height 7
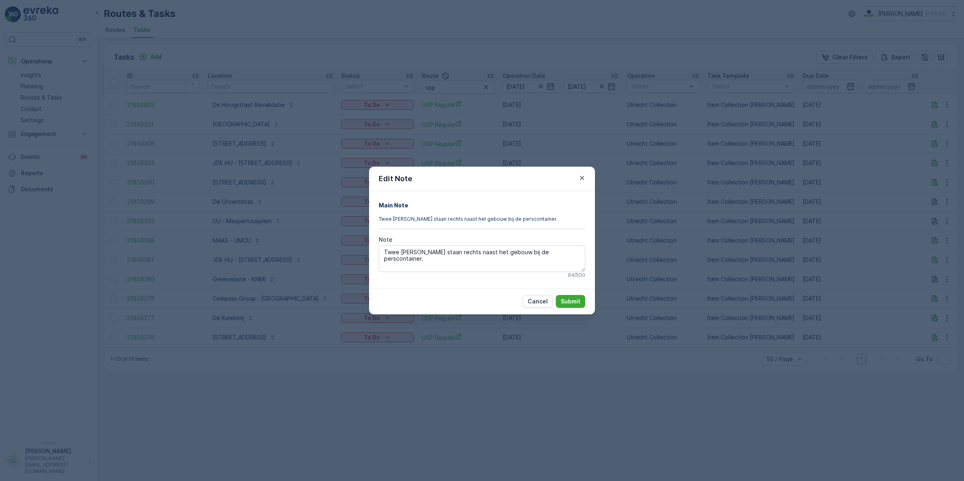
click at [812, 283] on div "Edit Note Main Note Twee [PERSON_NAME] staan rechts naast het gebouw bij de per…" at bounding box center [482, 240] width 964 height 481
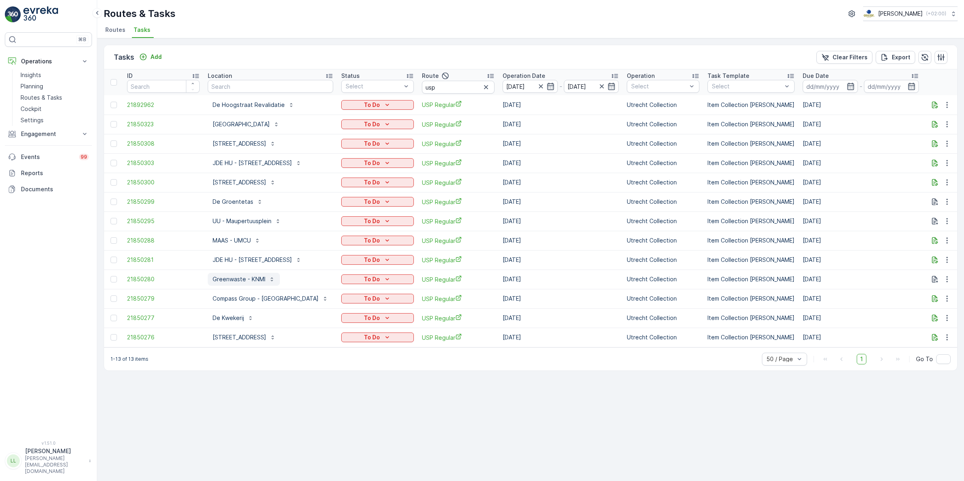
click at [246, 281] on p "Greenwaste - KNMI" at bounding box center [239, 279] width 53 height 8
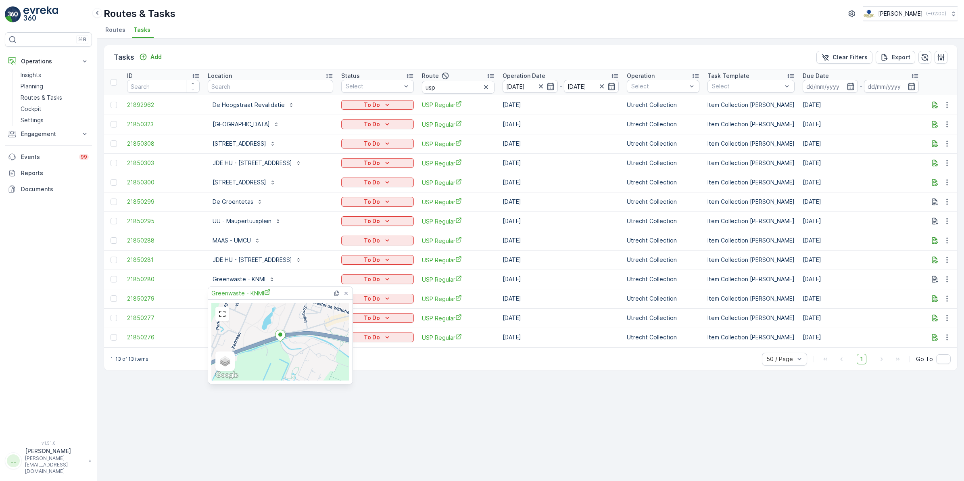
click at [241, 291] on span "Greenwaste - KNMI" at bounding box center [240, 293] width 59 height 8
click at [267, 88] on input "text" at bounding box center [270, 86] width 125 height 13
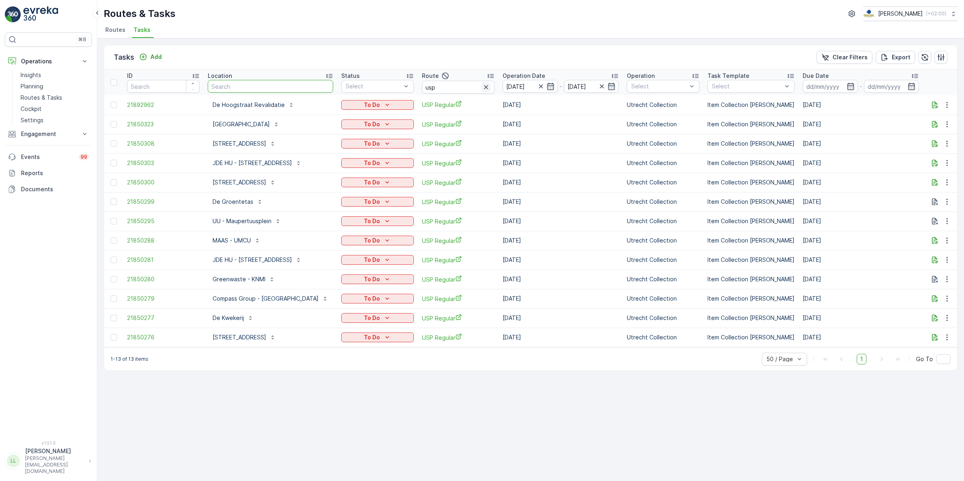
click at [487, 85] on icon "button" at bounding box center [486, 87] width 8 height 8
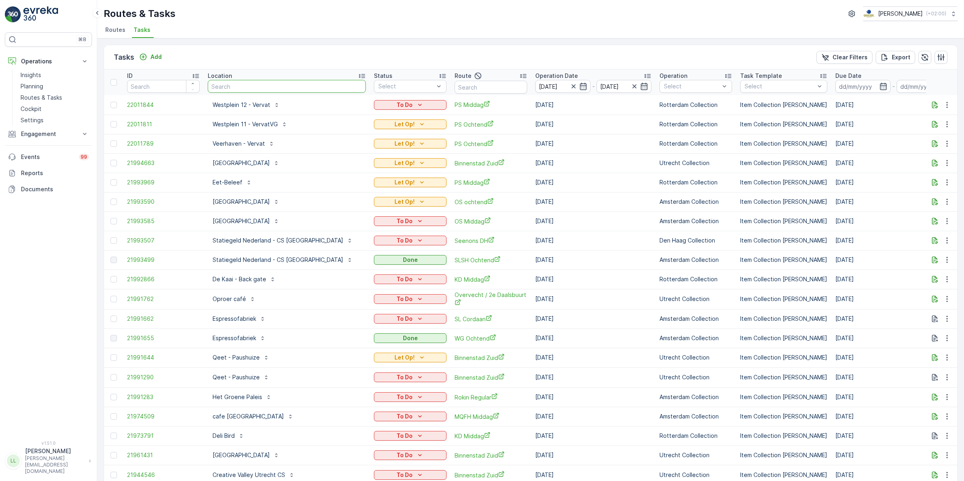
click at [249, 90] on input "text" at bounding box center [287, 86] width 158 height 13
click at [935, 104] on icon "button" at bounding box center [935, 105] width 8 height 8
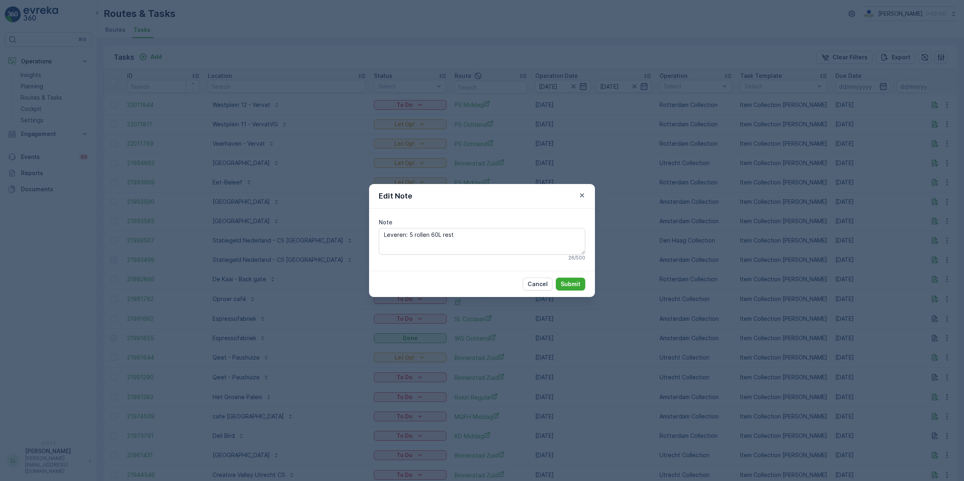
click at [735, 228] on div "Edit Note Note Leveren: 5 rollen 60L rest 26 / 500 Cancel Submit" at bounding box center [482, 240] width 964 height 481
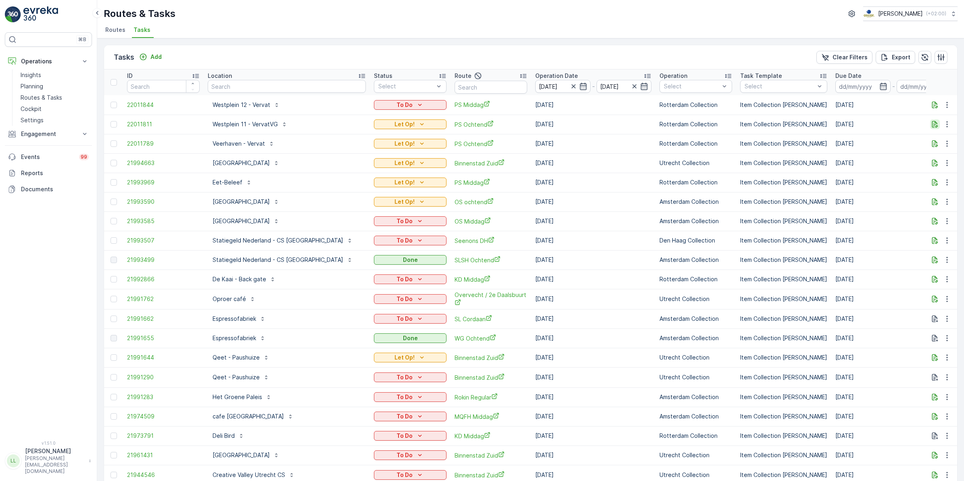
click at [933, 123] on icon "button" at bounding box center [935, 124] width 8 height 8
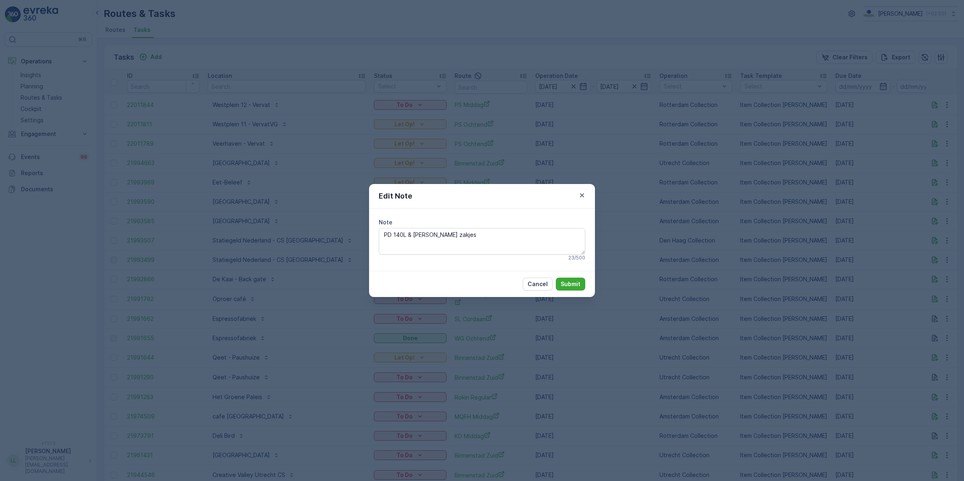
click at [775, 174] on div "Edit Note Note PD 140L & [PERSON_NAME] zakjes 23 / 500 Cancel Submit" at bounding box center [482, 240] width 964 height 481
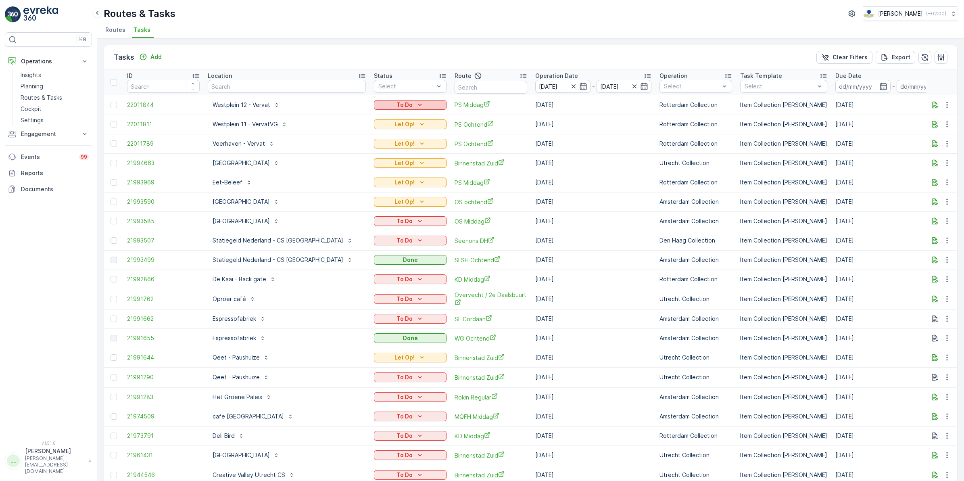
click at [418, 106] on icon "To Do" at bounding box center [420, 105] width 8 height 8
click at [391, 117] on span "Let Op!" at bounding box center [385, 117] width 20 height 8
click at [931, 123] on icon "button" at bounding box center [935, 124] width 8 height 8
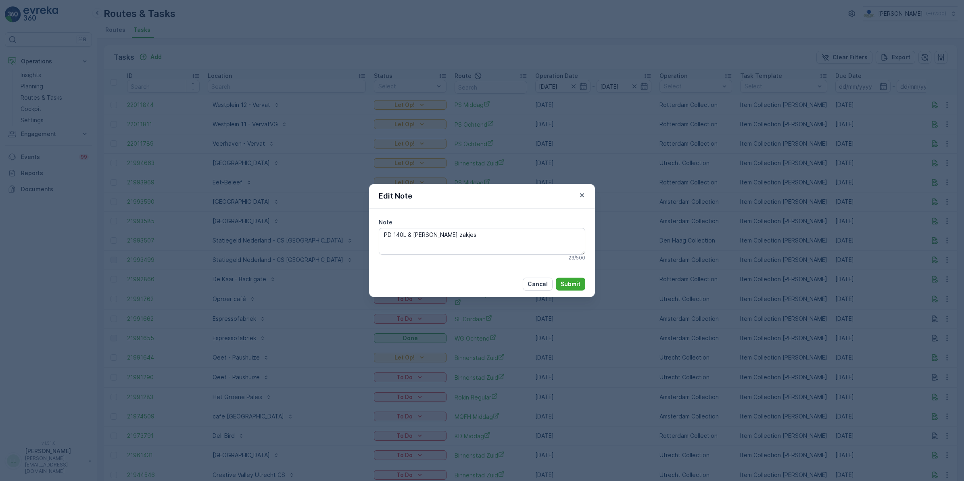
click at [804, 163] on div "Edit Note Note PD 140L & [PERSON_NAME] zakjes 23 / 500 Cancel Submit" at bounding box center [482, 240] width 964 height 481
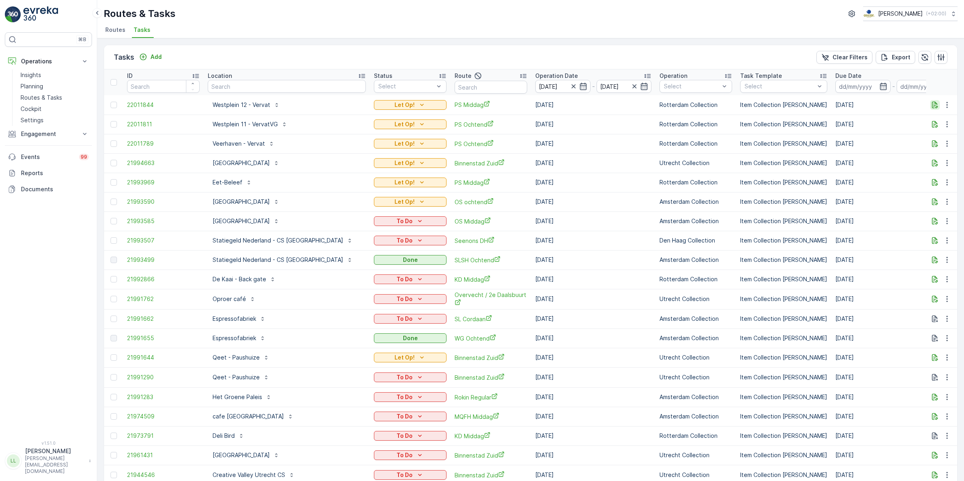
click at [933, 101] on icon "button" at bounding box center [935, 105] width 8 height 8
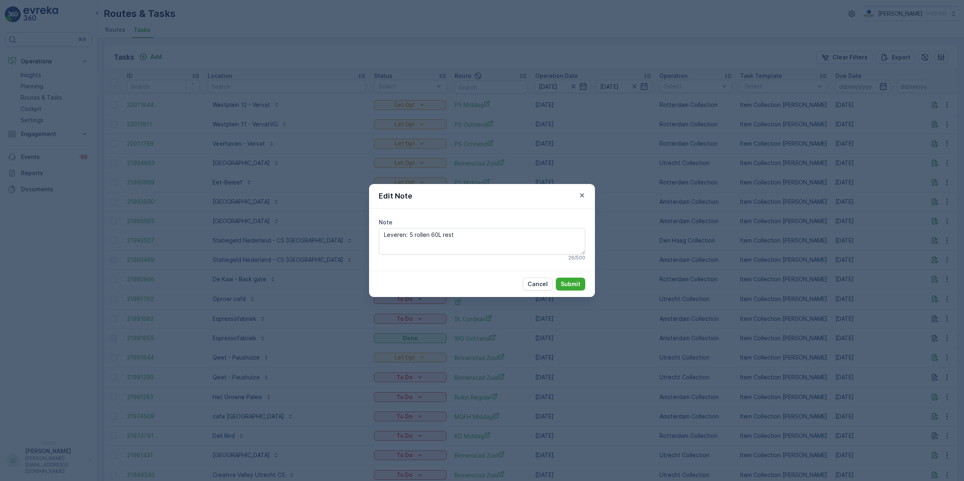
click at [730, 224] on div "Edit Note Note Leveren: 5 rollen 60L rest 26 / 500 Cancel Submit" at bounding box center [482, 240] width 964 height 481
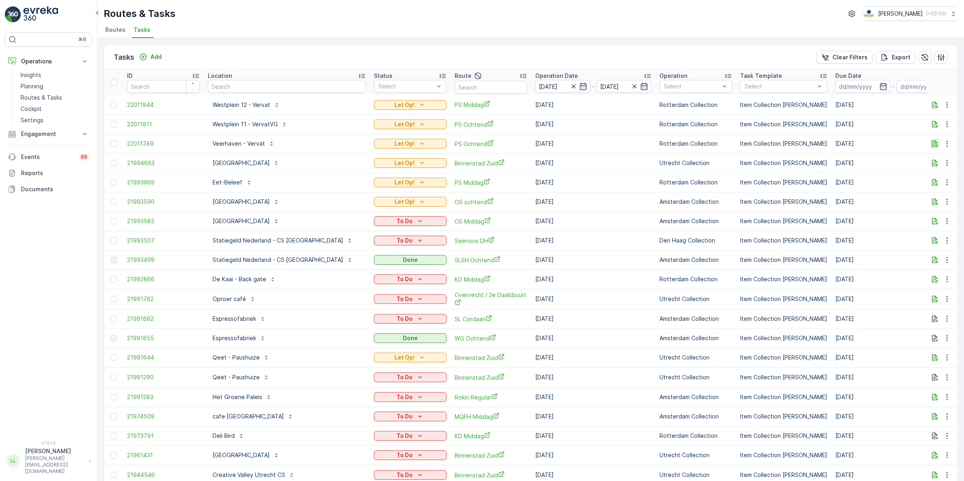
click at [933, 146] on icon "button" at bounding box center [935, 144] width 8 height 8
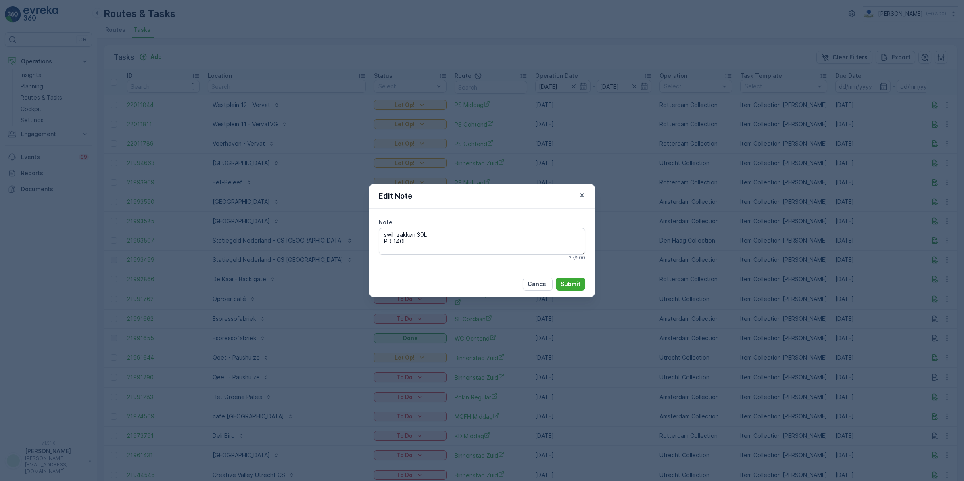
click at [709, 240] on div "Edit Note Note swill zakken 30L PD 140L 25 / 500 Cancel Submit" at bounding box center [482, 240] width 964 height 481
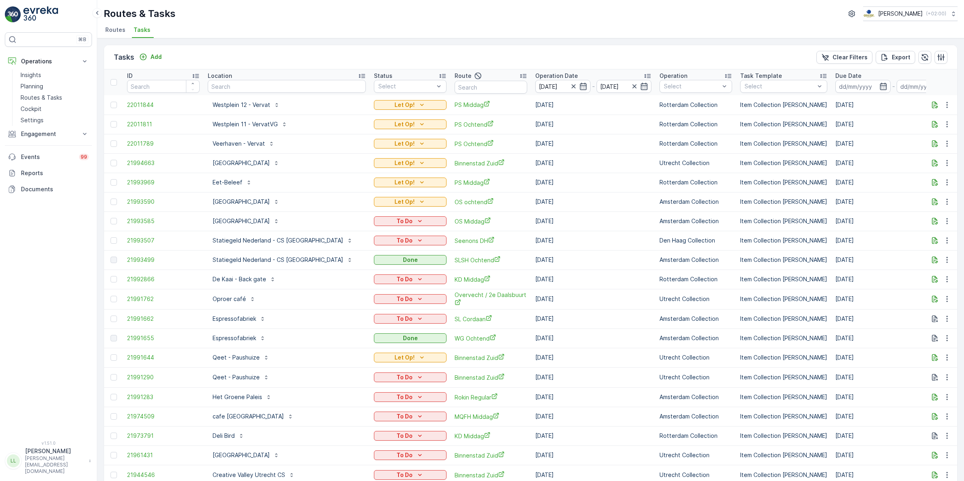
click at [112, 33] on span "Routes" at bounding box center [115, 30] width 20 height 8
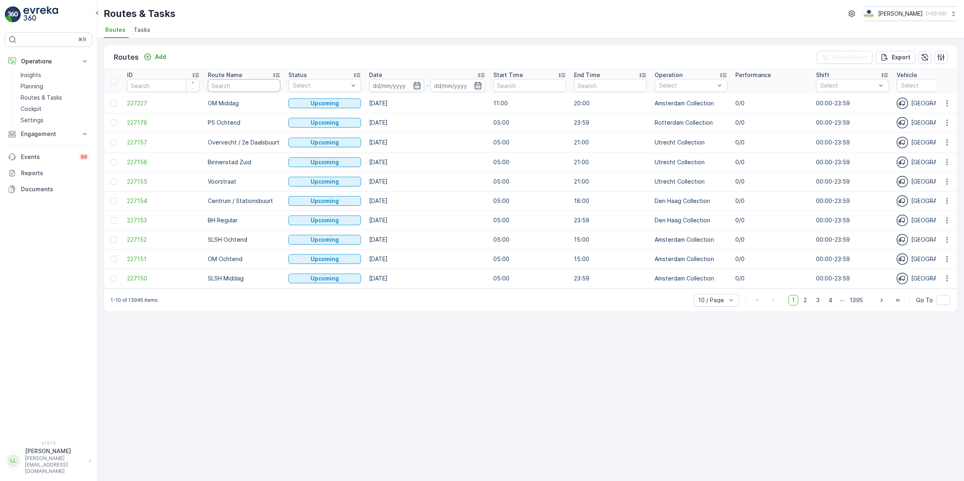
click at [240, 83] on input "text" at bounding box center [244, 85] width 73 height 13
type input "voor"
click at [134, 107] on span "227155" at bounding box center [163, 103] width 73 height 8
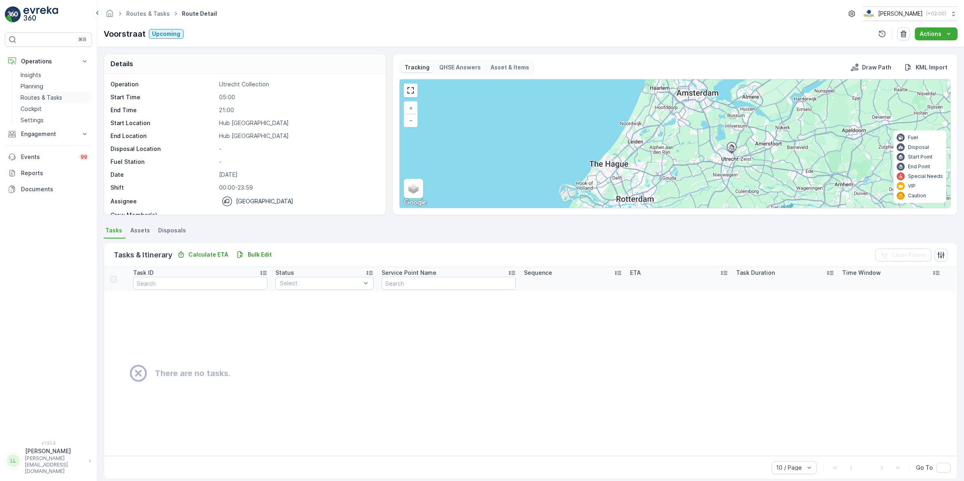
click at [35, 95] on p "Routes & Tasks" at bounding box center [42, 98] width 42 height 8
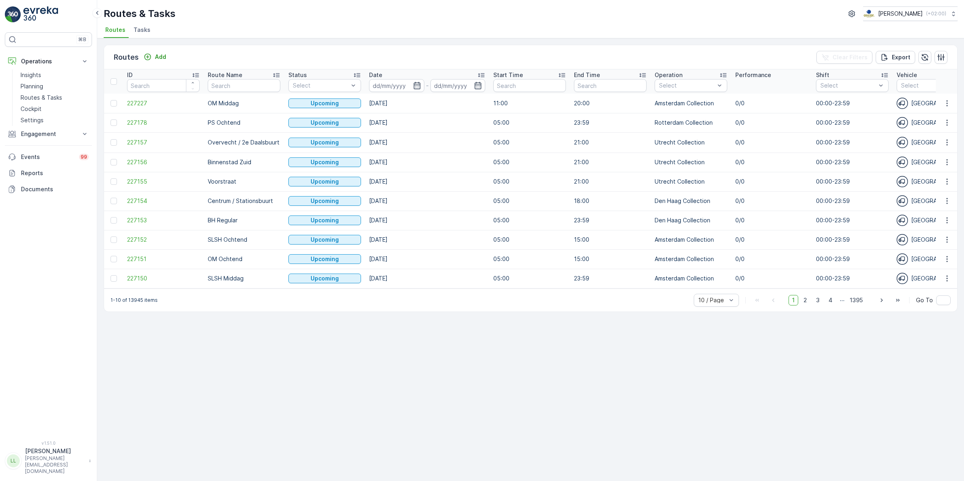
click at [144, 31] on span "Tasks" at bounding box center [142, 30] width 17 height 8
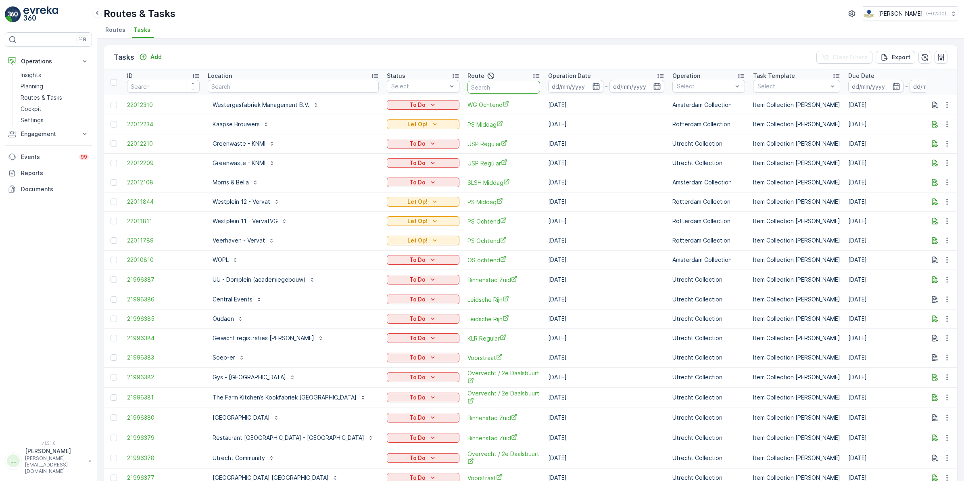
click at [468, 86] on input "text" at bounding box center [504, 87] width 73 height 13
type input "voor"
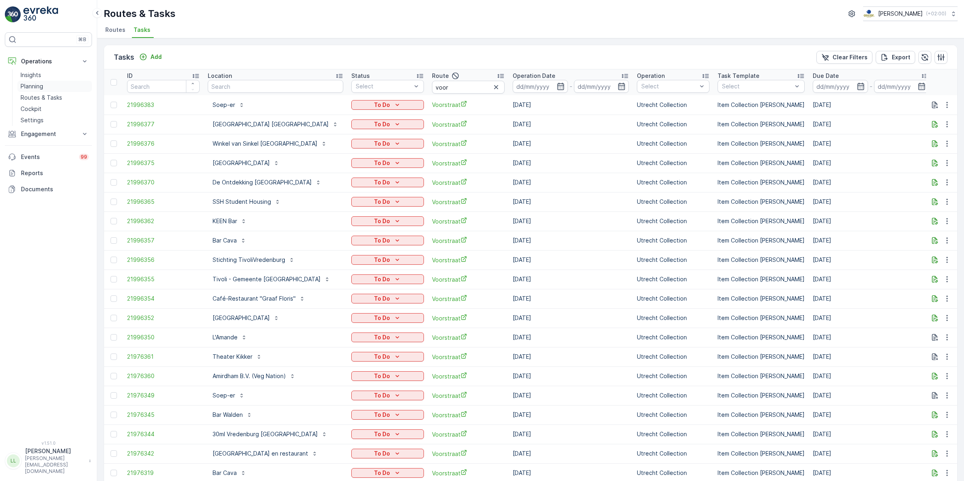
click at [38, 85] on p "Planning" at bounding box center [32, 86] width 23 height 8
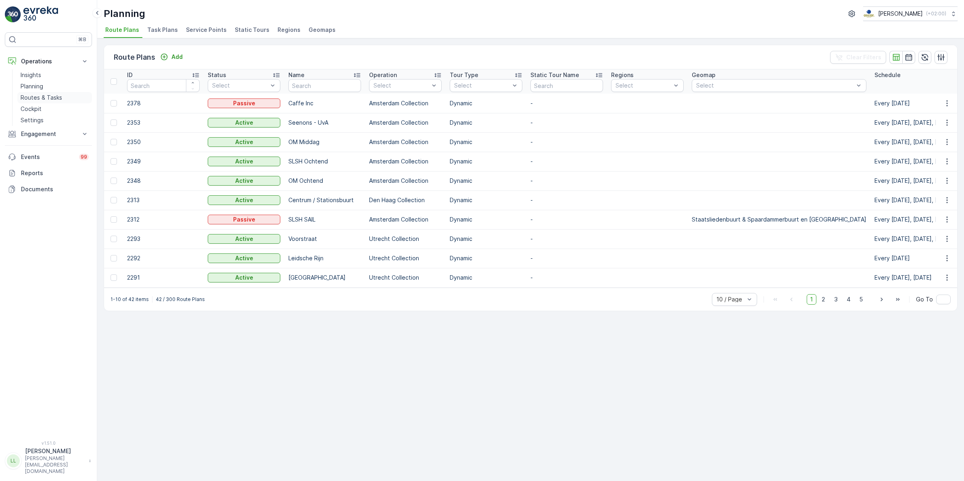
click at [49, 97] on p "Routes & Tasks" at bounding box center [42, 98] width 42 height 8
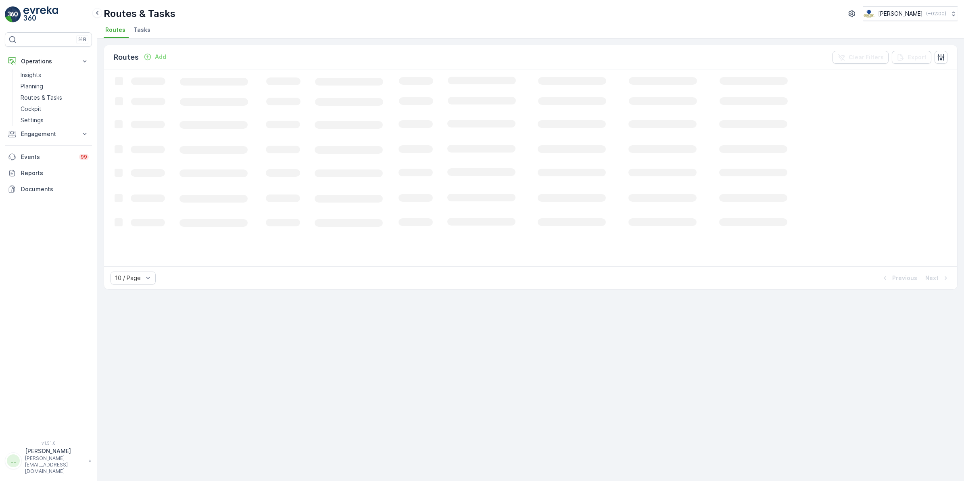
click at [140, 29] on span "Tasks" at bounding box center [142, 30] width 17 height 8
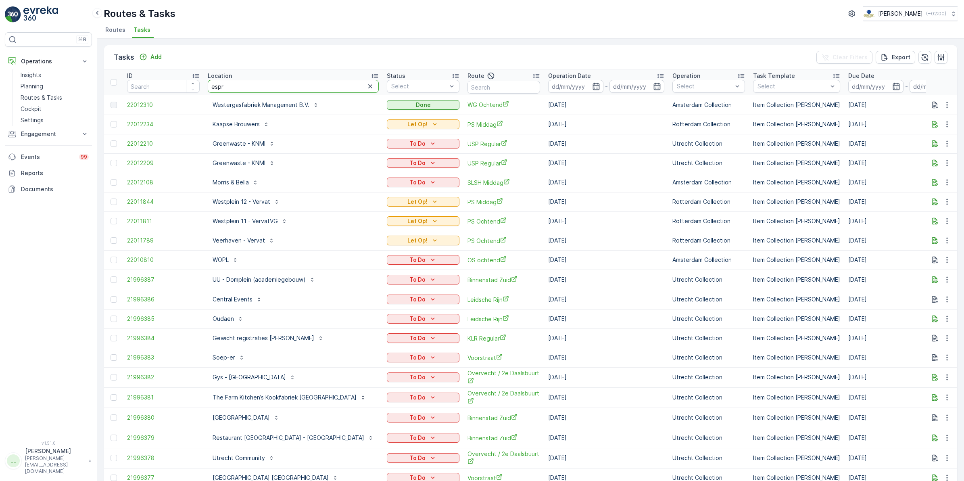
type input "espre"
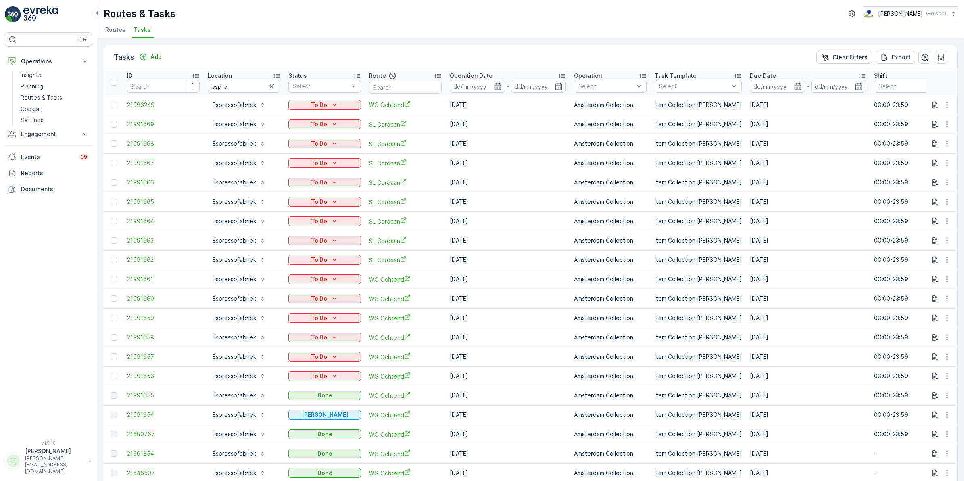
click at [498, 86] on icon "button" at bounding box center [498, 86] width 8 height 8
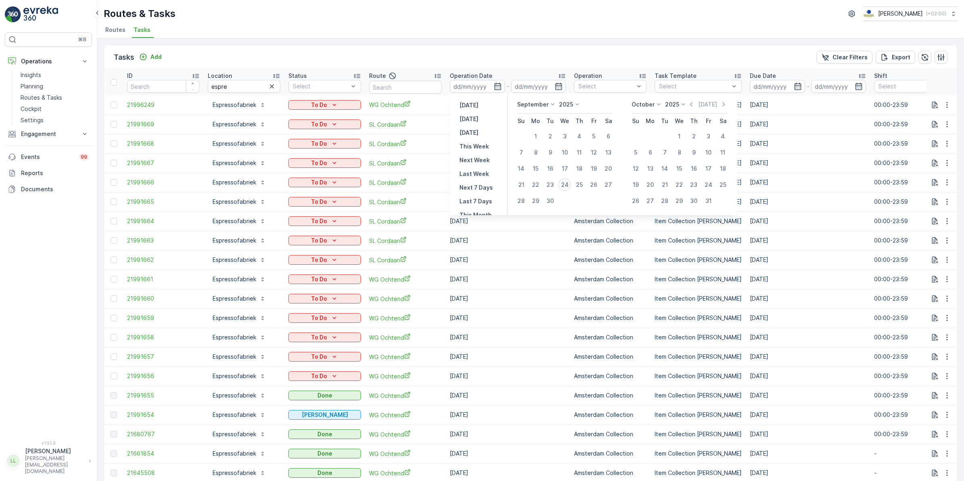
click at [565, 185] on div "24" at bounding box center [564, 184] width 13 height 13
type input "[DATE]"
click at [565, 185] on div "24" at bounding box center [564, 184] width 13 height 13
type input "[DATE]"
click at [565, 185] on div "24" at bounding box center [564, 184] width 13 height 13
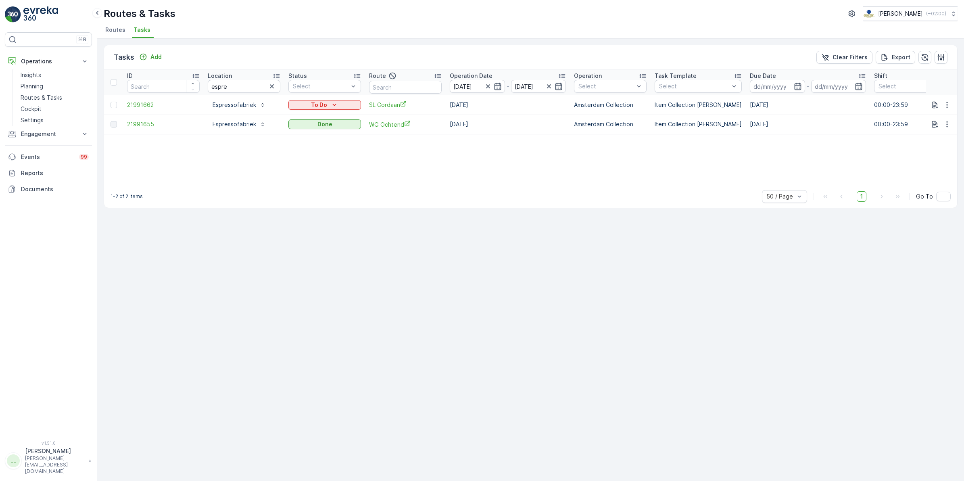
click at [271, 88] on icon "button" at bounding box center [272, 86] width 8 height 8
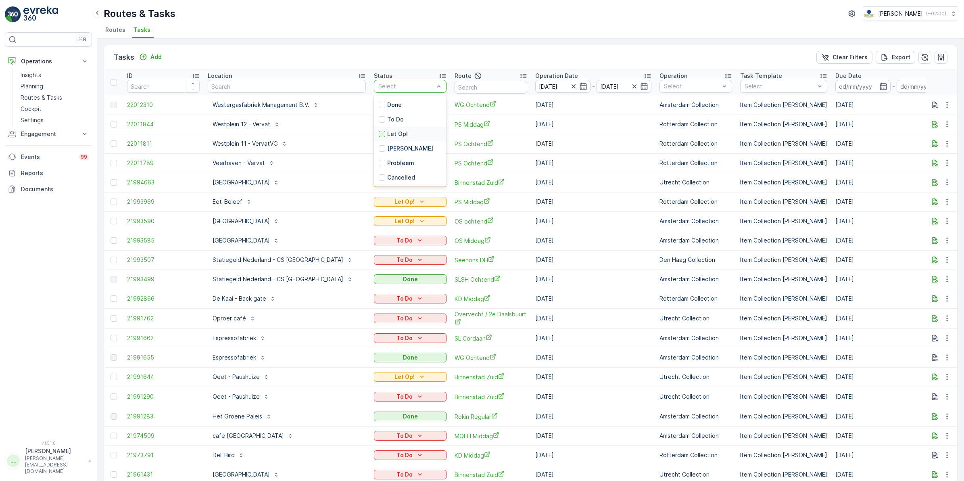
click at [379, 134] on div at bounding box center [382, 134] width 6 height 6
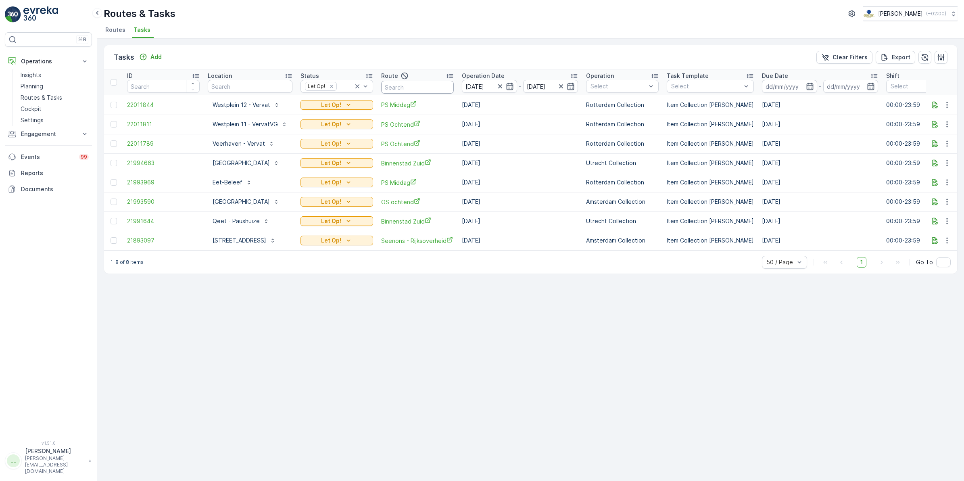
click at [445, 85] on input "text" at bounding box center [417, 87] width 73 height 13
click at [939, 182] on icon "button" at bounding box center [935, 182] width 8 height 8
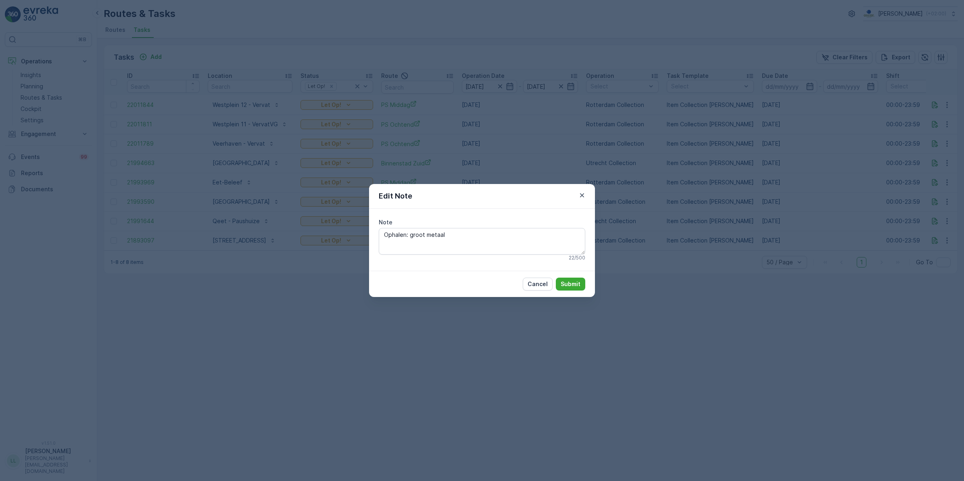
click at [735, 307] on div "Edit Note Note Ophalen: groot metaal 22 / 500 Cancel Submit" at bounding box center [482, 240] width 964 height 481
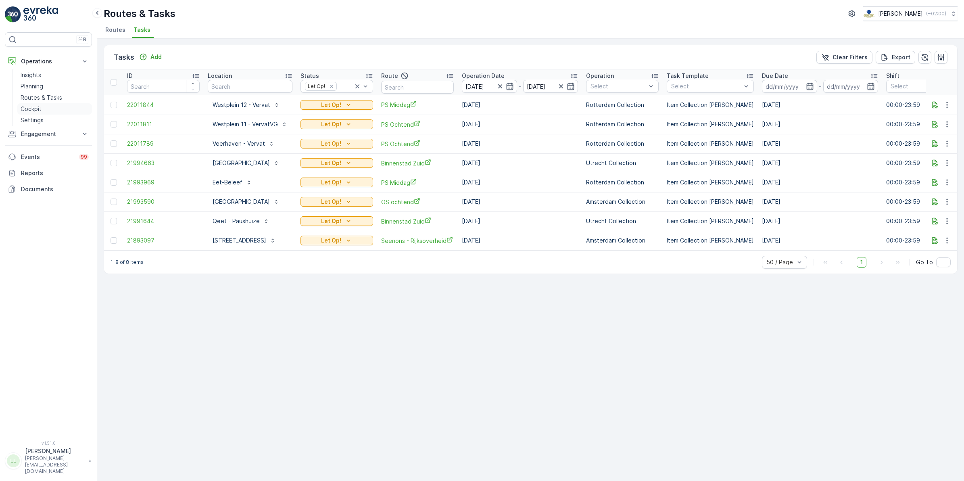
click at [36, 106] on p "Cockpit" at bounding box center [31, 109] width 21 height 8
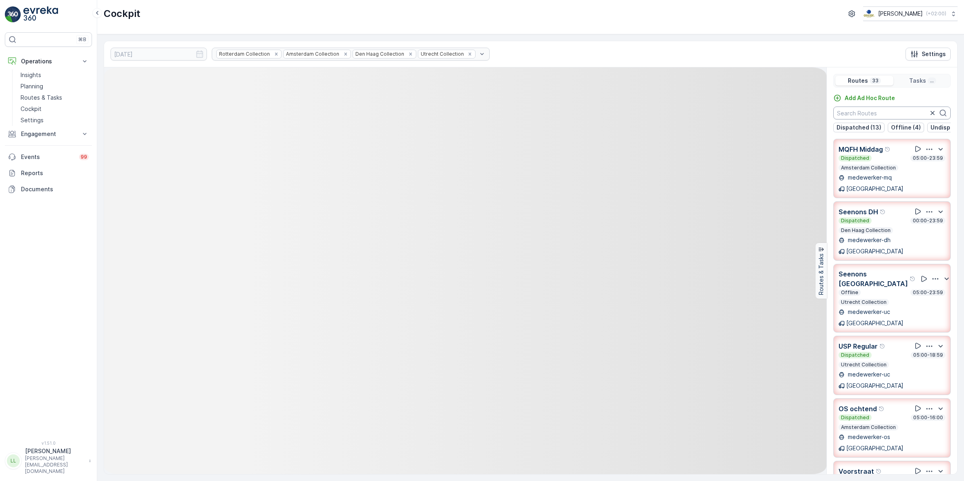
click at [880, 115] on input "text" at bounding box center [892, 113] width 117 height 13
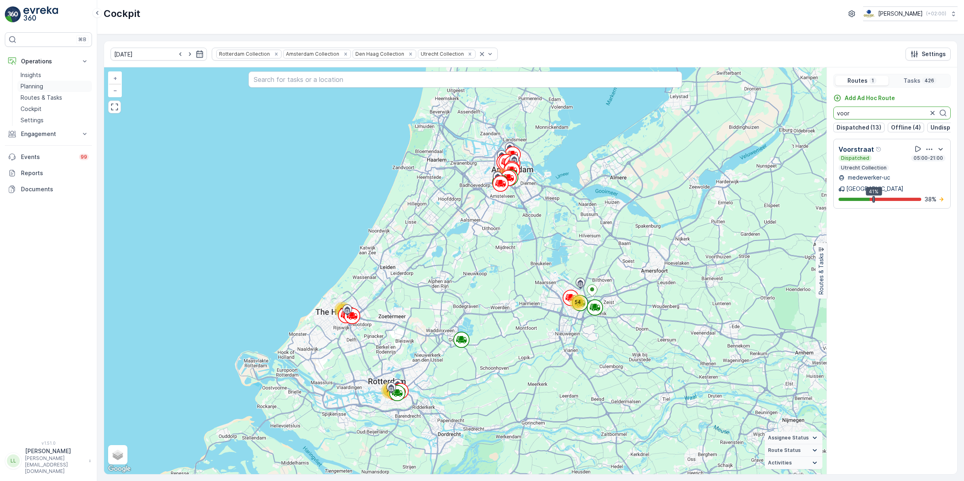
type input "voor"
click at [33, 83] on p "Planning" at bounding box center [32, 86] width 23 height 8
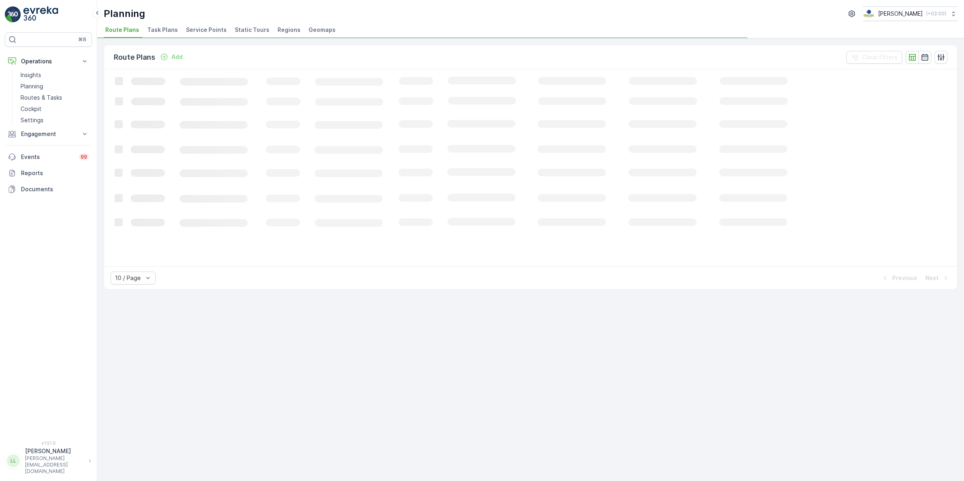
click at [158, 33] on span "Task Plans" at bounding box center [162, 30] width 31 height 8
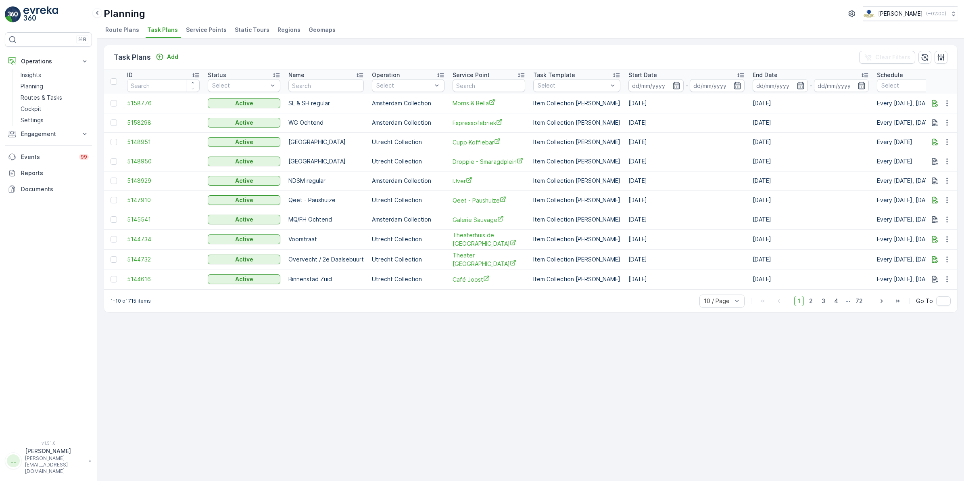
click at [193, 33] on span "Service Points" at bounding box center [206, 30] width 41 height 8
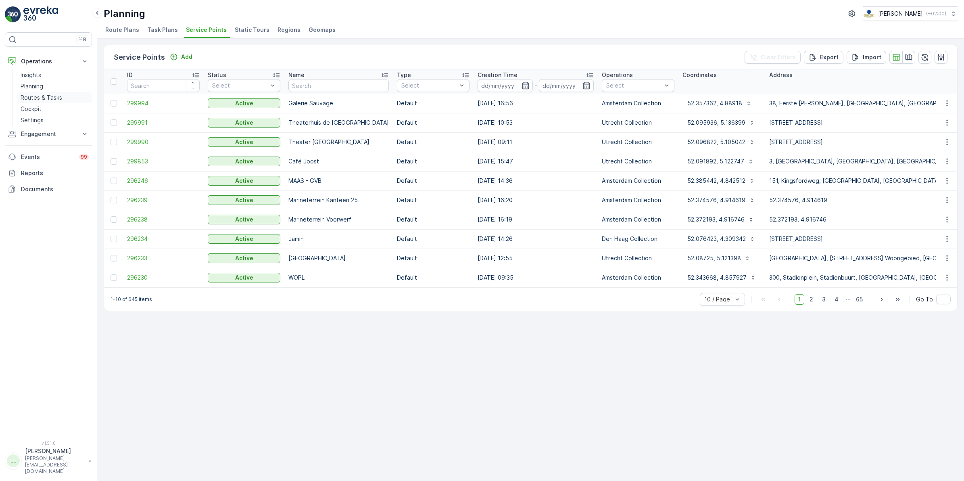
click at [31, 96] on p "Routes & Tasks" at bounding box center [42, 98] width 42 height 8
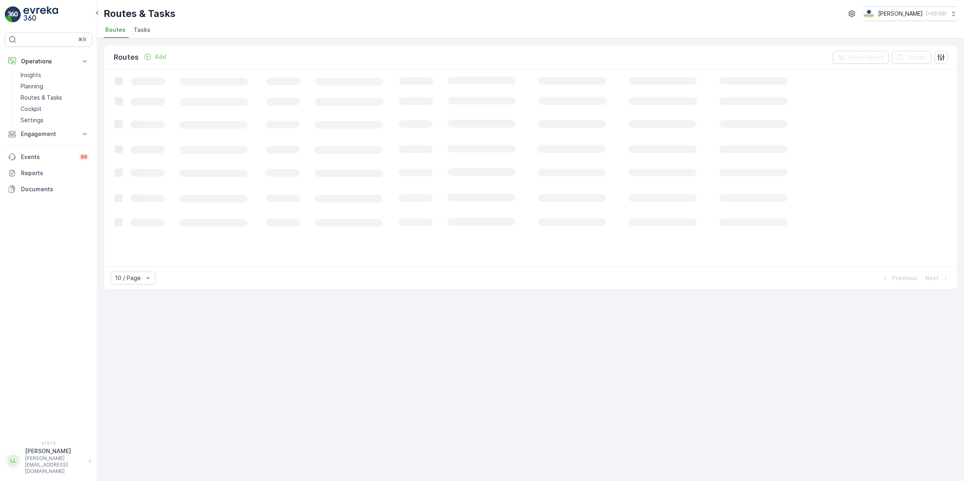
click at [138, 31] on span "Tasks" at bounding box center [142, 30] width 17 height 8
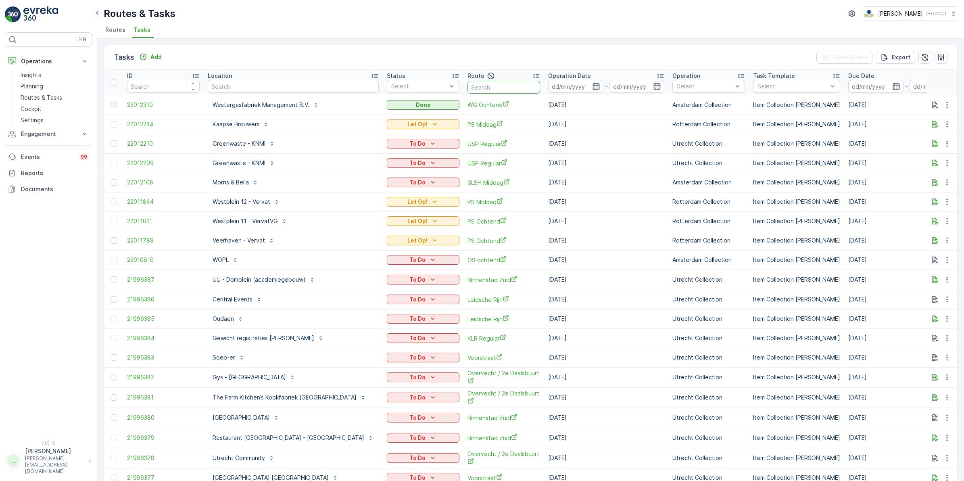
click at [468, 85] on input "text" at bounding box center [504, 87] width 73 height 13
type input "voor"
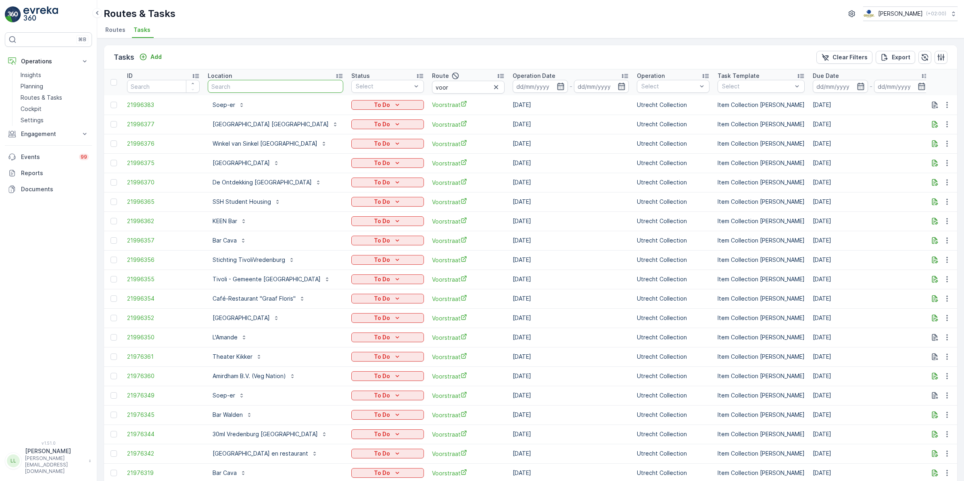
click at [301, 90] on input "text" at bounding box center [276, 86] width 136 height 13
type input "kik"
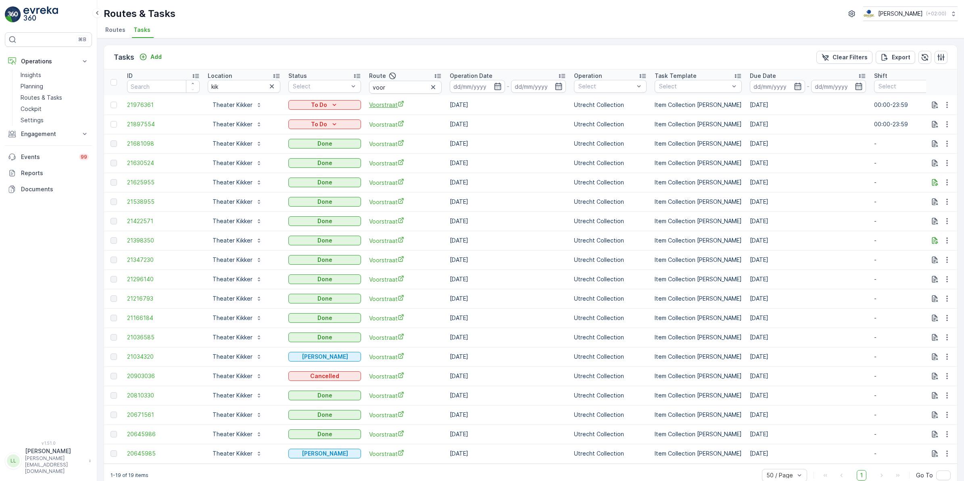
click at [388, 101] on span "Voorstraat" at bounding box center [405, 104] width 73 height 8
drag, startPoint x: 226, startPoint y: 88, endPoint x: 183, endPoint y: 91, distance: 43.7
click at [183, 91] on tr "ID Location kik Status Select Route voor Operation Date - Operation Select Task…" at bounding box center [726, 82] width 1245 height 26
type input "stella"
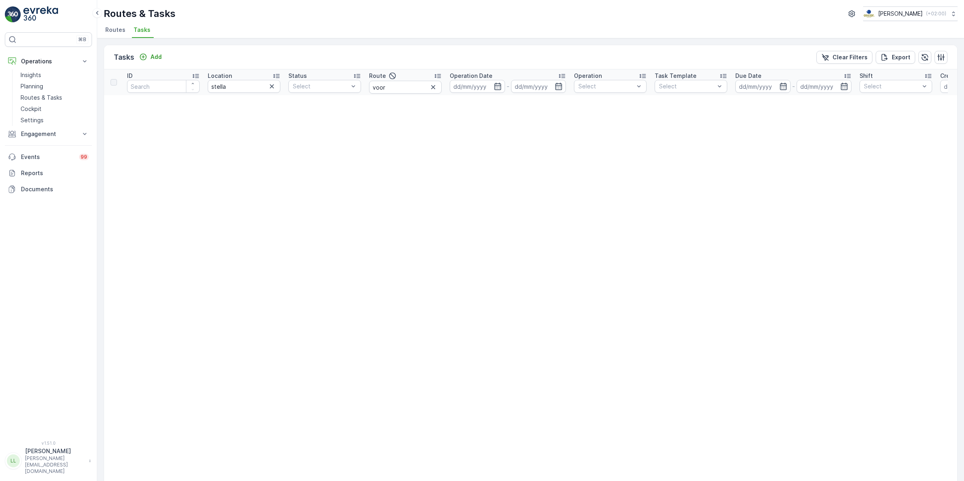
drag, startPoint x: 433, startPoint y: 89, endPoint x: 443, endPoint y: 92, distance: 10.4
click at [433, 89] on icon "button" at bounding box center [433, 87] width 8 height 8
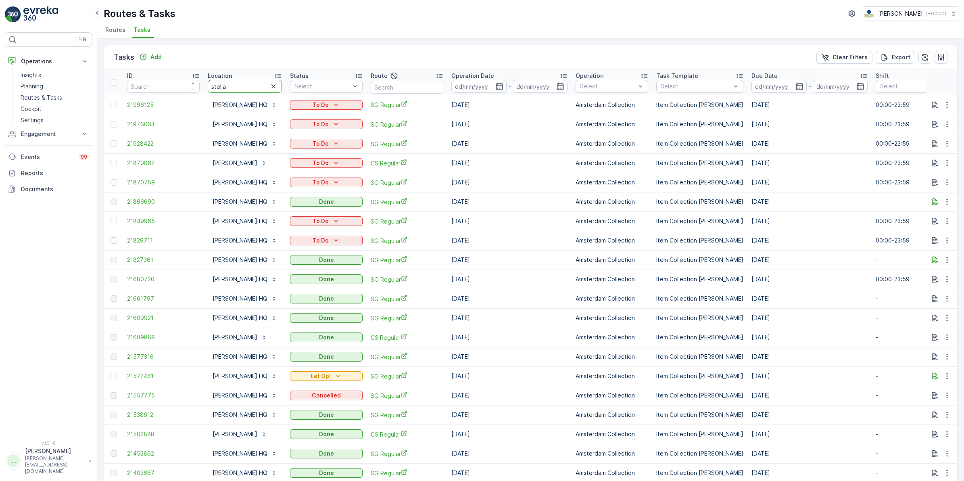
type input "eerste kamer"
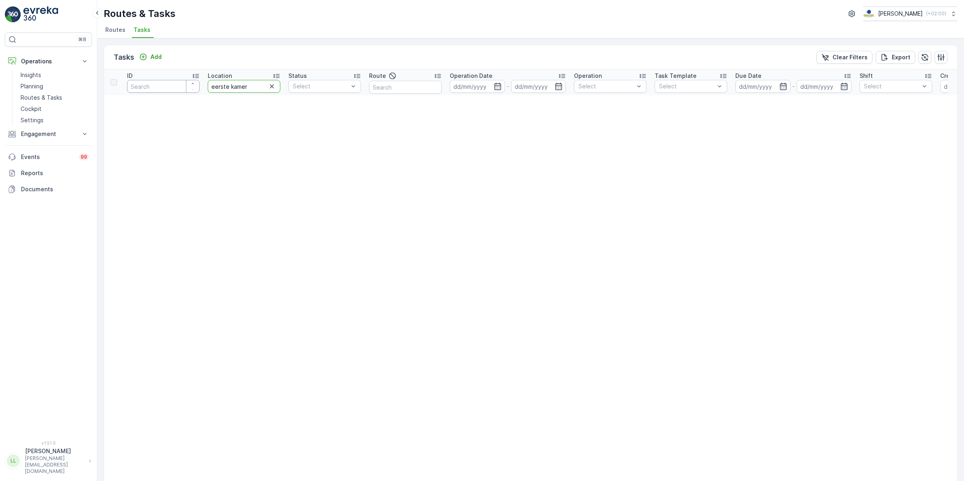
drag, startPoint x: 250, startPoint y: 85, endPoint x: 176, endPoint y: 87, distance: 73.9
click at [176, 87] on tr "ID Location eerste kamer Status Select Route Operation Date - Operation Select …" at bounding box center [708, 82] width 1208 height 26
type input "e"
type input "gene"
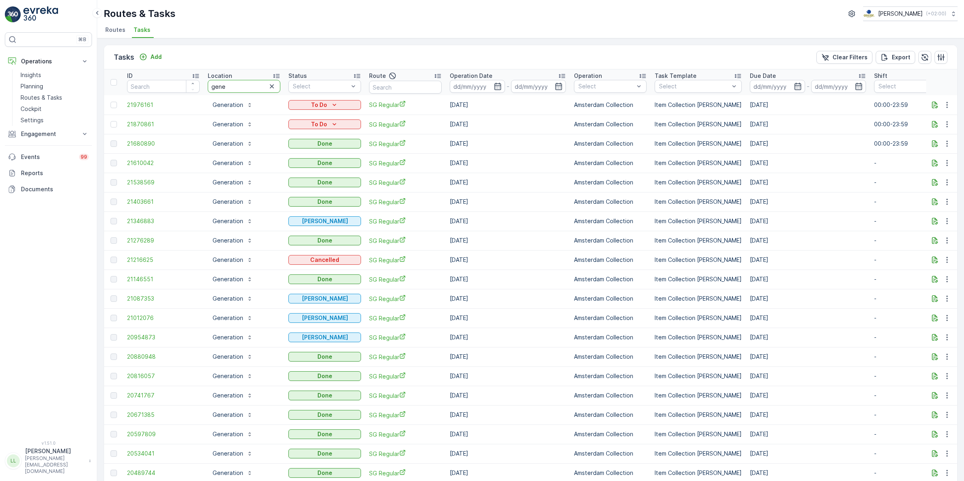
drag, startPoint x: 227, startPoint y: 84, endPoint x: 205, endPoint y: 84, distance: 21.8
click at [205, 84] on th "Location gene" at bounding box center [244, 82] width 81 height 26
type input "kazer"
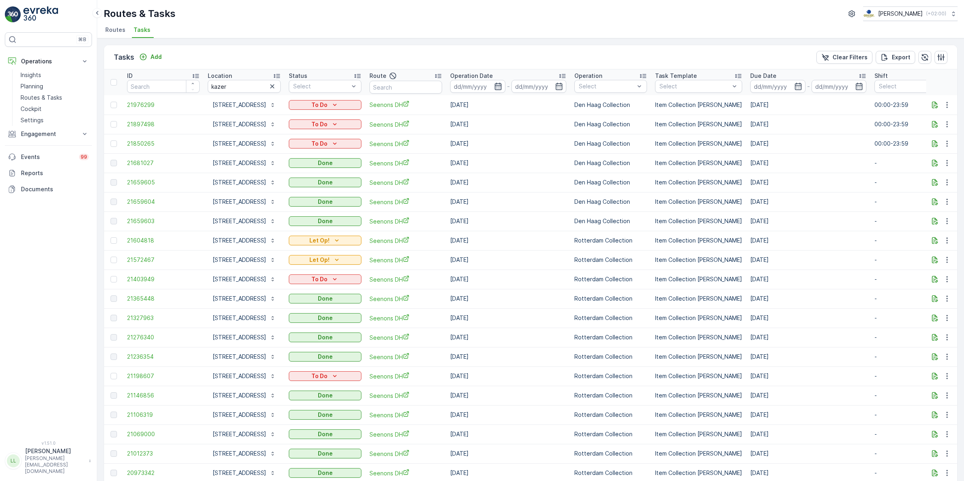
click at [500, 86] on icon "button" at bounding box center [498, 86] width 8 height 8
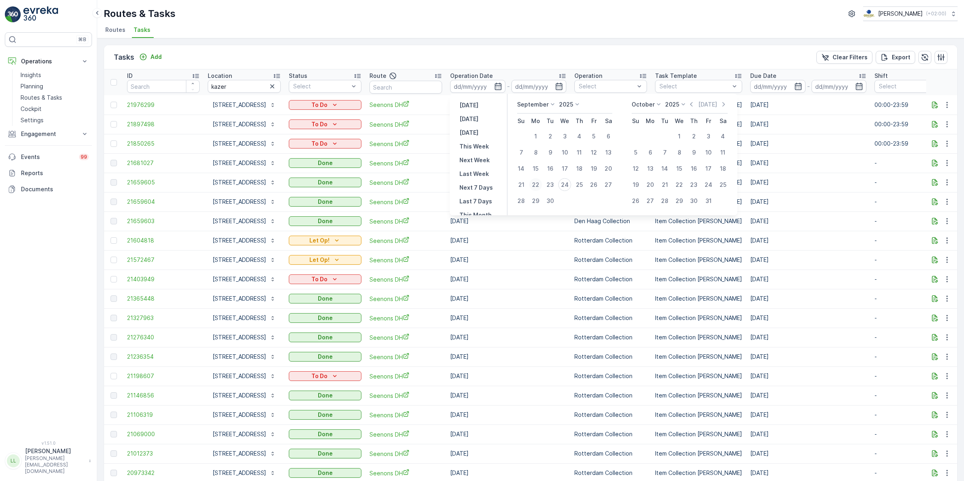
click at [537, 186] on div "22" at bounding box center [535, 184] width 13 height 13
type input "22.09.2025"
click at [564, 184] on div "24" at bounding box center [564, 184] width 13 height 13
type input "24.09.2025"
click at [539, 184] on div "22" at bounding box center [535, 184] width 13 height 13
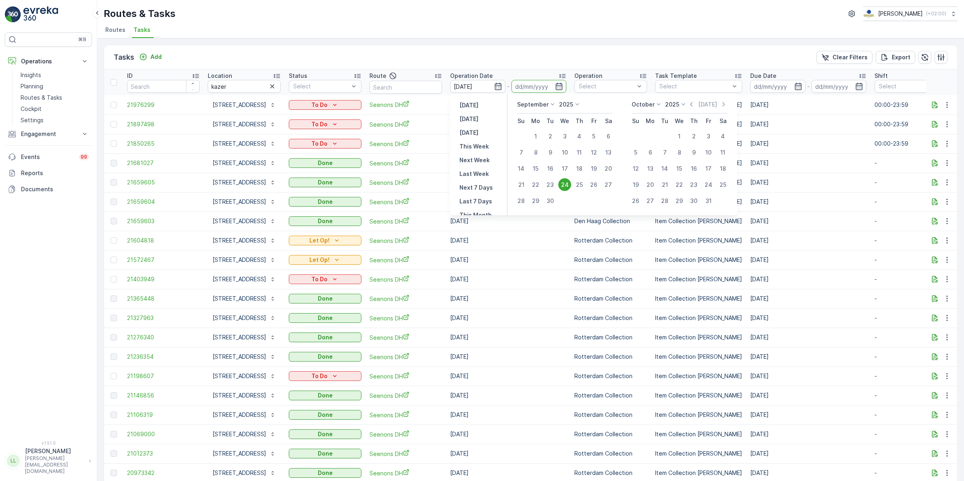
type input "22.09.2025"
click at [570, 186] on div "24" at bounding box center [564, 184] width 13 height 13
type input "24.09.2025"
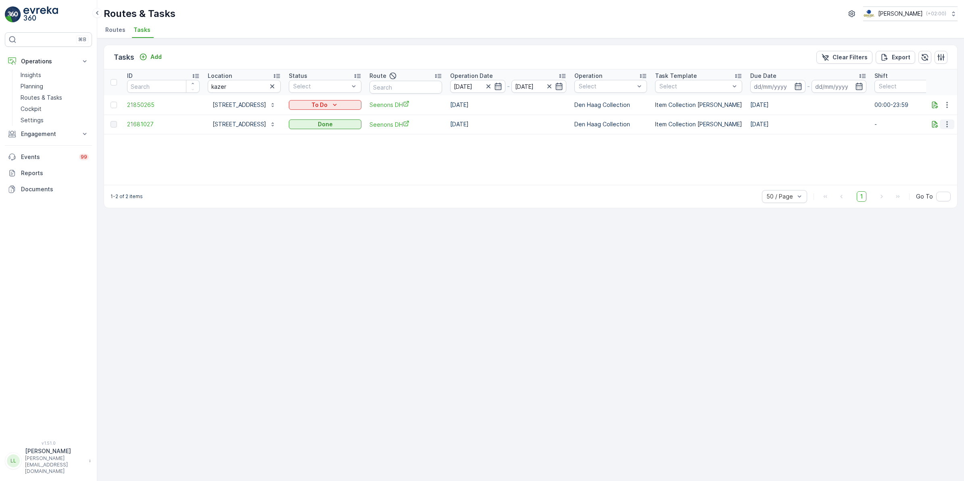
click at [950, 123] on icon "button" at bounding box center [947, 124] width 8 height 8
click at [931, 148] on span "History" at bounding box center [923, 148] width 19 height 8
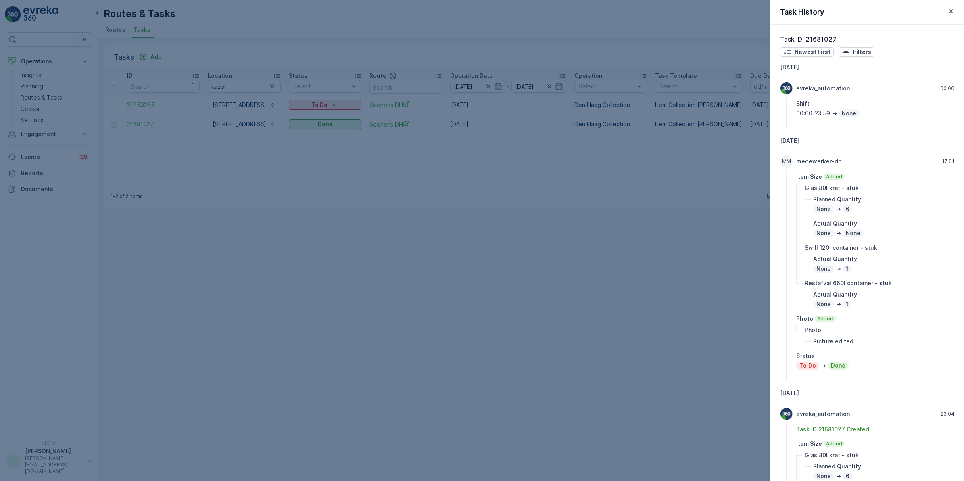
click at [753, 192] on div at bounding box center [482, 240] width 964 height 481
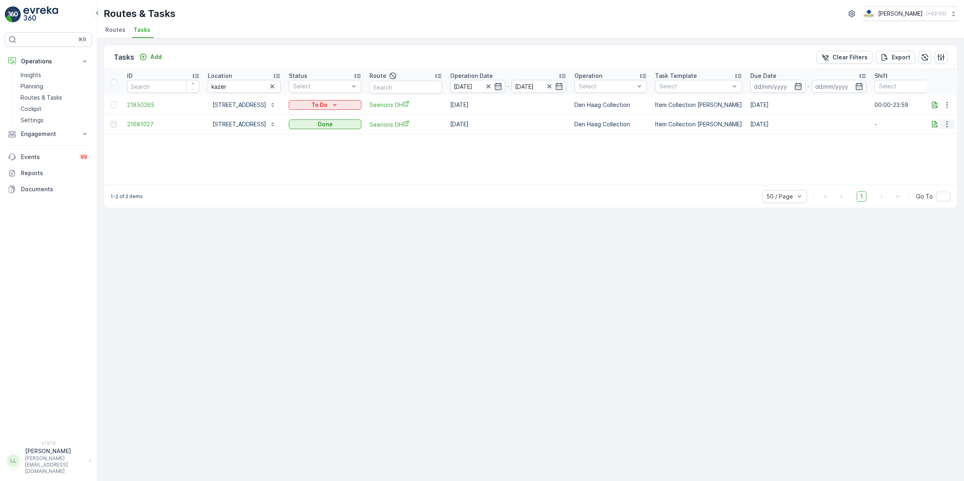
click at [946, 125] on icon "button" at bounding box center [947, 124] width 8 height 8
click at [933, 146] on span "History" at bounding box center [923, 148] width 19 height 8
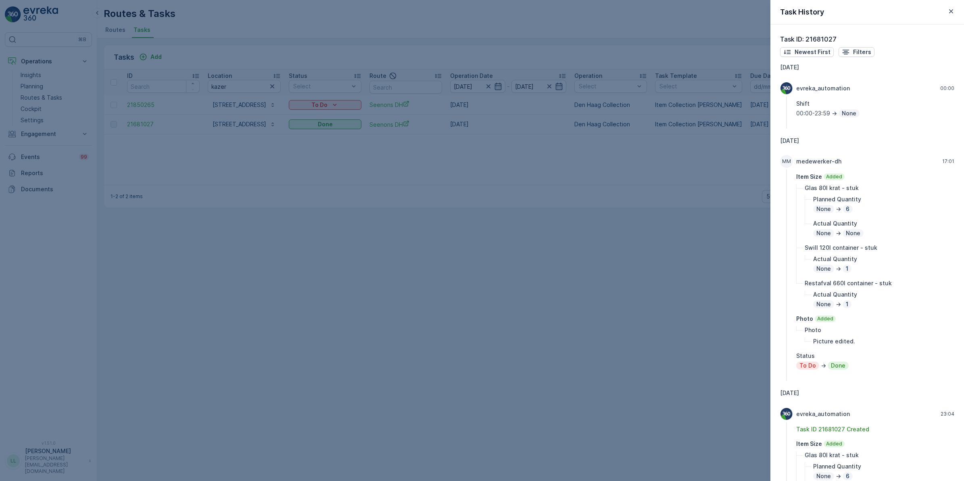
click at [728, 314] on div at bounding box center [482, 240] width 964 height 481
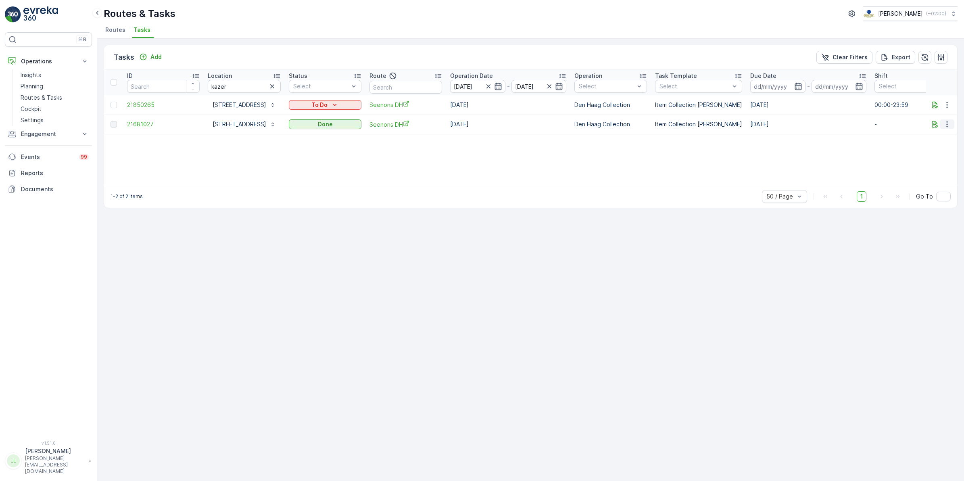
click at [947, 124] on icon "button" at bounding box center [947, 124] width 1 height 6
click at [937, 150] on div "History" at bounding box center [937, 147] width 53 height 11
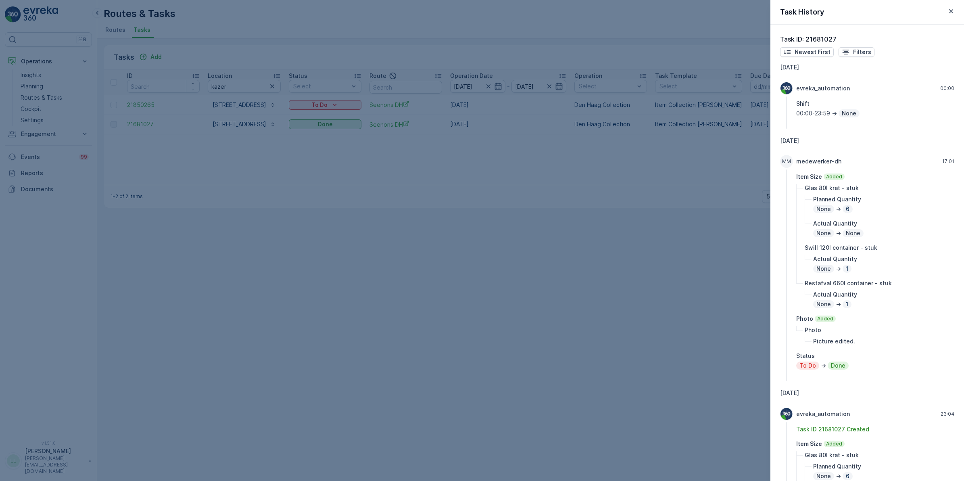
click at [725, 297] on div at bounding box center [482, 240] width 964 height 481
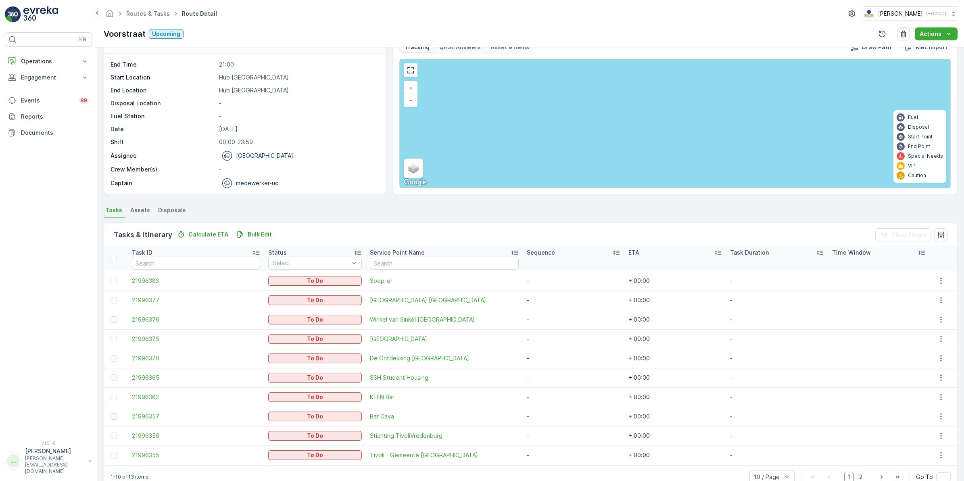
scroll to position [38, 0]
